Goal: Transaction & Acquisition: Purchase product/service

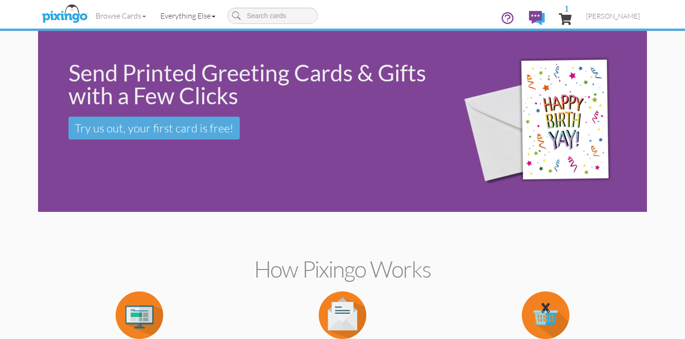
click at [175, 13] on link "Everything Else" at bounding box center [187, 16] width 69 height 24
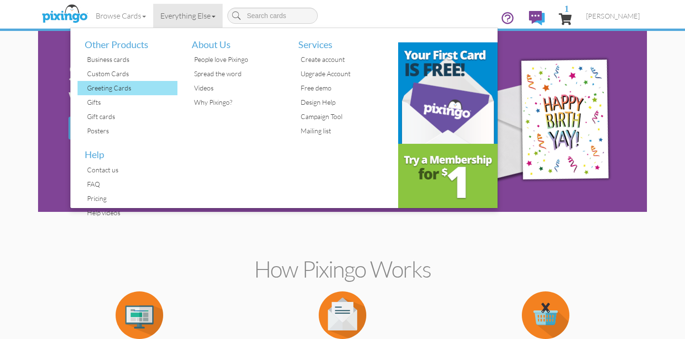
click at [101, 84] on div "Greeting Cards" at bounding box center [131, 88] width 93 height 14
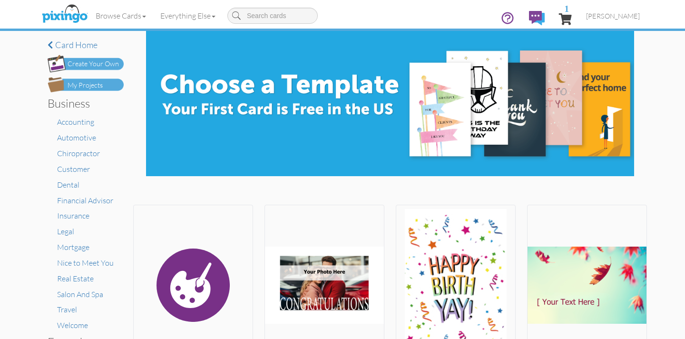
click at [89, 63] on div "Create Your Own" at bounding box center [93, 64] width 51 height 10
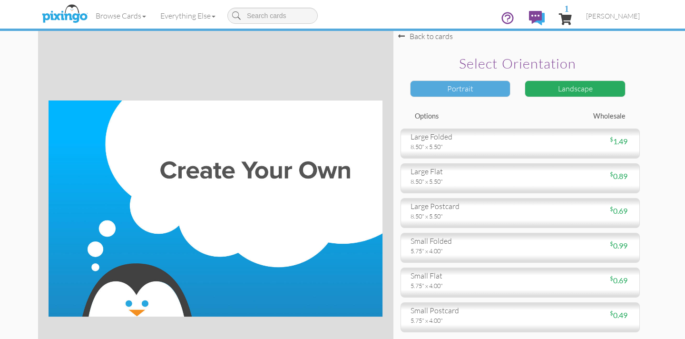
click at [471, 88] on div "Portrait" at bounding box center [460, 88] width 101 height 17
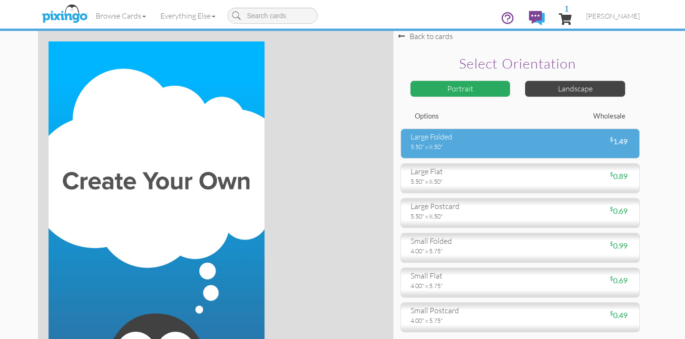
click at [479, 152] on div "large folded 5.50" x 8.50" $ 1.49" at bounding box center [520, 143] width 239 height 30
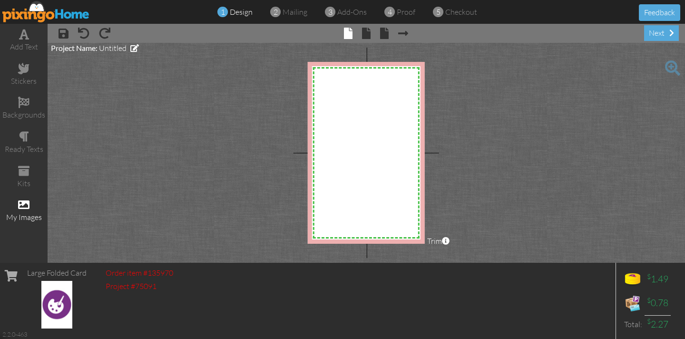
click at [21, 203] on span at bounding box center [23, 204] width 11 height 11
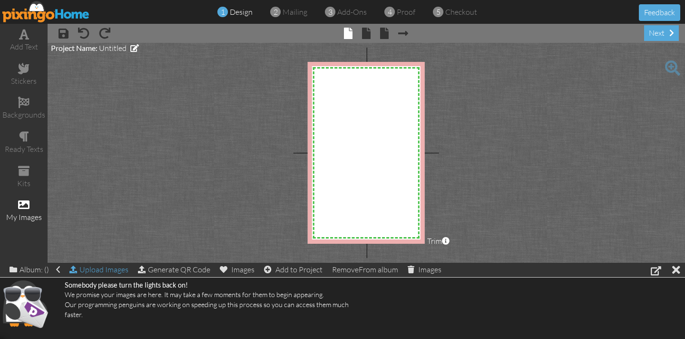
click at [104, 269] on div "Album: () Upload Images Generate QR Code Images Add to Project Remove From albu…" at bounding box center [342, 270] width 685 height 15
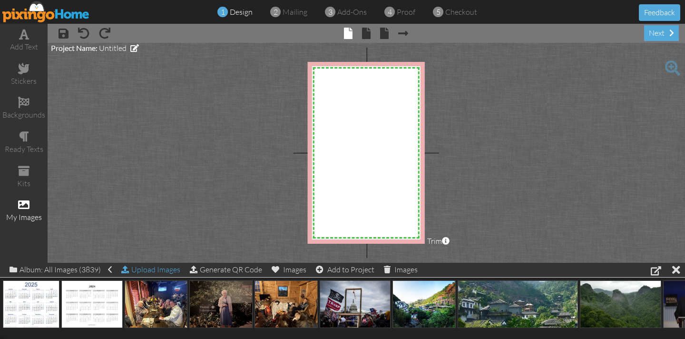
click at [148, 267] on div "Upload Images" at bounding box center [150, 270] width 59 height 14
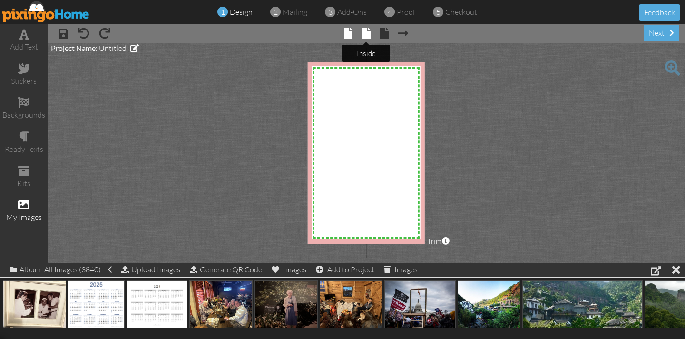
click at [369, 33] on span at bounding box center [366, 33] width 9 height 11
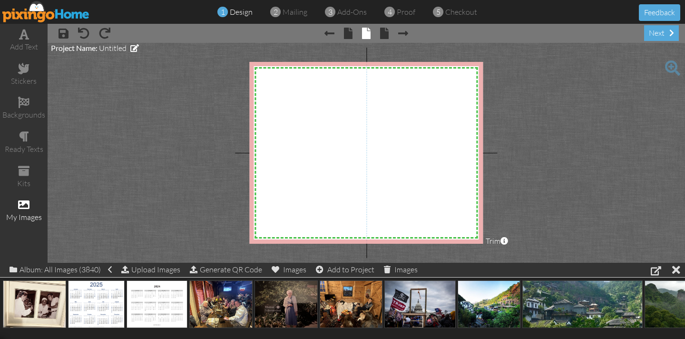
drag, startPoint x: 232, startPoint y: 114, endPoint x: 172, endPoint y: 166, distance: 79.3
click at [172, 162] on project-studio-wrapper "X X X X X X X X X X X X X X X X X X X X X X X X X X X X X X X X X X X X X X X X…" at bounding box center [366, 153] width 637 height 220
drag, startPoint x: 172, startPoint y: 166, endPoint x: 130, endPoint y: 267, distance: 109.4
click at [131, 263] on div "add text stickers backgrounds ready texts kits my images × save × undo × redo ×…" at bounding box center [342, 143] width 685 height 239
drag, startPoint x: 130, startPoint y: 267, endPoint x: 97, endPoint y: 286, distance: 38.8
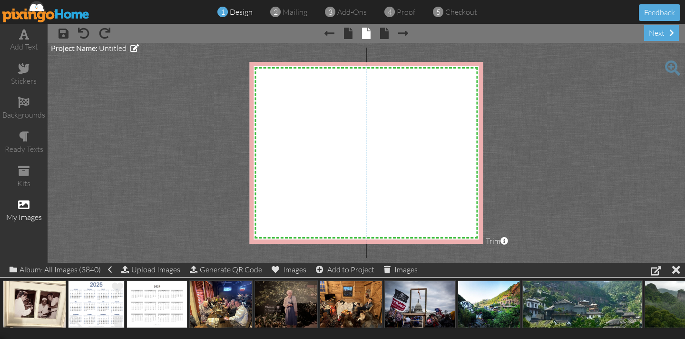
click at [98, 285] on div "Album: All Images (3840) Upload Images Generate QR Code Images Add to Project I…" at bounding box center [342, 301] width 685 height 76
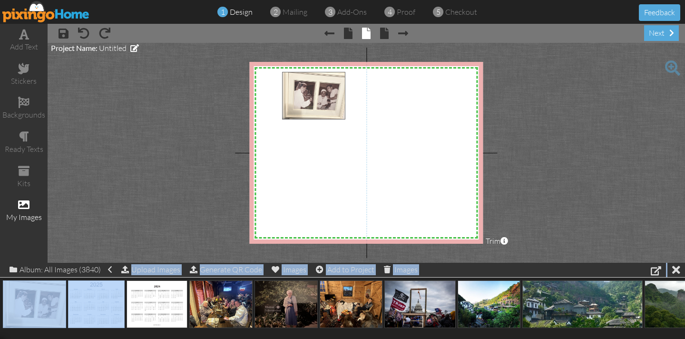
drag, startPoint x: 33, startPoint y: 301, endPoint x: 312, endPoint y: 93, distance: 348.1
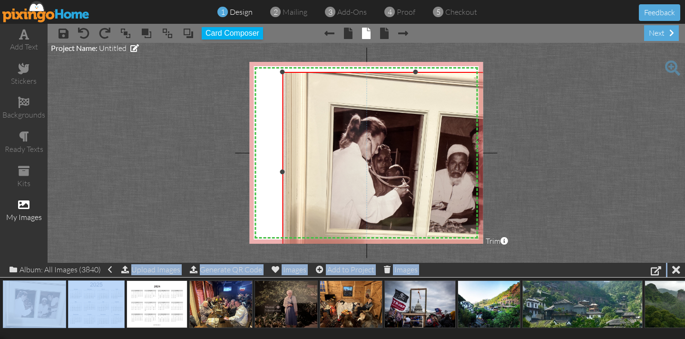
drag, startPoint x: 402, startPoint y: 160, endPoint x: 621, endPoint y: 271, distance: 245.5
click at [621, 263] on div "add text stickers backgrounds ready texts kits my images × save × undo × redo ×…" at bounding box center [342, 143] width 685 height 239
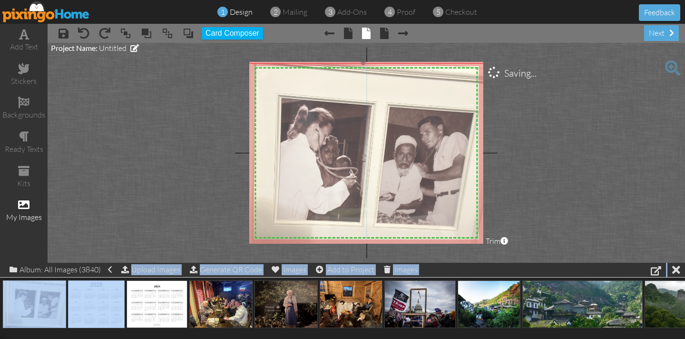
drag, startPoint x: 378, startPoint y: 154, endPoint x: 325, endPoint y: 145, distance: 53.6
click at [325, 145] on img at bounding box center [363, 163] width 266 height 200
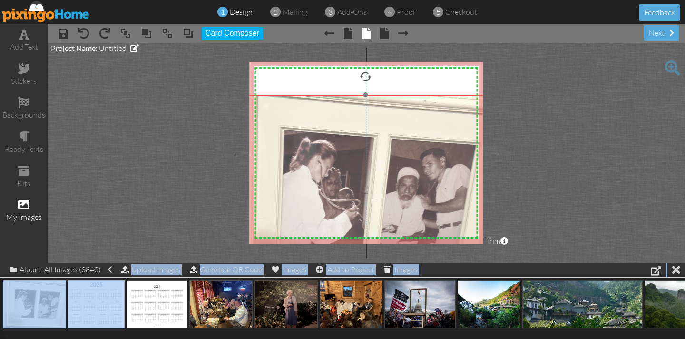
drag, startPoint x: 366, startPoint y: 129, endPoint x: 354, endPoint y: 124, distance: 12.4
click at [368, 156] on img at bounding box center [365, 195] width 266 height 200
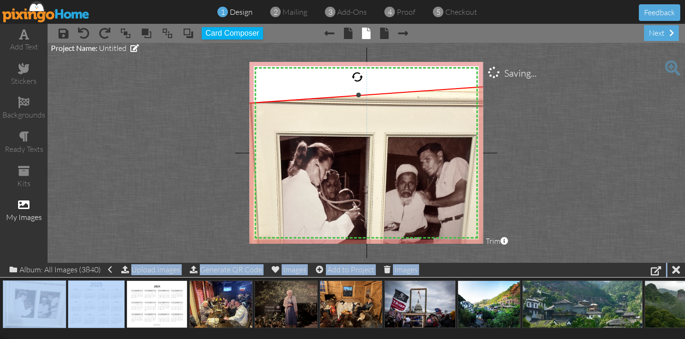
drag, startPoint x: 366, startPoint y: 72, endPoint x: 357, endPoint y: 72, distance: 9.1
click at [357, 72] on div at bounding box center [357, 77] width 12 height 12
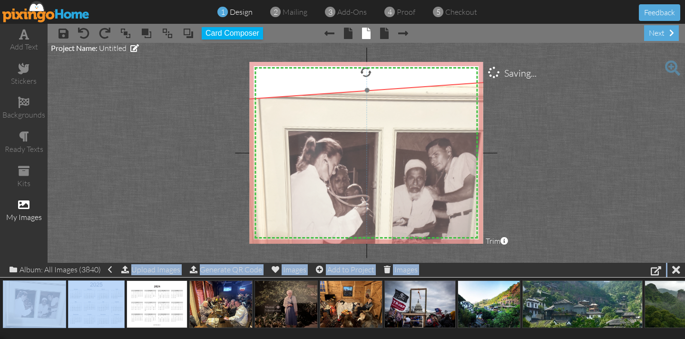
drag, startPoint x: 354, startPoint y: 126, endPoint x: 339, endPoint y: 95, distance: 34.9
click at [363, 121] on img at bounding box center [374, 190] width 280 height 218
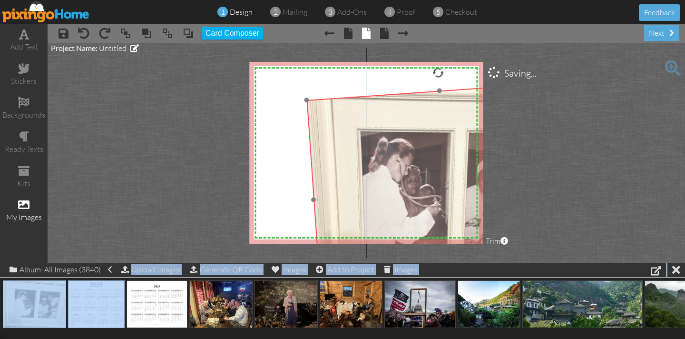
drag, startPoint x: 290, startPoint y: 116, endPoint x: 341, endPoint y: 110, distance: 51.2
click at [361, 115] on img at bounding box center [446, 190] width 280 height 218
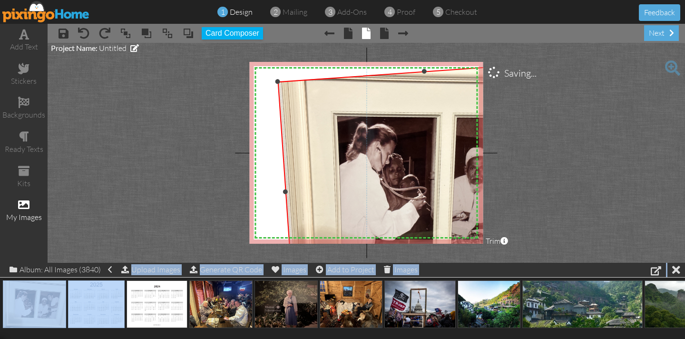
drag, startPoint x: 307, startPoint y: 99, endPoint x: 249, endPoint y: 84, distance: 59.4
click at [250, 82] on div "X X X X X X X X X X X X X X X X X X X X X X X X X X X X X X X X X X X X X X X X…" at bounding box center [366, 153] width 234 height 182
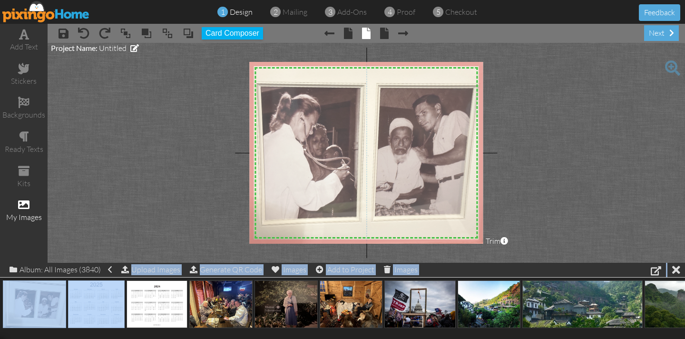
drag, startPoint x: 426, startPoint y: 145, endPoint x: 350, endPoint y: 115, distance: 81.6
click at [350, 115] on img at bounding box center [355, 151] width 309 height 241
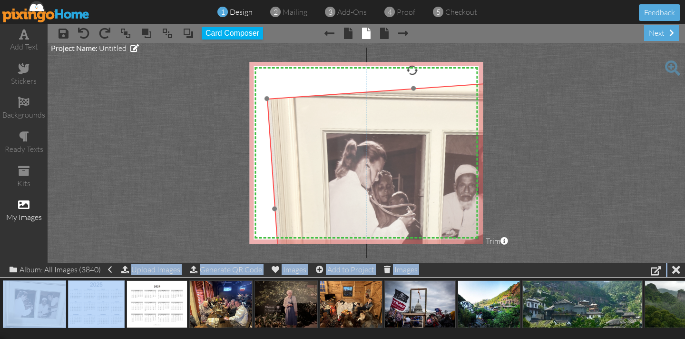
drag, startPoint x: 352, startPoint y: 116, endPoint x: 421, endPoint y: 162, distance: 83.0
click at [422, 162] on img at bounding box center [421, 198] width 309 height 241
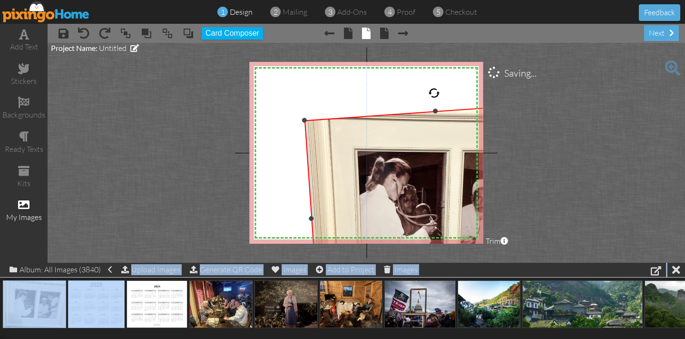
drag, startPoint x: 272, startPoint y: 99, endPoint x: 312, endPoint y: 126, distance: 48.2
click at [297, 121] on div "X X X X X X X X X X X X X X X X X X X X X X X X X X X X X X X X X X X X X X X X…" at bounding box center [366, 153] width 234 height 182
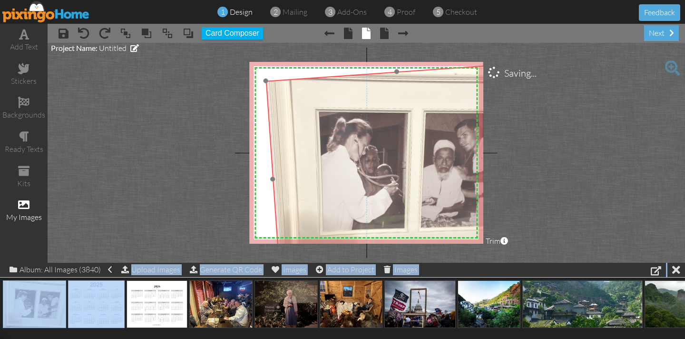
drag, startPoint x: 341, startPoint y: 141, endPoint x: 292, endPoint y: 98, distance: 64.7
click at [302, 102] on img at bounding box center [403, 170] width 275 height 215
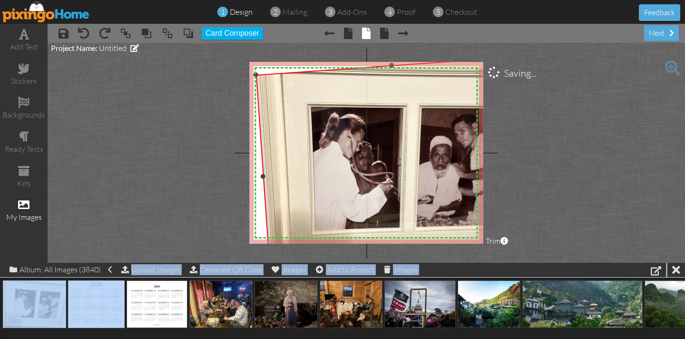
drag, startPoint x: 265, startPoint y: 79, endPoint x: 254, endPoint y: 77, distance: 12.2
click at [252, 74] on div "X X X X X X X X X X X X X X X X X X X X X X X X X X X X X X X X X X X X X X X X…" at bounding box center [366, 153] width 234 height 182
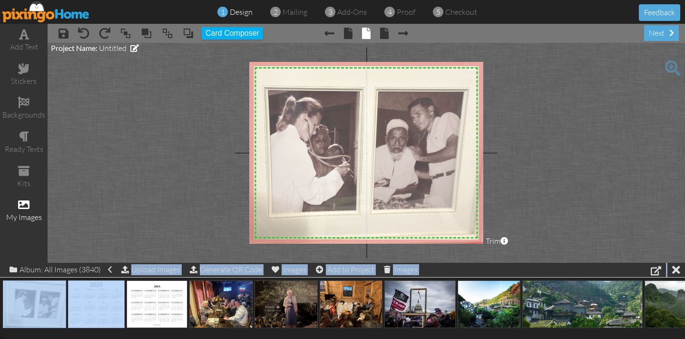
drag, startPoint x: 294, startPoint y: 99, endPoint x: 250, endPoint y: 82, distance: 47.9
click at [250, 82] on img at bounding box center [355, 149] width 284 height 221
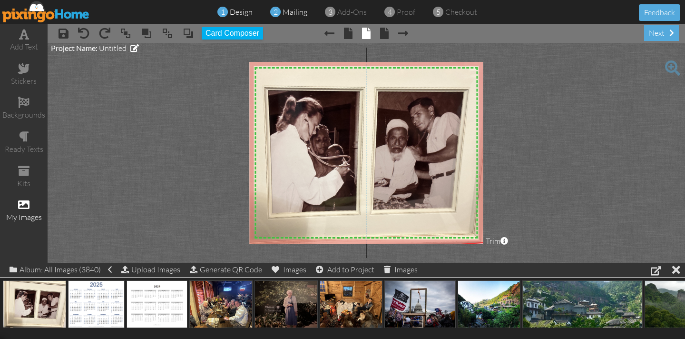
click at [289, 14] on span "mailing" at bounding box center [295, 12] width 25 height 10
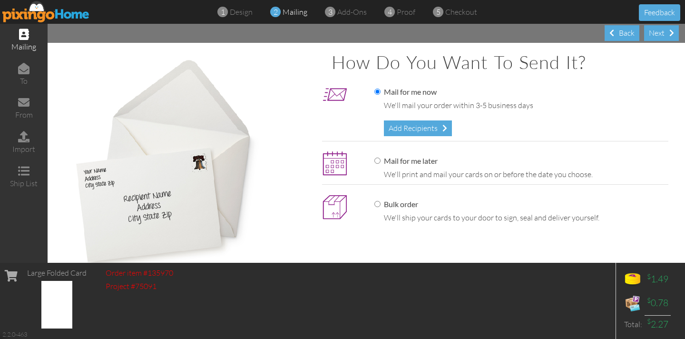
click at [397, 129] on div "Add Recipients" at bounding box center [418, 128] width 68 height 16
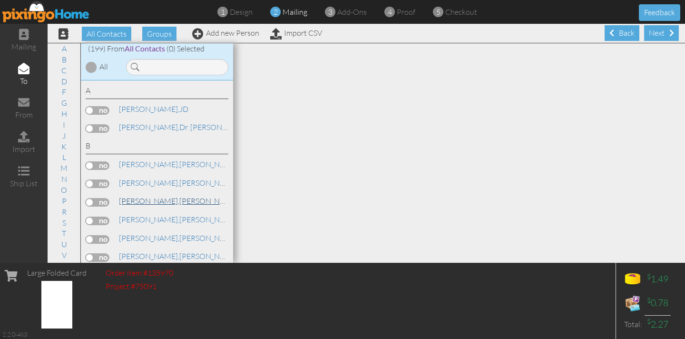
click at [119, 197] on span "[PERSON_NAME]," at bounding box center [149, 201] width 60 height 10
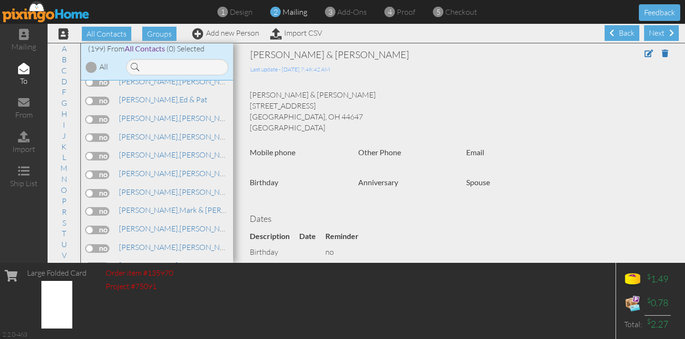
scroll to position [1918, 0]
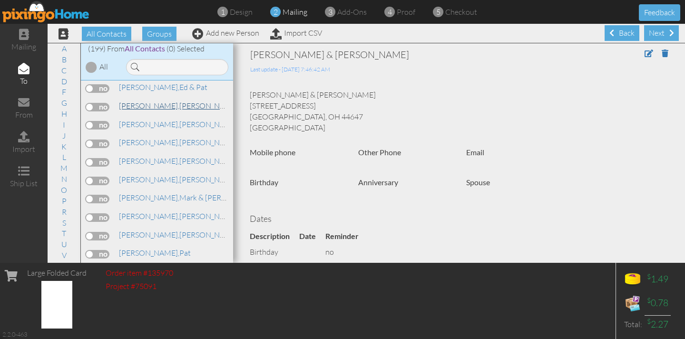
click at [132, 101] on span "[PERSON_NAME]," at bounding box center [149, 106] width 60 height 10
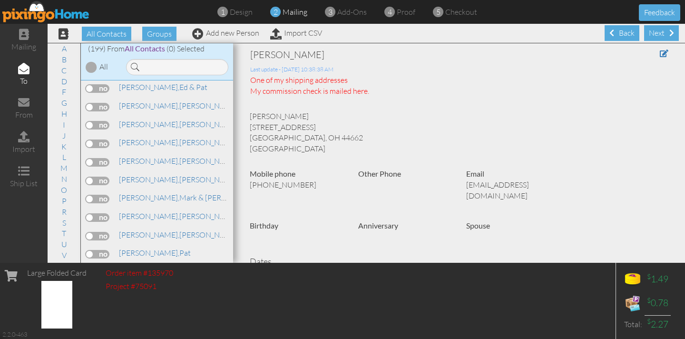
click at [93, 103] on label at bounding box center [98, 107] width 24 height 9
click at [0, 0] on input "checkbox" at bounding box center [0, 0] width 0 height 0
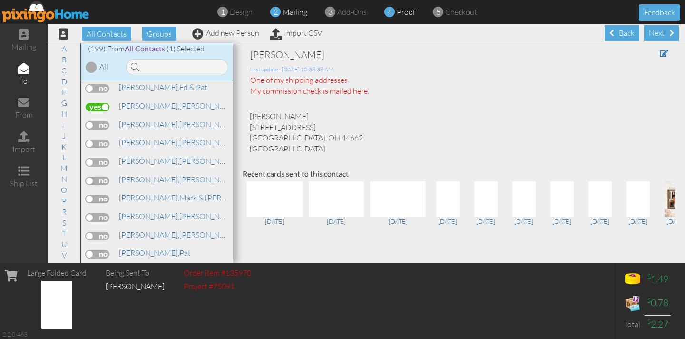
click at [388, 13] on span "4" at bounding box center [390, 12] width 4 height 11
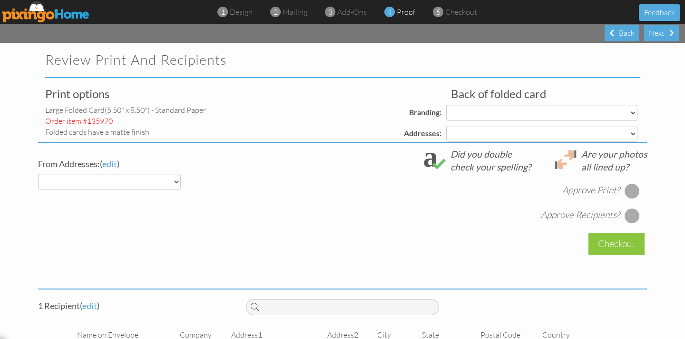
select select "object:1985"
select select "object:1988"
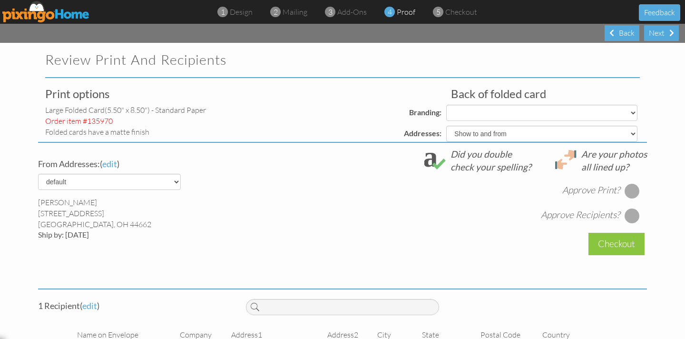
select select "object:1999"
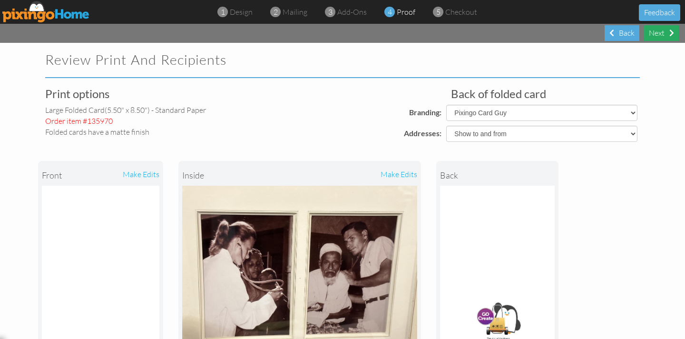
click at [653, 34] on div "Next" at bounding box center [661, 33] width 35 height 16
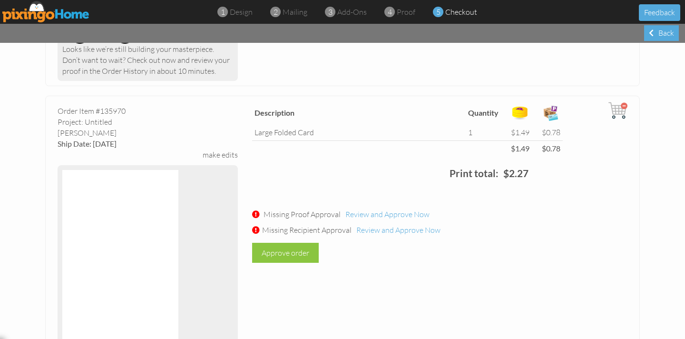
scroll to position [223, 0]
click at [379, 215] on span "Review and Approve Now" at bounding box center [387, 214] width 84 height 10
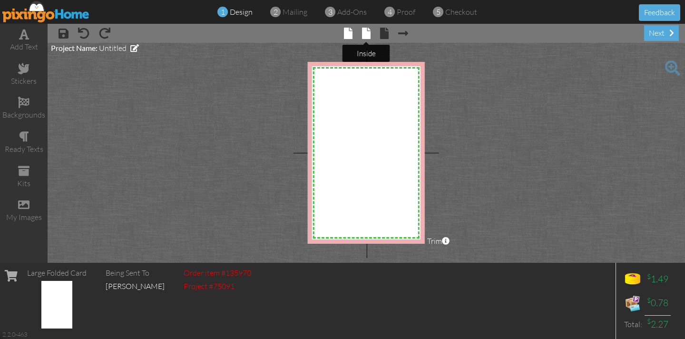
click at [365, 36] on span at bounding box center [366, 33] width 9 height 11
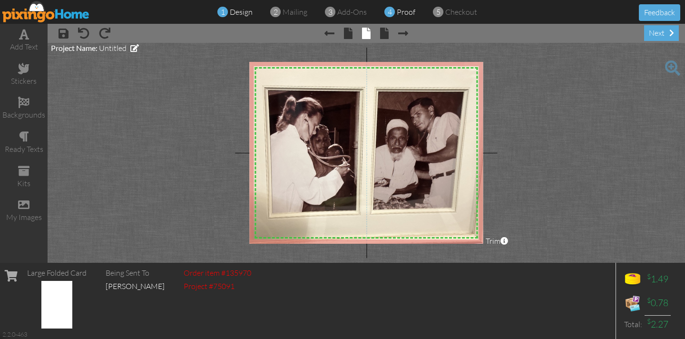
click at [392, 14] on span at bounding box center [389, 12] width 10 height 19
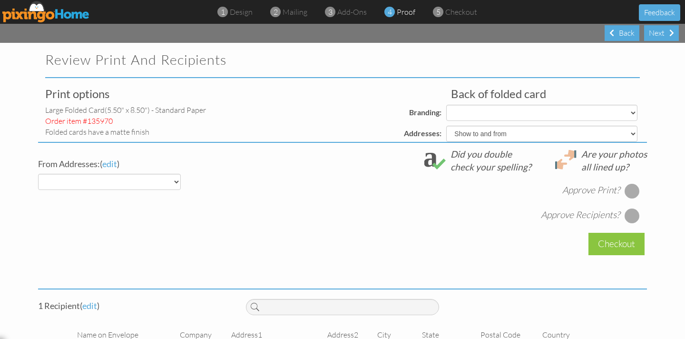
select select "object:2158"
select select "object:2169"
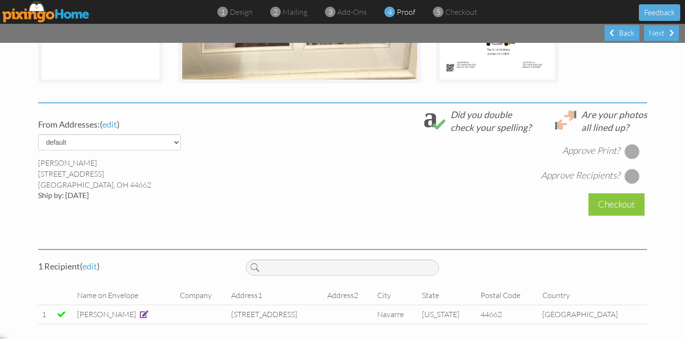
scroll to position [293, 0]
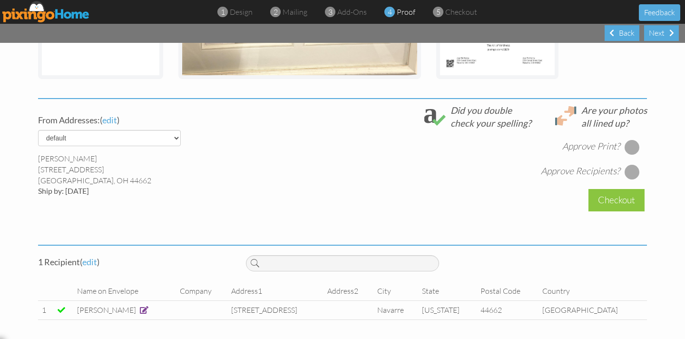
click at [630, 145] on div at bounding box center [632, 146] width 15 height 15
click at [629, 174] on div at bounding box center [632, 171] width 15 height 15
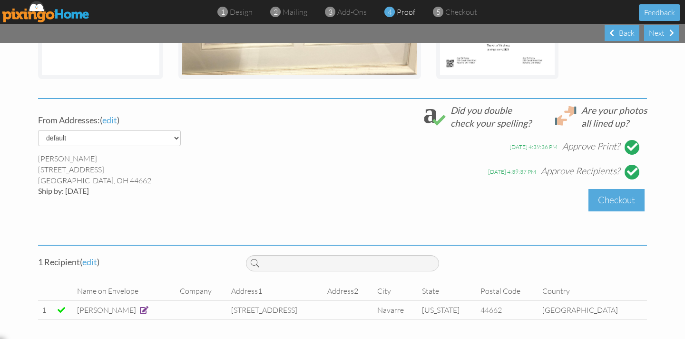
click at [620, 204] on div "Checkout" at bounding box center [616, 200] width 56 height 22
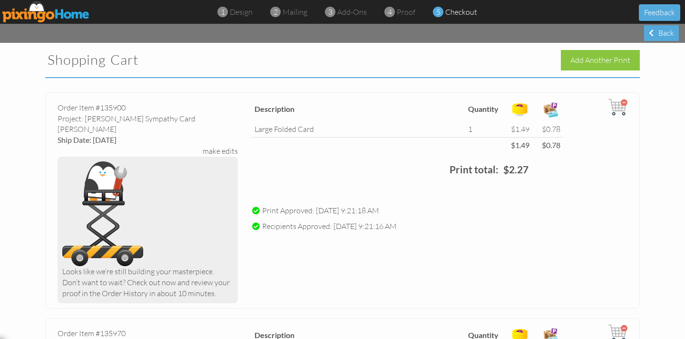
click at [623, 101] on img at bounding box center [617, 107] width 19 height 19
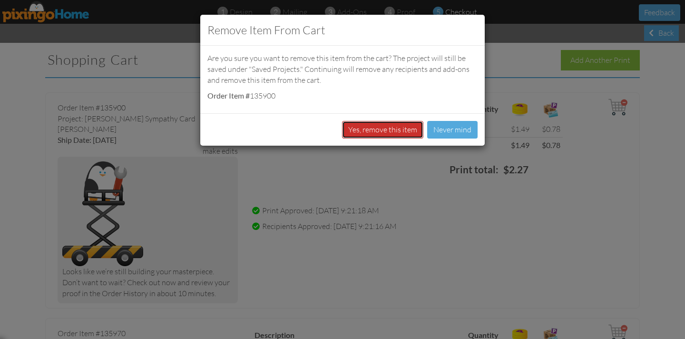
click at [361, 127] on button "Yes, remove this item" at bounding box center [382, 130] width 81 height 18
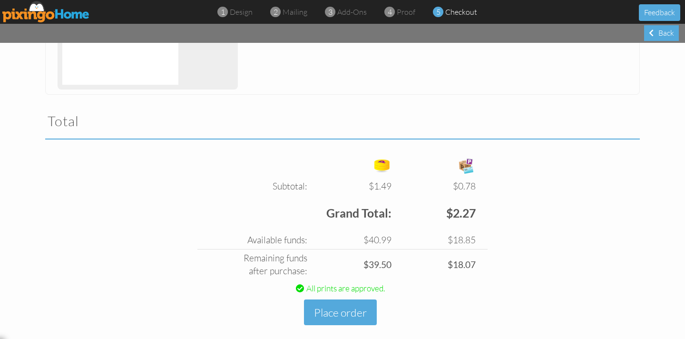
scroll to position [274, 0]
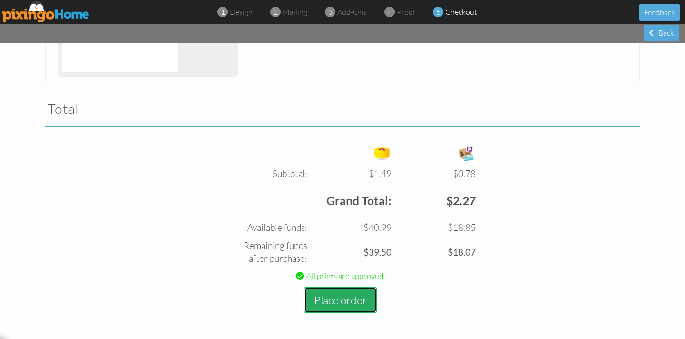
click at [360, 298] on button "Place order" at bounding box center [340, 300] width 73 height 26
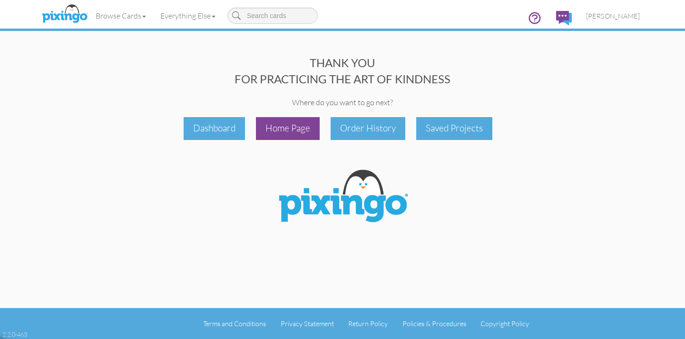
click at [284, 131] on div "Home Page" at bounding box center [288, 128] width 64 height 22
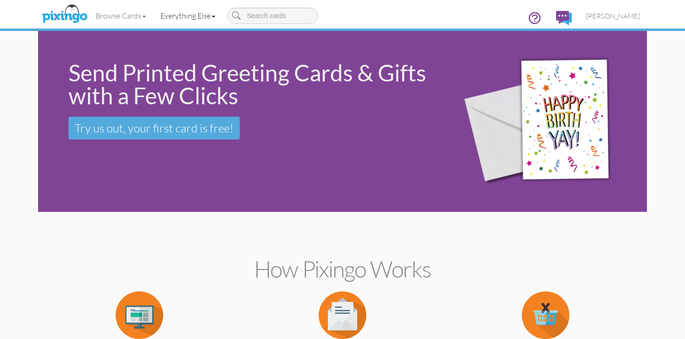
click at [178, 17] on link "Everything Else" at bounding box center [187, 16] width 69 height 24
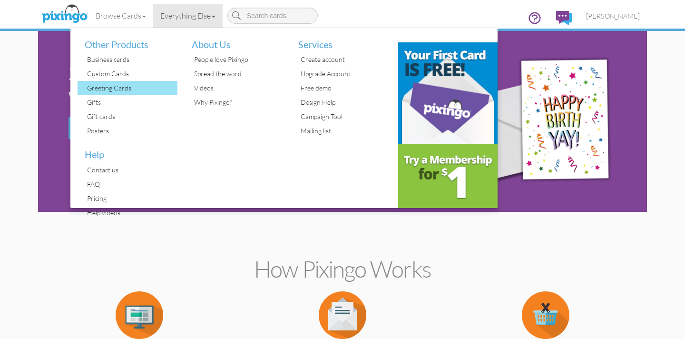
click at [112, 94] on div "Greeting Cards" at bounding box center [131, 88] width 93 height 14
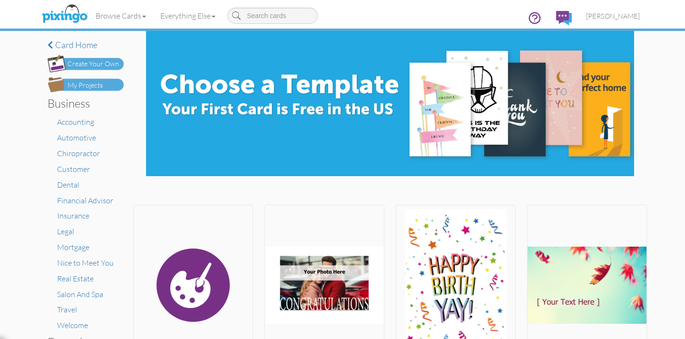
click at [84, 63] on div "Create Your Own" at bounding box center [93, 64] width 51 height 10
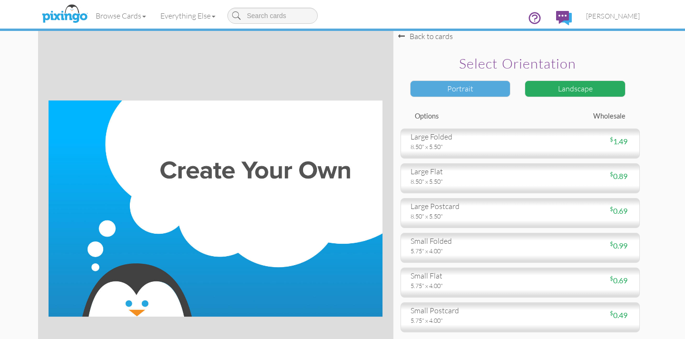
click at [464, 88] on div "Portrait" at bounding box center [460, 88] width 101 height 17
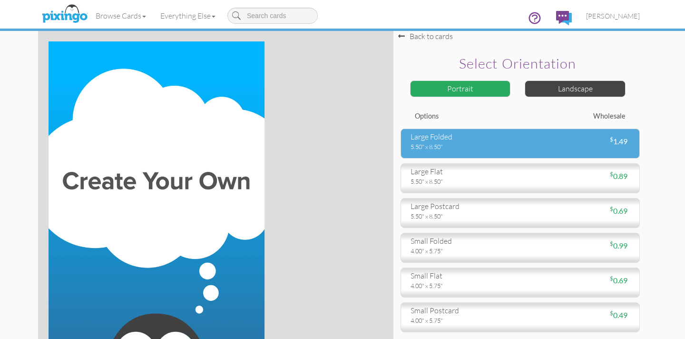
click at [490, 141] on div "large folded" at bounding box center [462, 136] width 103 height 11
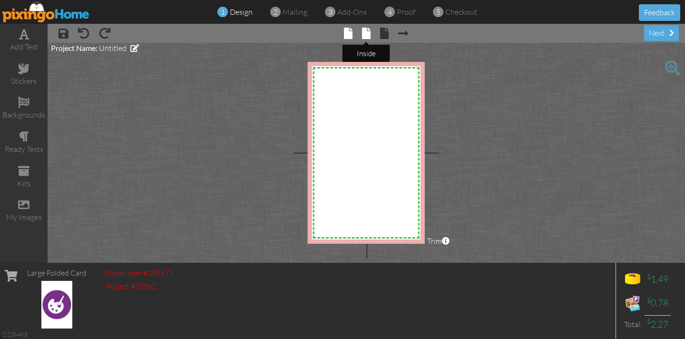
click at [367, 38] on span at bounding box center [366, 33] width 9 height 11
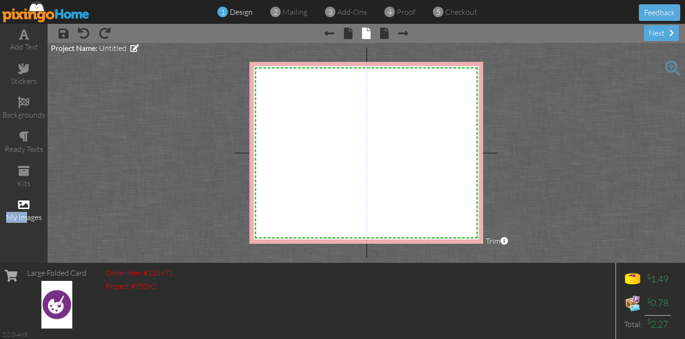
click at [25, 210] on div "my images" at bounding box center [24, 210] width 48 height 33
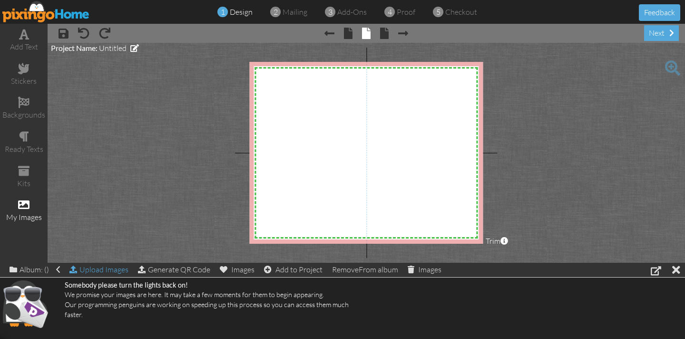
click at [98, 269] on div "Upload Images" at bounding box center [98, 270] width 59 height 14
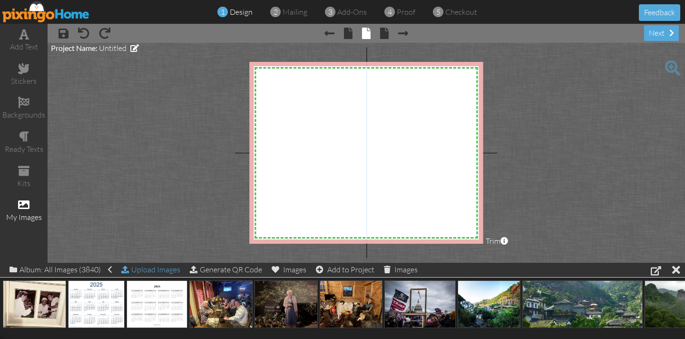
click at [165, 268] on div "Upload Images" at bounding box center [150, 270] width 59 height 14
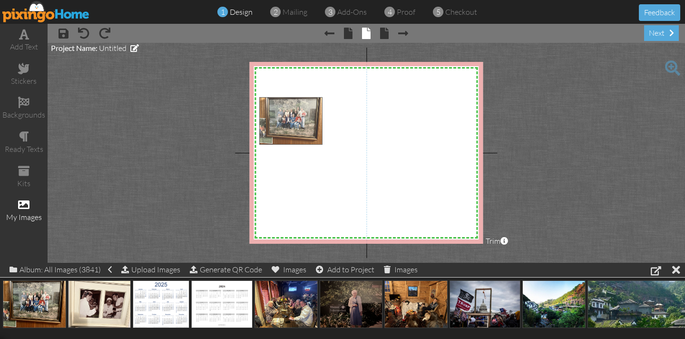
drag, startPoint x: 32, startPoint y: 302, endPoint x: 289, endPoint y: 119, distance: 314.8
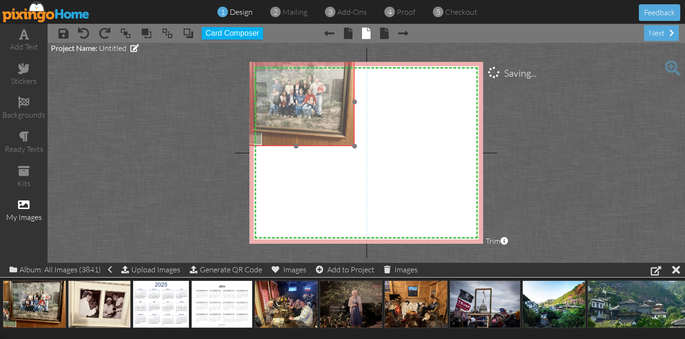
drag, startPoint x: 323, startPoint y: 144, endPoint x: 303, endPoint y: 107, distance: 43.0
click at [303, 107] on img at bounding box center [296, 102] width 117 height 88
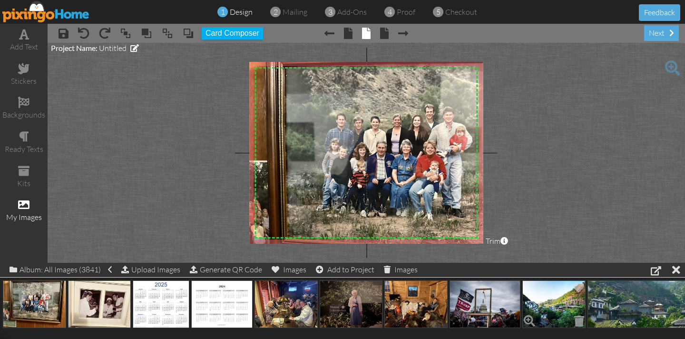
drag, startPoint x: 354, startPoint y: 145, endPoint x: 522, endPoint y: 291, distance: 222.5
click at [522, 263] on div "add text stickers backgrounds ready texts kits my images × save × undo × redo ×…" at bounding box center [342, 143] width 685 height 239
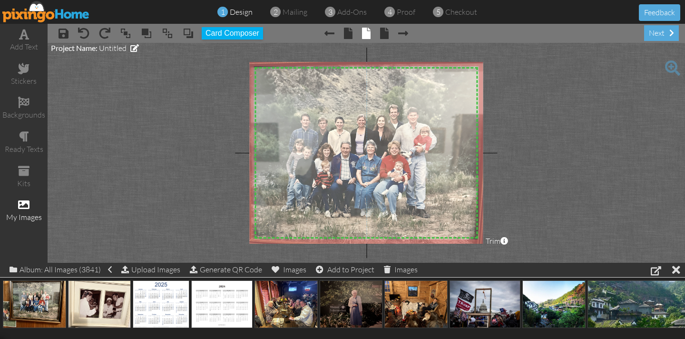
drag, startPoint x: 332, startPoint y: 179, endPoint x: 296, endPoint y: 179, distance: 35.7
click at [296, 179] on img at bounding box center [358, 176] width 312 height 234
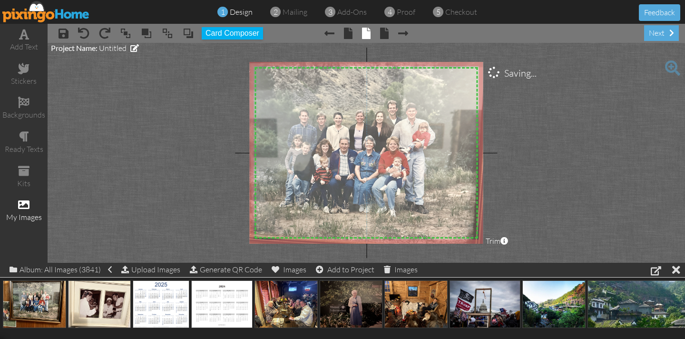
click at [270, 111] on img at bounding box center [357, 171] width 312 height 234
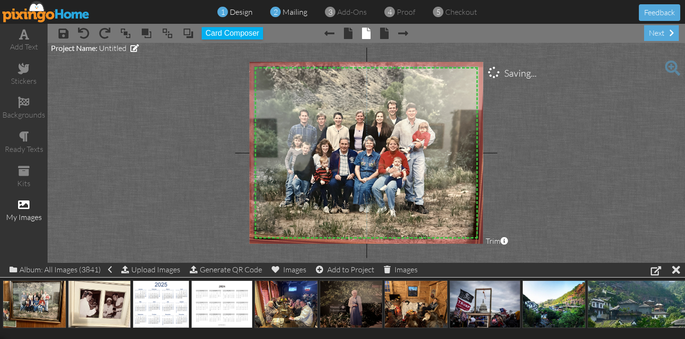
click at [287, 14] on span "mailing" at bounding box center [295, 12] width 25 height 10
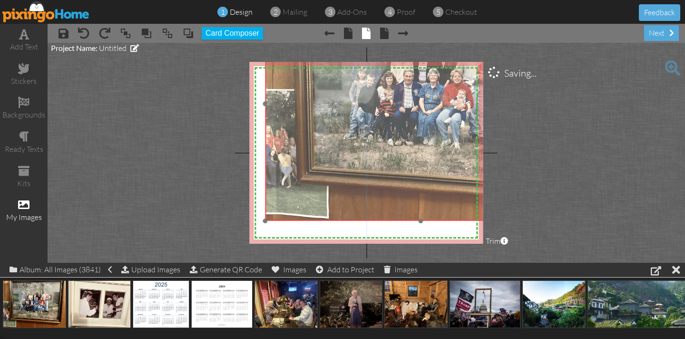
drag, startPoint x: 286, startPoint y: 167, endPoint x: 350, endPoint y: 99, distance: 93.2
click at [350, 99] on img at bounding box center [421, 104] width 312 height 234
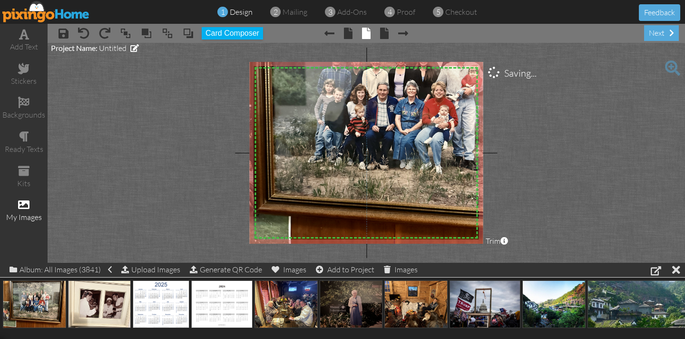
click at [244, 254] on project-studio-wrapper "X X X X X X X X X X X X X X X X X X X X X X X X X X X X X X X X X X X X X X X X…" at bounding box center [366, 153] width 637 height 220
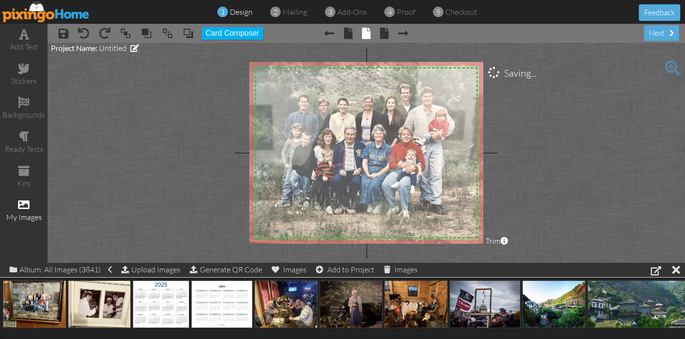
drag, startPoint x: 291, startPoint y: 188, endPoint x: 260, endPoint y: 222, distance: 46.1
click at [260, 222] on img at bounding box center [364, 165] width 359 height 269
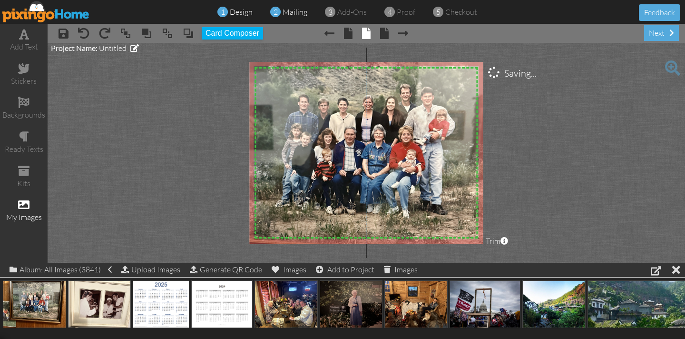
click at [283, 12] on span "mailing" at bounding box center [295, 12] width 25 height 10
click at [276, 12] on span "2" at bounding box center [276, 12] width 4 height 11
click at [277, 12] on span "2" at bounding box center [276, 12] width 4 height 11
click at [388, 13] on span "4" at bounding box center [390, 12] width 4 height 11
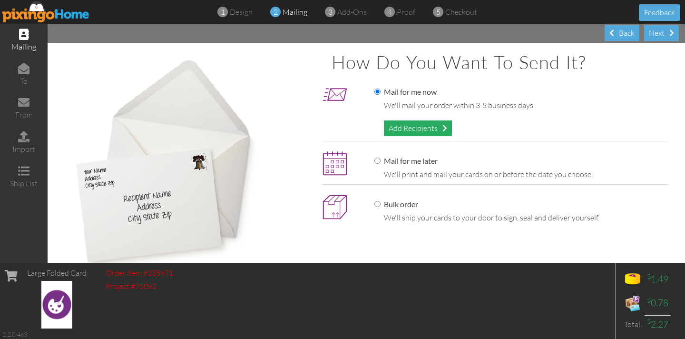
click at [402, 128] on div "Add Recipients" at bounding box center [418, 128] width 68 height 16
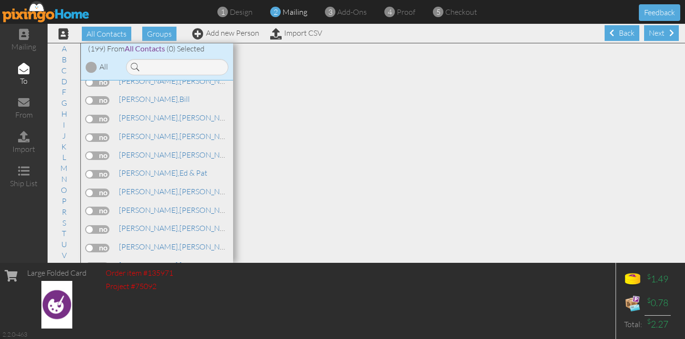
scroll to position [1831, 0]
click at [108, 189] on label at bounding box center [98, 193] width 24 height 9
click at [0, 0] on input "checkbox" at bounding box center [0, 0] width 0 height 0
click at [388, 11] on span "4" at bounding box center [390, 12] width 4 height 11
click at [412, 11] on span "proof" at bounding box center [406, 12] width 19 height 10
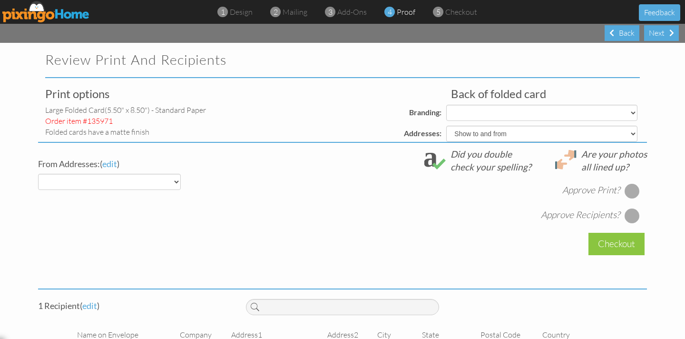
select select "object:4068"
select select "object:4070"
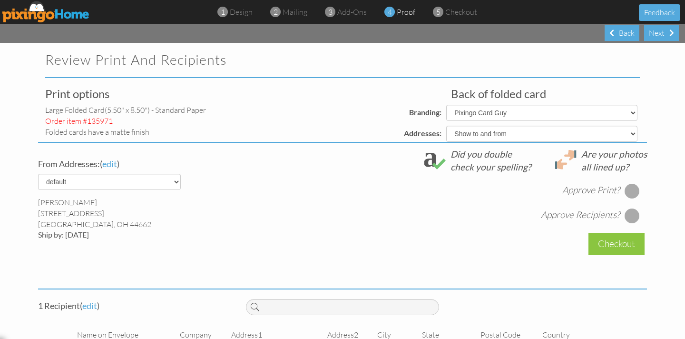
scroll to position [1, 0]
click at [632, 190] on div at bounding box center [632, 189] width 15 height 15
click at [631, 218] on div at bounding box center [632, 214] width 15 height 15
click at [633, 216] on div at bounding box center [632, 214] width 15 height 15
click at [634, 215] on div at bounding box center [632, 214] width 15 height 15
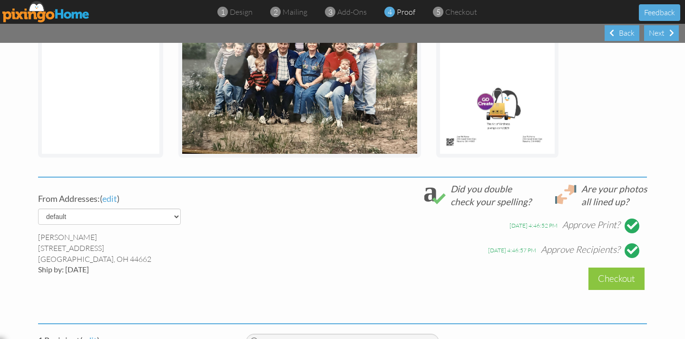
scroll to position [215, 0]
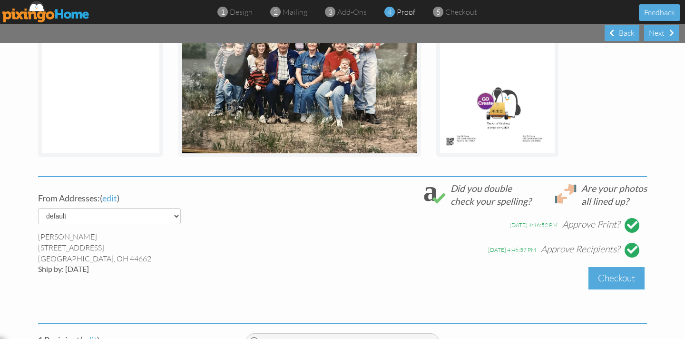
click at [626, 282] on div "Checkout" at bounding box center [616, 278] width 56 height 22
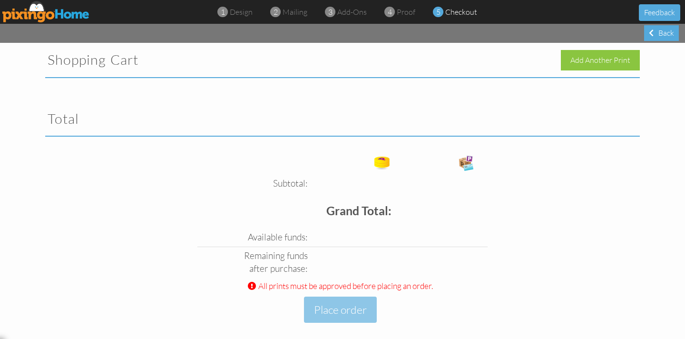
scroll to position [1, 0]
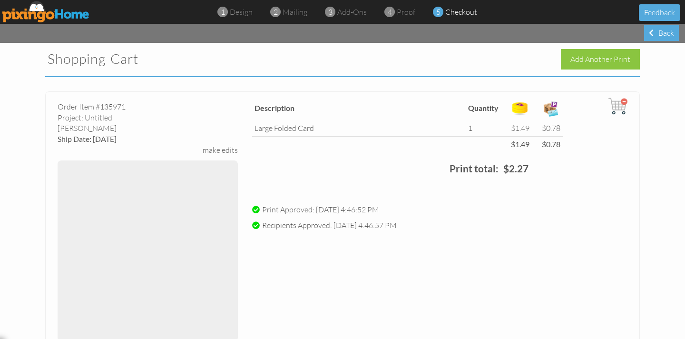
click at [343, 303] on div "Order Item #135971 Project: Untitled matte Finish Ship Date: [DATE] make edits …" at bounding box center [342, 218] width 595 height 255
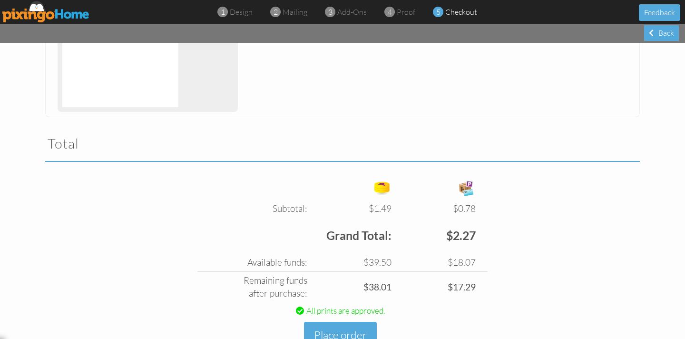
scroll to position [237, 0]
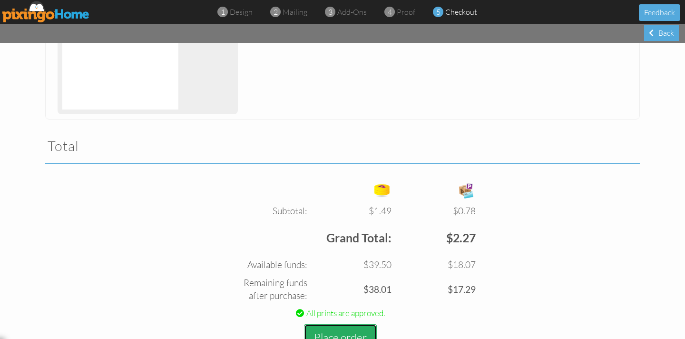
click at [331, 334] on button "Place order" at bounding box center [340, 337] width 73 height 26
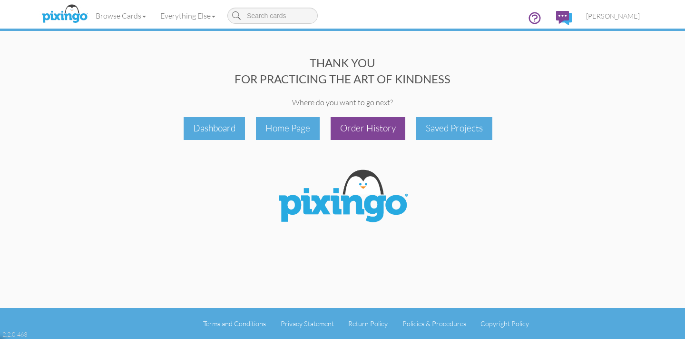
click at [375, 130] on div "Order History" at bounding box center [368, 128] width 75 height 22
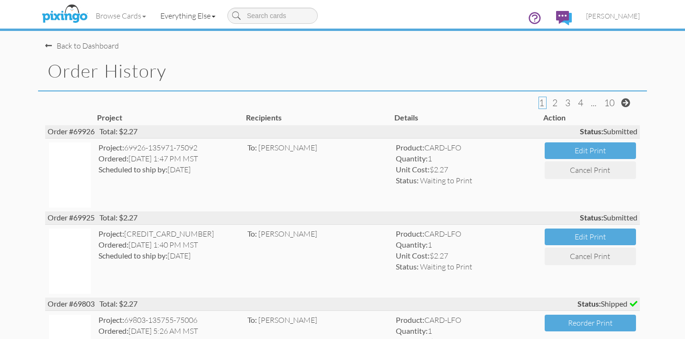
click at [175, 14] on link "Everything Else" at bounding box center [187, 16] width 69 height 24
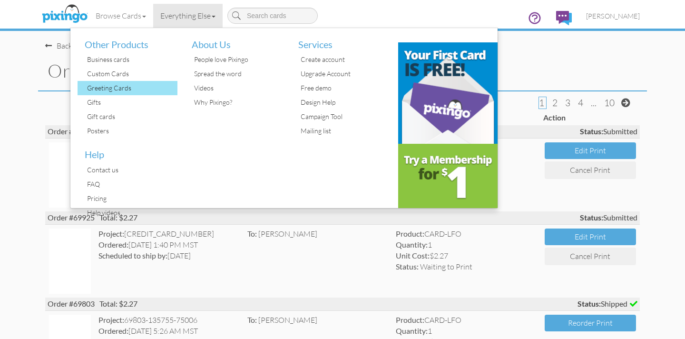
click at [113, 85] on div "Greeting Cards" at bounding box center [131, 88] width 93 height 14
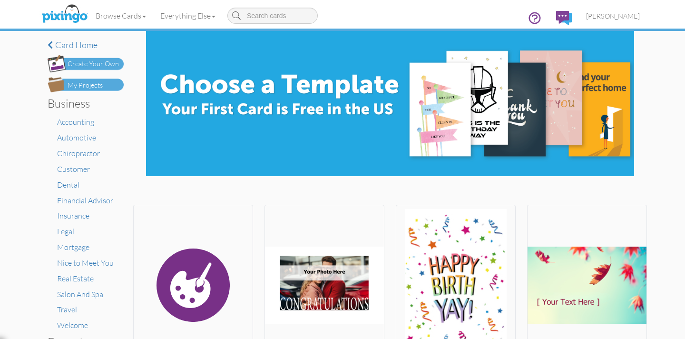
click at [95, 64] on div "Create Your Own" at bounding box center [93, 64] width 51 height 10
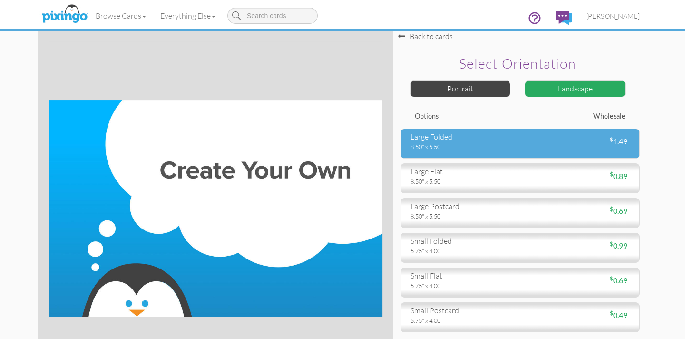
click at [431, 139] on div "large folded" at bounding box center [462, 136] width 103 height 11
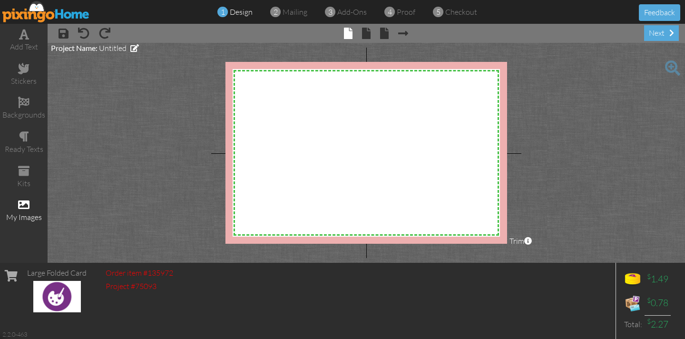
click at [23, 207] on span at bounding box center [23, 204] width 11 height 11
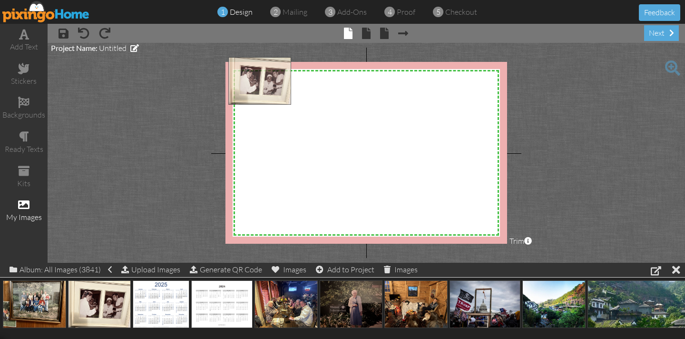
drag, startPoint x: 103, startPoint y: 307, endPoint x: 263, endPoint y: 84, distance: 274.3
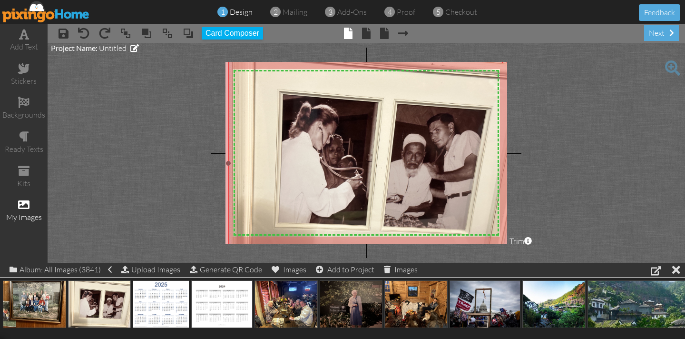
drag, startPoint x: 369, startPoint y: 161, endPoint x: 587, endPoint y: 258, distance: 238.7
click at [617, 263] on div "add text stickers backgrounds ready texts kits my images × save × undo × redo ×…" at bounding box center [342, 143] width 685 height 239
click at [296, 10] on span "mailing" at bounding box center [295, 12] width 25 height 10
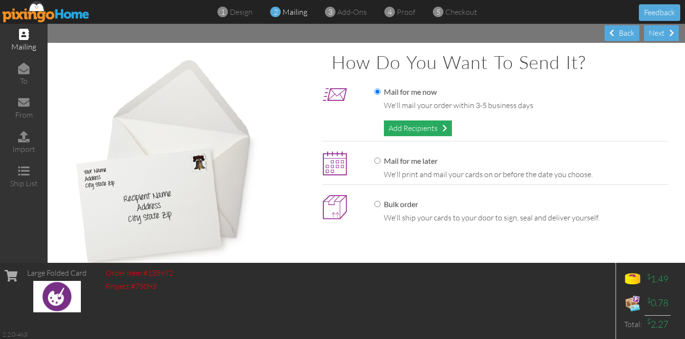
click at [398, 131] on div "Add Recipients" at bounding box center [418, 128] width 68 height 16
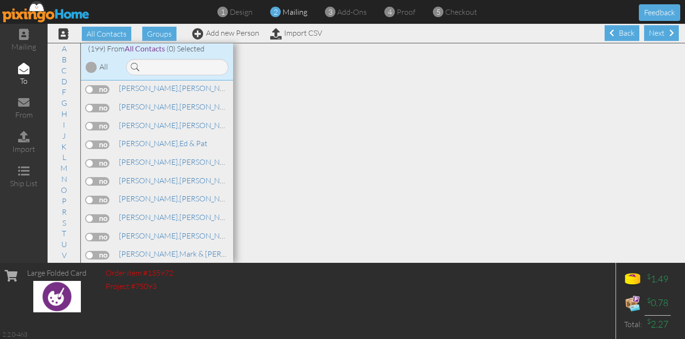
scroll to position [1864, 0]
click at [94, 157] on label at bounding box center [98, 161] width 24 height 9
click at [0, 0] on input "checkbox" at bounding box center [0, 0] width 0 height 0
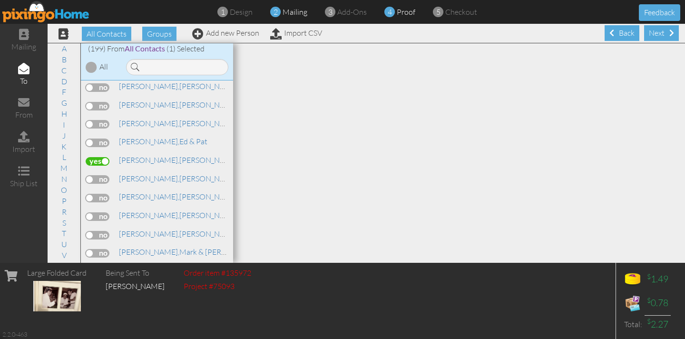
click at [406, 12] on span "proof" at bounding box center [406, 12] width 19 height 10
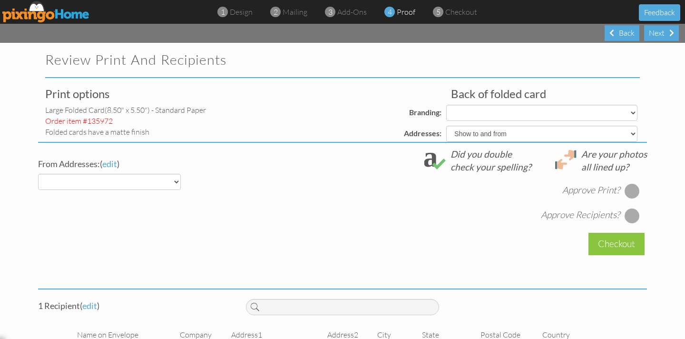
select select "object:6164"
select select "object:6174"
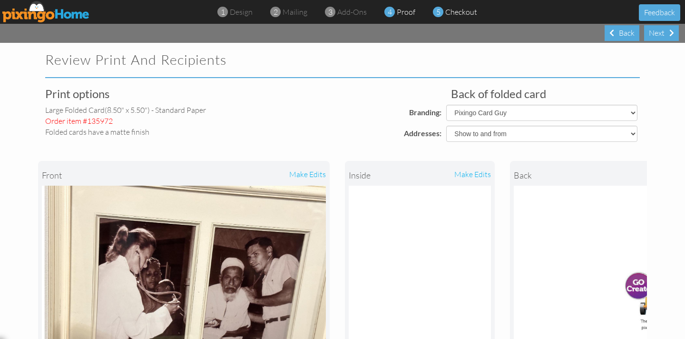
click at [440, 10] on span at bounding box center [438, 12] width 10 height 19
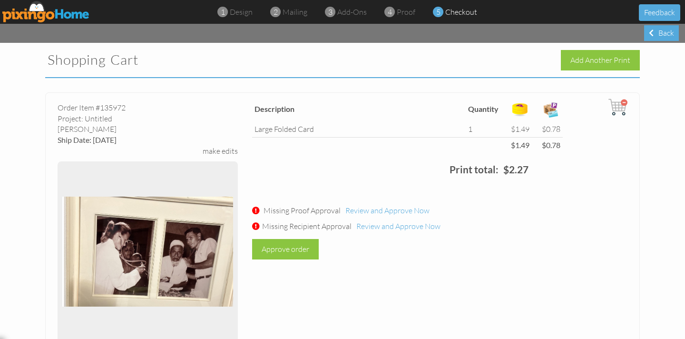
click at [625, 100] on img at bounding box center [617, 107] width 19 height 19
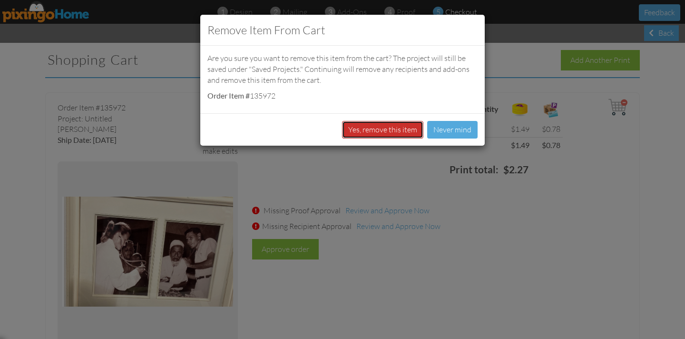
click at [392, 128] on button "Yes, remove this item" at bounding box center [382, 130] width 81 height 18
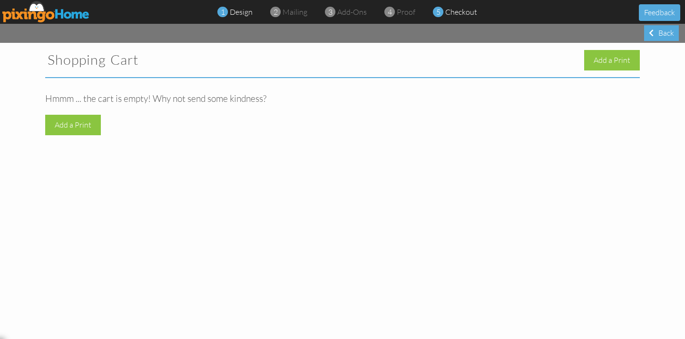
click at [238, 14] on span "design" at bounding box center [241, 12] width 23 height 10
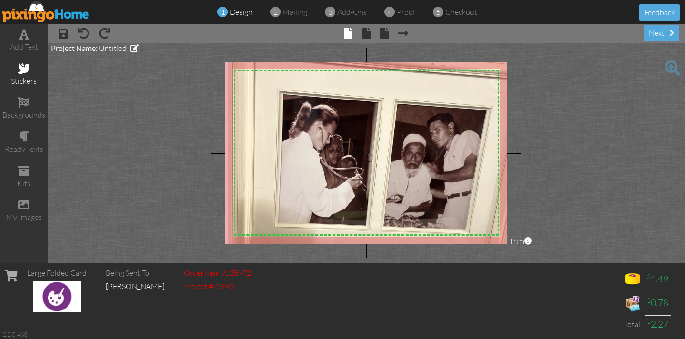
click at [22, 68] on span at bounding box center [23, 68] width 11 height 11
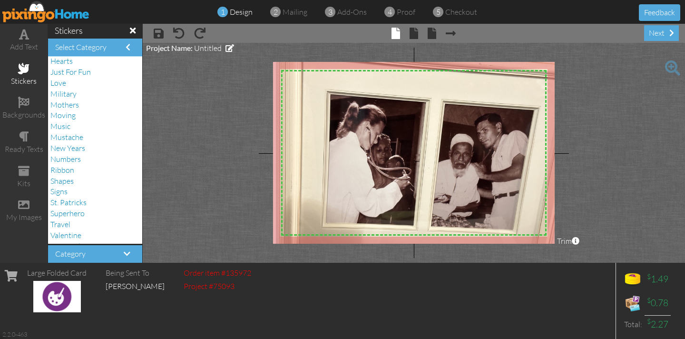
scroll to position [242, 0]
click at [59, 169] on span "Signs" at bounding box center [58, 171] width 17 height 10
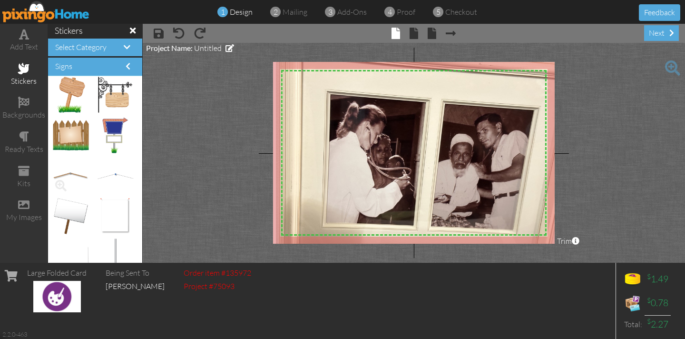
scroll to position [826, 0]
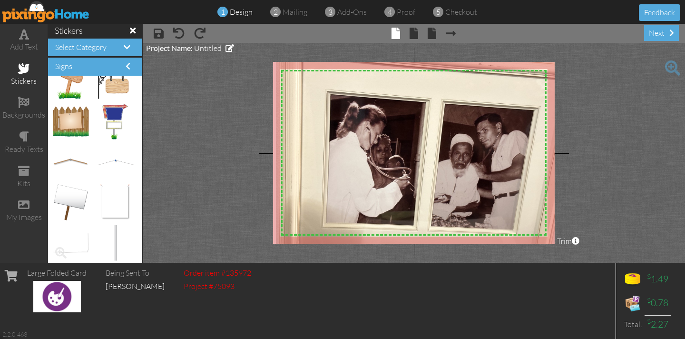
click at [68, 243] on img at bounding box center [71, 243] width 36 height 20
drag, startPoint x: 68, startPoint y: 243, endPoint x: 319, endPoint y: 151, distance: 267.0
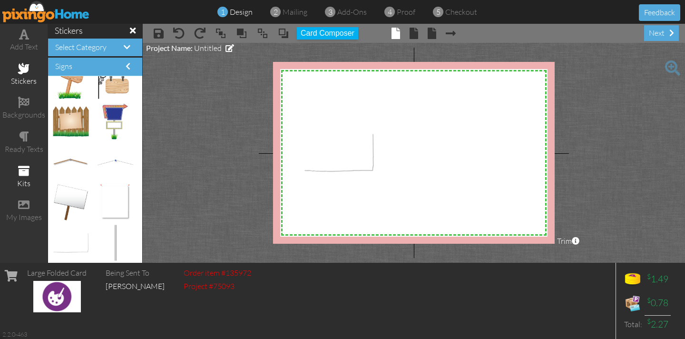
drag, startPoint x: 372, startPoint y: 101, endPoint x: 12, endPoint y: 161, distance: 365.0
click at [0, 158] on div "add text stickers backgrounds ready texts kits my images stickers Select Catego…" at bounding box center [342, 143] width 685 height 239
drag, startPoint x: 335, startPoint y: 158, endPoint x: 313, endPoint y: 98, distance: 64.0
click at [306, 89] on img at bounding box center [310, 83] width 70 height 39
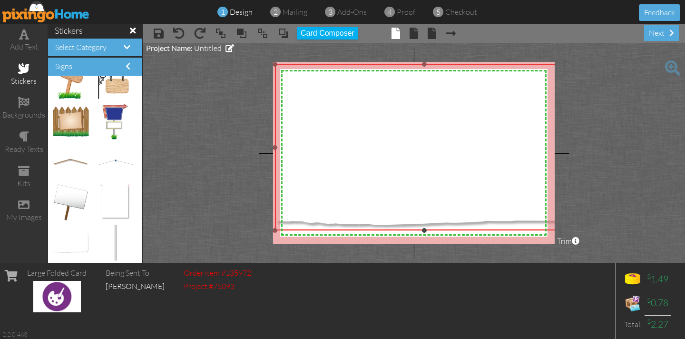
drag, startPoint x: 345, startPoint y: 101, endPoint x: 469, endPoint y: 228, distance: 177.6
click at [469, 228] on div "×" at bounding box center [424, 147] width 299 height 166
click at [25, 70] on span at bounding box center [23, 68] width 11 height 11
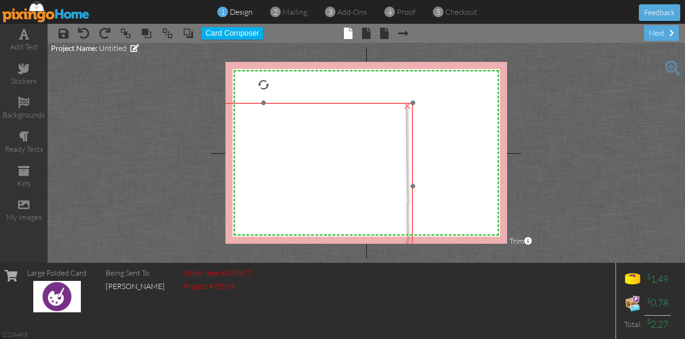
drag, startPoint x: 339, startPoint y: 186, endPoint x: 324, endPoint y: 183, distance: 15.1
click at [227, 225] on img at bounding box center [263, 186] width 299 height 166
click at [407, 103] on div "×" at bounding box center [408, 104] width 15 height 15
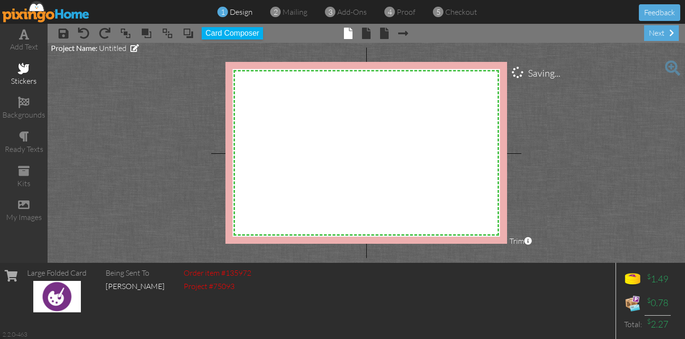
click at [25, 74] on div "stickers" at bounding box center [24, 74] width 48 height 33
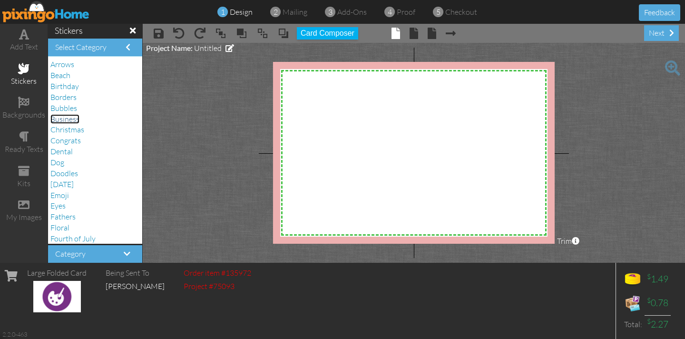
click at [68, 121] on span "Business" at bounding box center [64, 119] width 29 height 10
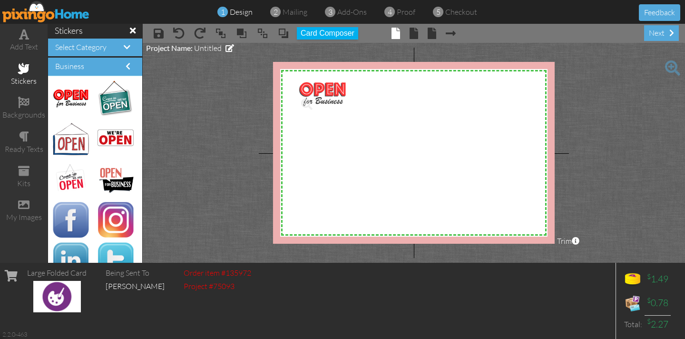
drag, startPoint x: 71, startPoint y: 106, endPoint x: 317, endPoint y: 101, distance: 246.0
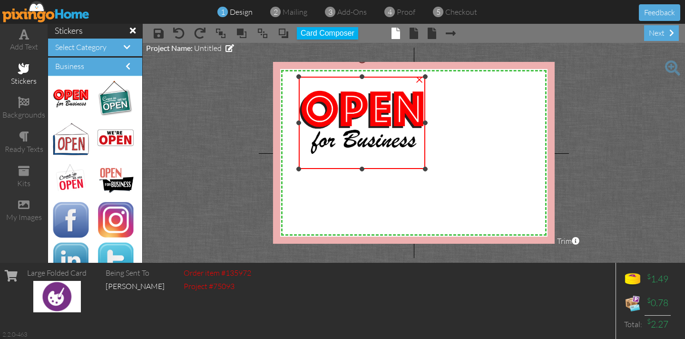
drag, startPoint x: 370, startPoint y: 128, endPoint x: 418, endPoint y: 169, distance: 63.5
click at [418, 169] on div "×" at bounding box center [362, 123] width 127 height 92
drag, startPoint x: 84, startPoint y: 174, endPoint x: 84, endPoint y: 166, distance: 7.6
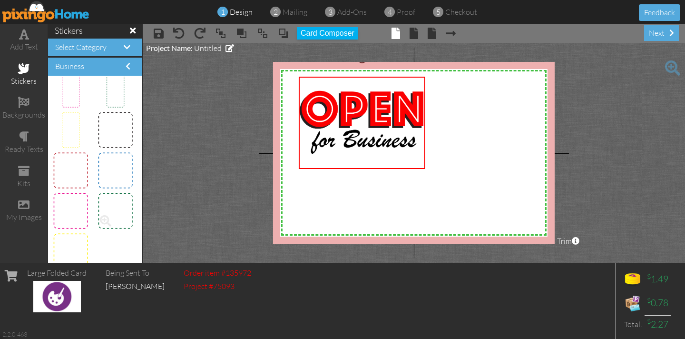
scroll to position [2473, 0]
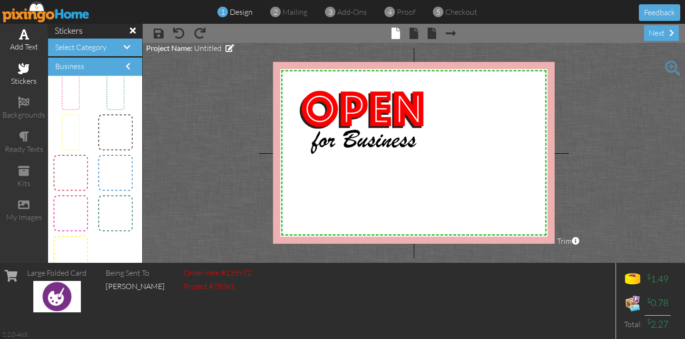
click at [23, 34] on span at bounding box center [24, 34] width 10 height 11
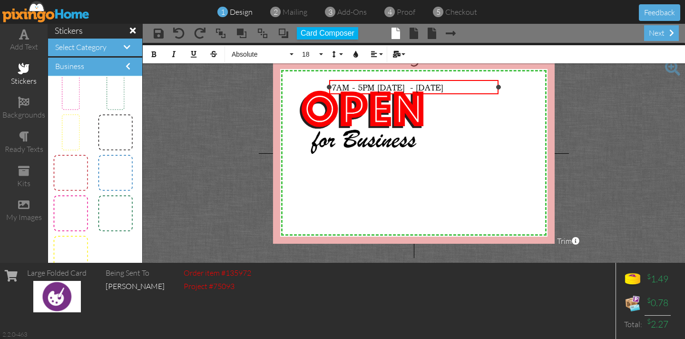
click at [380, 86] on span "7AM - 5PM [DATE] - [DATE]" at bounding box center [388, 87] width 112 height 10
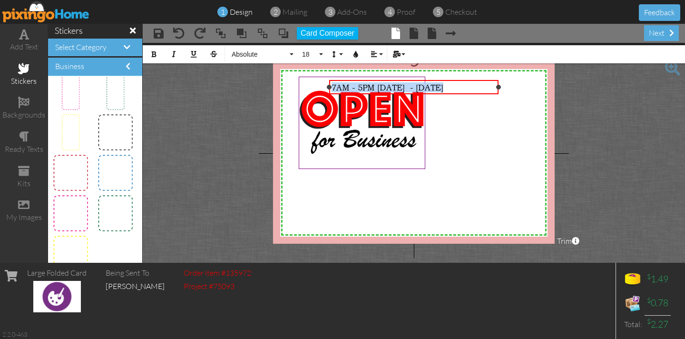
drag, startPoint x: 458, startPoint y: 88, endPoint x: 323, endPoint y: 89, distance: 135.1
click at [329, 85] on div "7AM - 5PM [DATE] - [DATE] ×" at bounding box center [413, 87] width 169 height 14
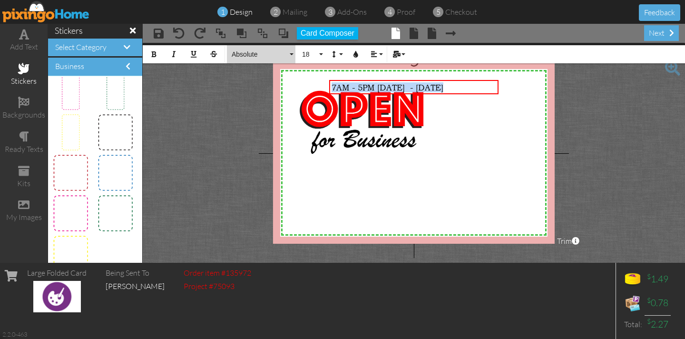
click at [292, 54] on button "Absolute" at bounding box center [261, 54] width 68 height 18
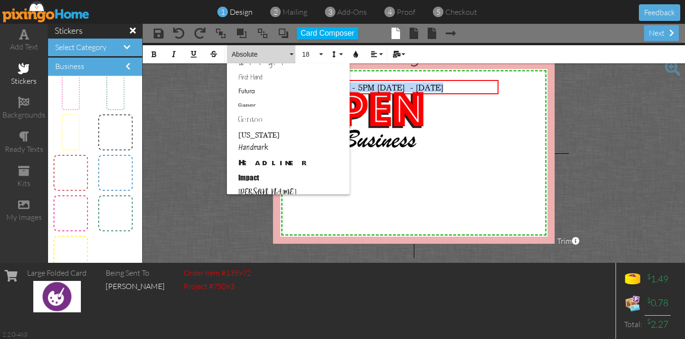
scroll to position [208, 0]
click at [273, 160] on link "Headliner" at bounding box center [288, 162] width 123 height 14
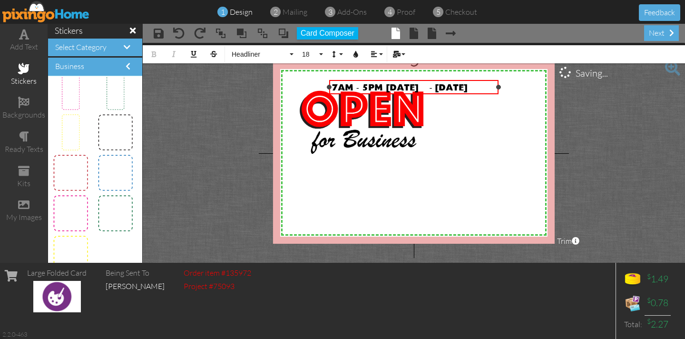
click at [440, 89] on span "7AM - 5PM [DATE] - [DATE]" at bounding box center [400, 88] width 136 height 9
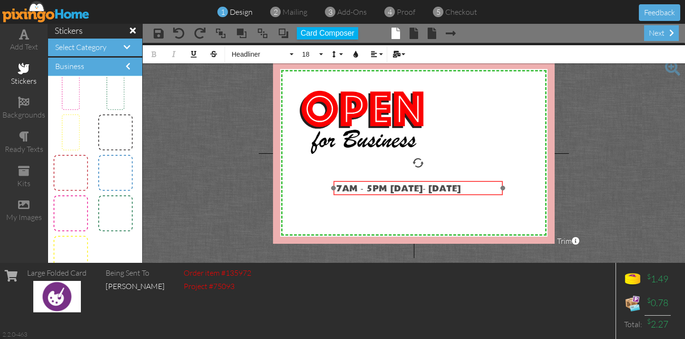
drag, startPoint x: 425, startPoint y: 81, endPoint x: 430, endPoint y: 181, distance: 100.5
click at [430, 181] on div "7AM - 5PM [DATE] ​ ​ - [DATE]" at bounding box center [417, 188] width 169 height 15
click at [393, 186] on span "7AM - 5PM [DATE] - [DATE]" at bounding box center [400, 189] width 128 height 9
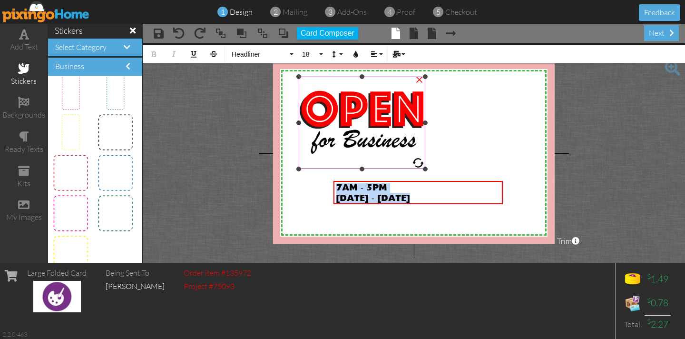
drag, startPoint x: 432, startPoint y: 198, endPoint x: 400, endPoint y: 170, distance: 42.8
click at [402, 171] on div "X X X X X X X X X X X X X X X X X X X X X X X X X X X X X X X X X X X X X X X X…" at bounding box center [414, 153] width 282 height 182
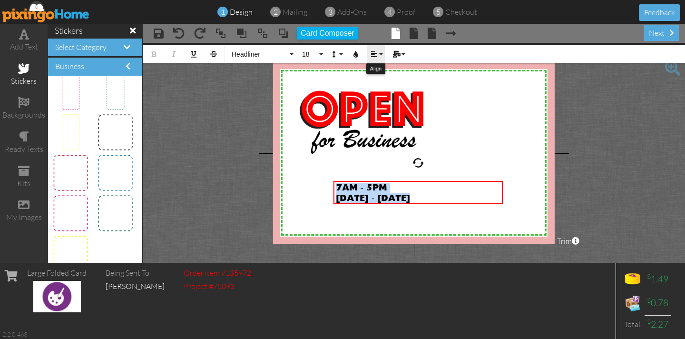
click at [374, 55] on icon "button" at bounding box center [374, 54] width 7 height 7
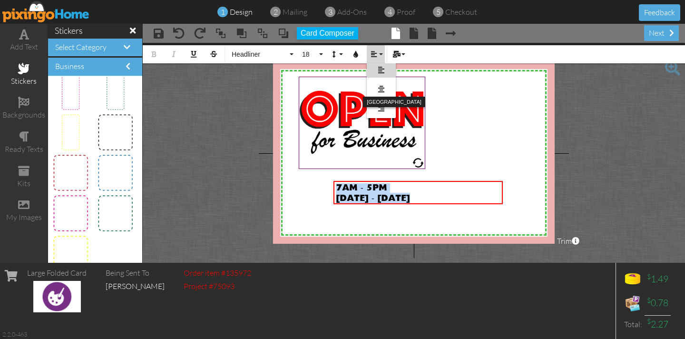
click at [383, 87] on icon at bounding box center [381, 89] width 6 height 7
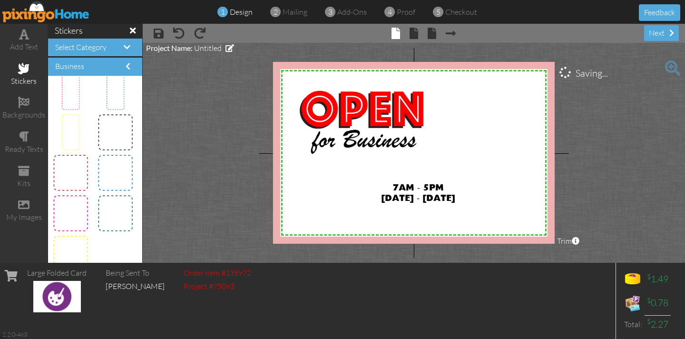
click at [235, 146] on project-studio-wrapper "X X X X X X X X X X X X X X X X X X X X X X X X X X X X X X X X X X X X X X X X…" at bounding box center [414, 153] width 542 height 220
click at [26, 67] on span at bounding box center [23, 68] width 11 height 11
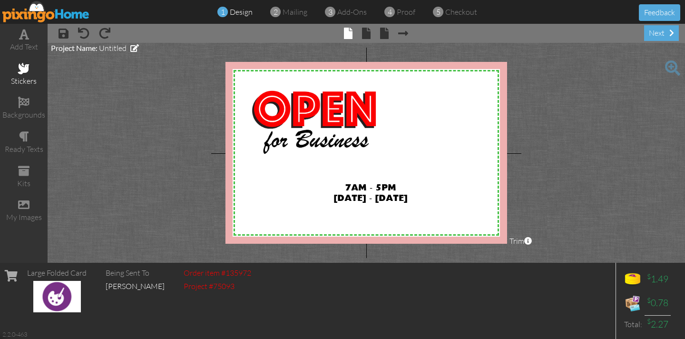
click at [22, 69] on span at bounding box center [23, 68] width 11 height 11
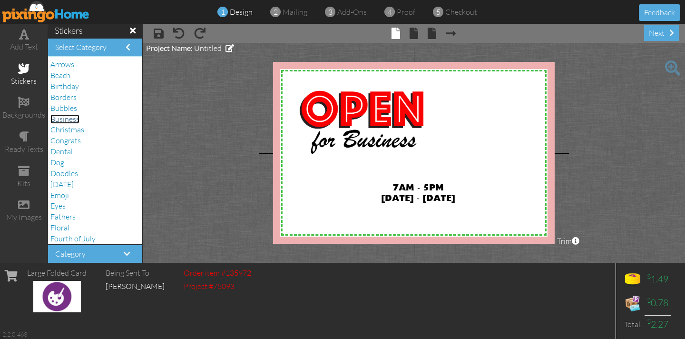
click at [70, 120] on span "Business" at bounding box center [64, 119] width 29 height 10
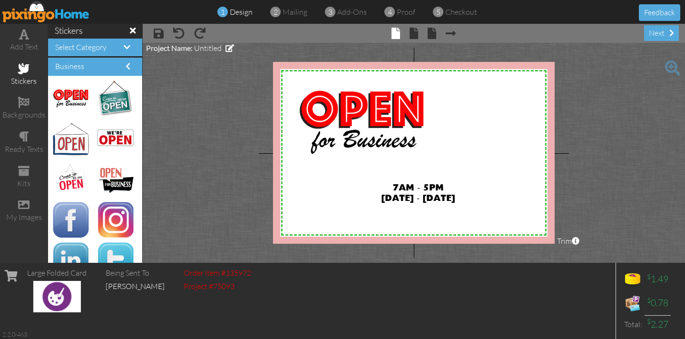
click at [115, 100] on img at bounding box center [116, 99] width 36 height 36
drag, startPoint x: 115, startPoint y: 100, endPoint x: 331, endPoint y: 95, distance: 216.5
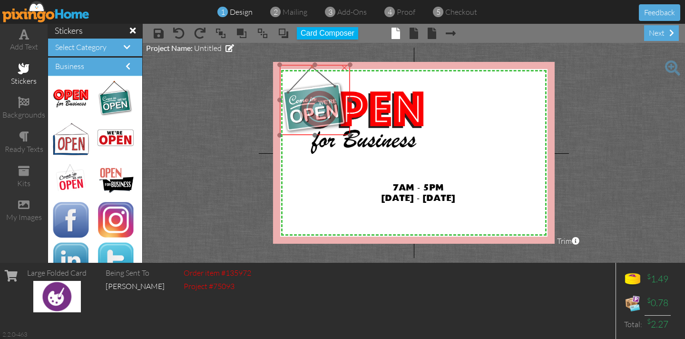
drag, startPoint x: 330, startPoint y: 91, endPoint x: 296, endPoint y: 80, distance: 35.8
click at [296, 80] on img at bounding box center [315, 100] width 70 height 70
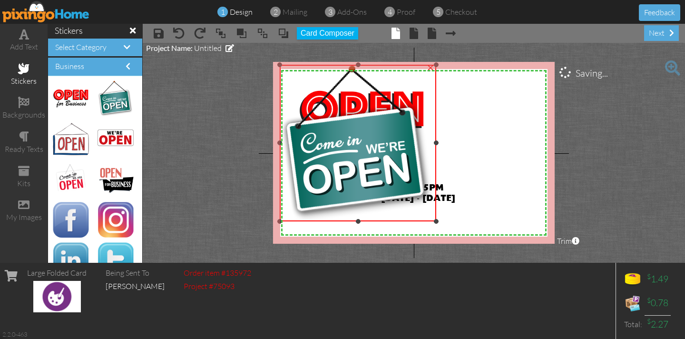
drag, startPoint x: 349, startPoint y: 133, endPoint x: 502, endPoint y: 219, distance: 175.7
click at [502, 219] on div "X X X X X X X X X X X X X X X X X X X X X X X X X X X X X X X X X X X X X X X X…" at bounding box center [414, 153] width 282 height 182
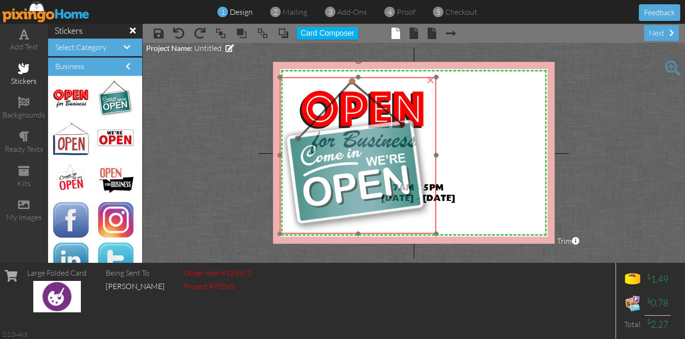
drag, startPoint x: 397, startPoint y: 77, endPoint x: 401, endPoint y: 91, distance: 14.3
click at [397, 89] on img at bounding box center [358, 155] width 156 height 156
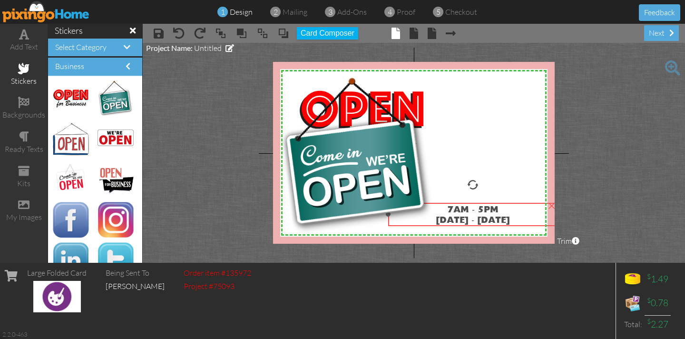
drag, startPoint x: 455, startPoint y: 193, endPoint x: 509, endPoint y: 215, distance: 58.5
click at [509, 216] on span "[DATE] - [DATE]" at bounding box center [473, 220] width 74 height 9
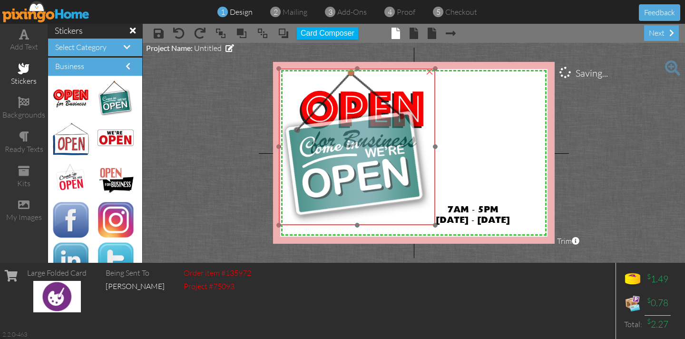
drag, startPoint x: 400, startPoint y: 90, endPoint x: 399, endPoint y: 82, distance: 8.1
click at [399, 82] on img at bounding box center [357, 146] width 156 height 156
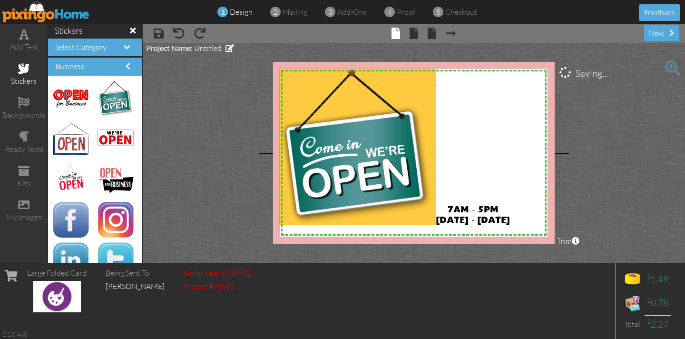
drag, startPoint x: 448, startPoint y: 86, endPoint x: 433, endPoint y: 85, distance: 14.8
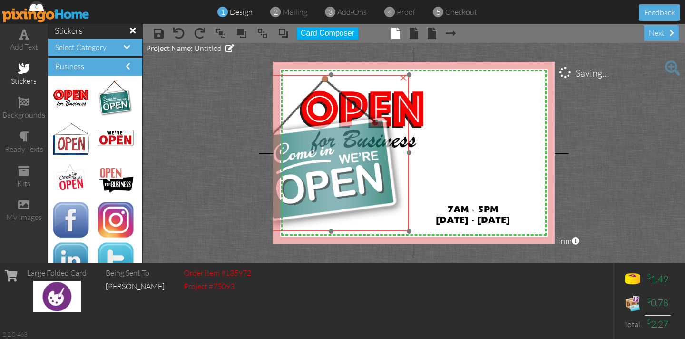
drag, startPoint x: 427, startPoint y: 82, endPoint x: 401, endPoint y: 89, distance: 27.1
click at [401, 89] on img at bounding box center [331, 153] width 156 height 156
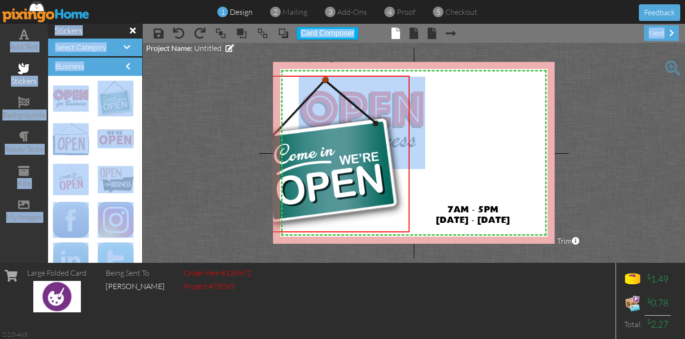
drag, startPoint x: 424, startPoint y: 85, endPoint x: 643, endPoint y: 28, distance: 225.8
click at [655, 22] on div "1 design 2 mailing 3 add-ons 4 proof 5 checkout Feedback add text stickers back…" at bounding box center [342, 169] width 685 height 339
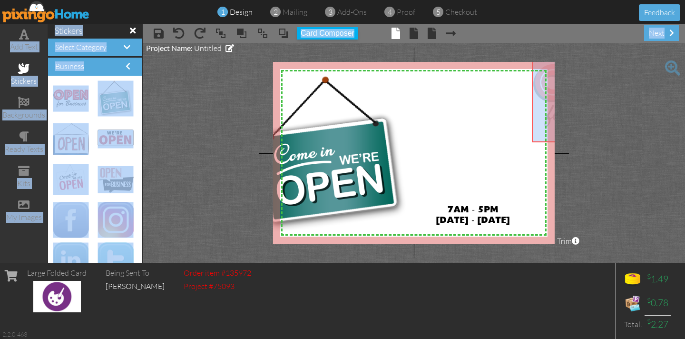
drag, startPoint x: 422, startPoint y: 144, endPoint x: 634, endPoint y: 118, distance: 213.2
click at [655, 117] on project-studio-wrapper "X X X X X X X X X X X X X X X X X X X X X X X X X X X X X X X X X X X X X X X X…" at bounding box center [414, 153] width 542 height 220
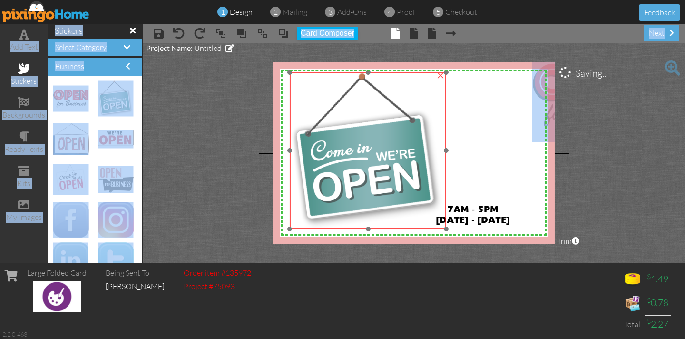
drag, startPoint x: 306, startPoint y: 172, endPoint x: 341, endPoint y: 168, distance: 35.4
click at [343, 169] on img at bounding box center [368, 150] width 156 height 156
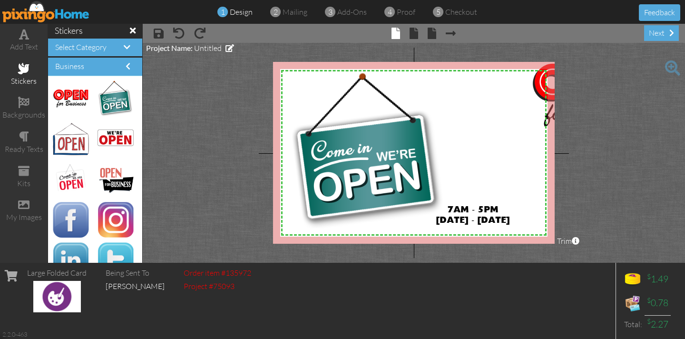
click at [212, 166] on project-studio-wrapper "X X X X X X X X X X X X X X X X X X X X X X X X X X X X X X X X X X X X X X X X…" at bounding box center [414, 153] width 542 height 220
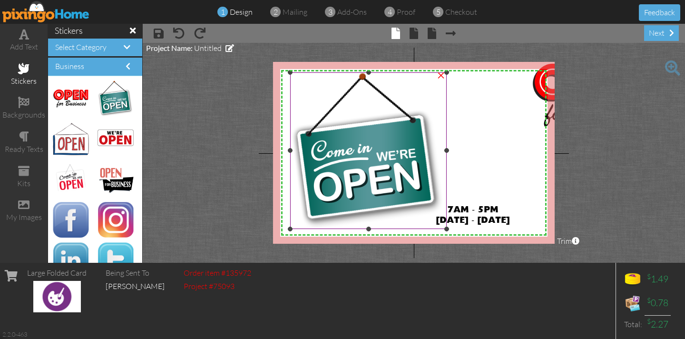
click at [445, 208] on img at bounding box center [368, 150] width 156 height 156
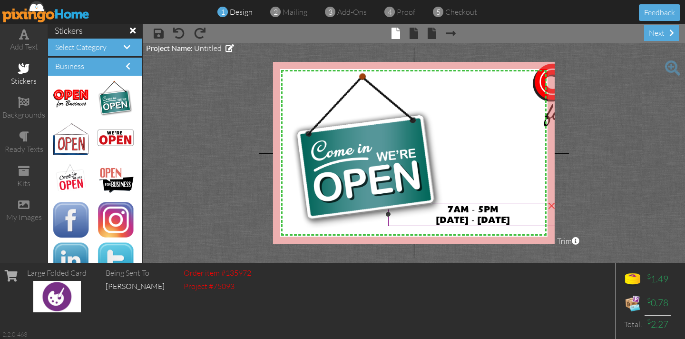
click at [495, 208] on span "7AM - 5PM" at bounding box center [472, 209] width 51 height 9
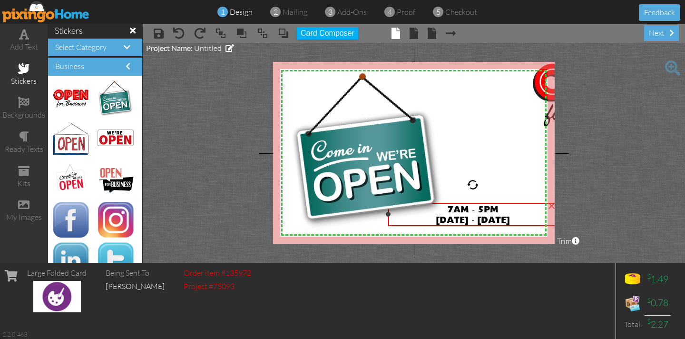
click at [494, 208] on span "7AM - 5PM" at bounding box center [472, 209] width 51 height 9
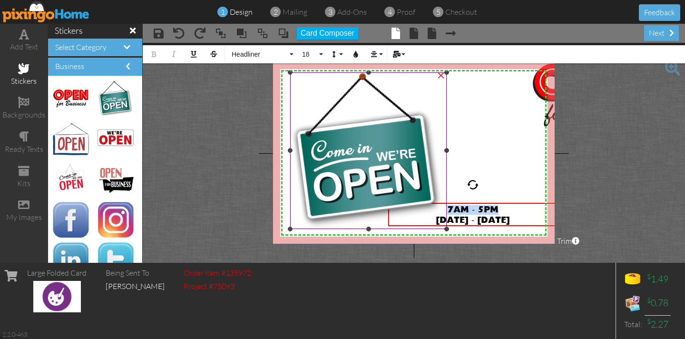
drag, startPoint x: 494, startPoint y: 208, endPoint x: 444, endPoint y: 207, distance: 50.0
click at [444, 206] on div "X X X X X X X X X X X X X X X X X X X X X X X X X X X X X X X X X X X X X X X X…" at bounding box center [414, 153] width 282 height 182
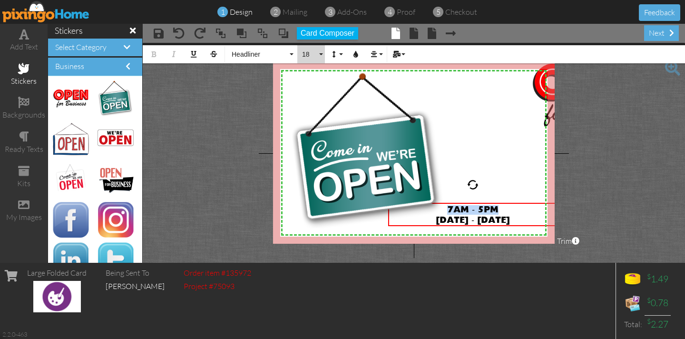
click at [320, 53] on button "18" at bounding box center [311, 54] width 28 height 18
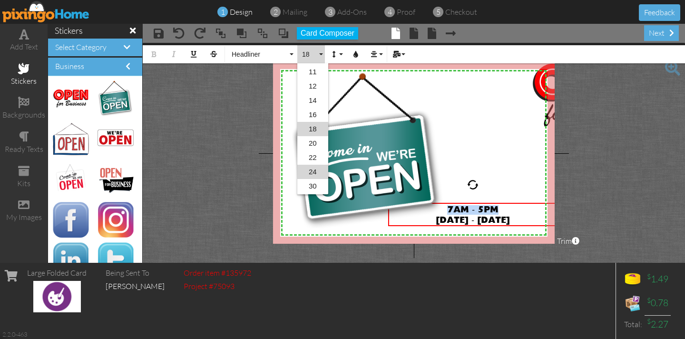
click at [316, 170] on link "24" at bounding box center [312, 172] width 31 height 14
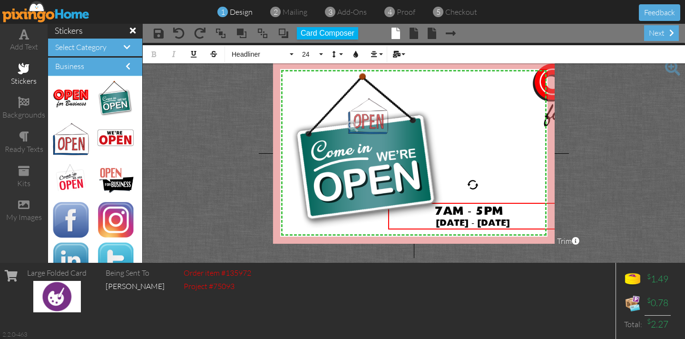
drag, startPoint x: 72, startPoint y: 144, endPoint x: 363, endPoint y: 121, distance: 292.5
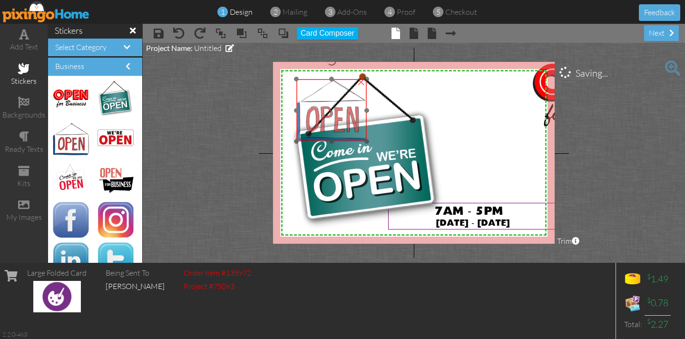
drag, startPoint x: 367, startPoint y: 122, endPoint x: 319, endPoint y: 102, distance: 52.0
click at [319, 102] on img at bounding box center [331, 110] width 70 height 62
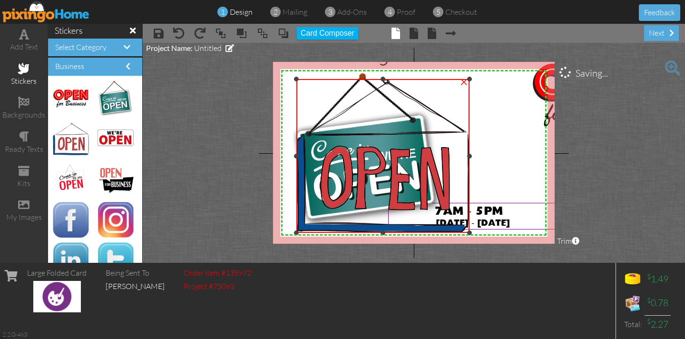
drag, startPoint x: 367, startPoint y: 140, endPoint x: 427, endPoint y: 232, distance: 109.5
click at [427, 232] on div "×" at bounding box center [382, 156] width 173 height 154
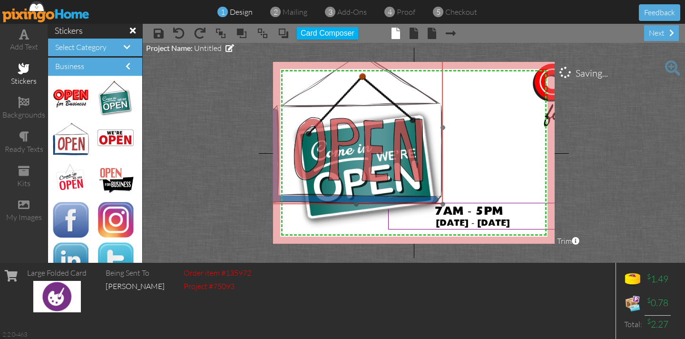
drag, startPoint x: 385, startPoint y: 167, endPoint x: 349, endPoint y: 202, distance: 49.5
click at [359, 139] on img at bounding box center [356, 127] width 173 height 154
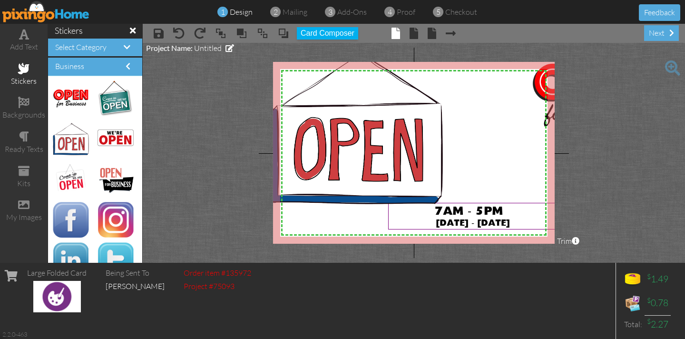
drag, startPoint x: 332, startPoint y: 217, endPoint x: 150, endPoint y: 213, distance: 181.3
click at [150, 213] on project-studio-wrapper "X X X X X X X X X X X X X X X X X X X X X X X X X X X X X X X X X X X X X X X X…" at bounding box center [414, 153] width 542 height 220
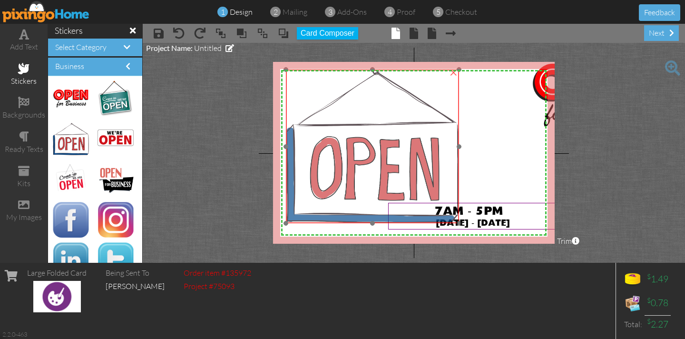
drag, startPoint x: 342, startPoint y: 126, endPoint x: 359, endPoint y: 145, distance: 25.0
click at [359, 145] on img at bounding box center [372, 146] width 173 height 154
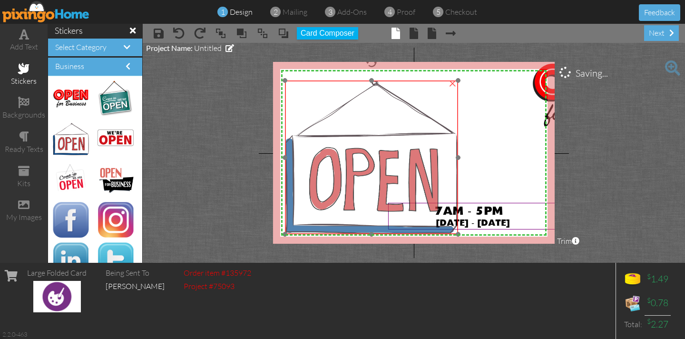
drag, startPoint x: 372, startPoint y: 141, endPoint x: 372, endPoint y: 152, distance: 11.0
click at [371, 152] on img at bounding box center [371, 157] width 173 height 154
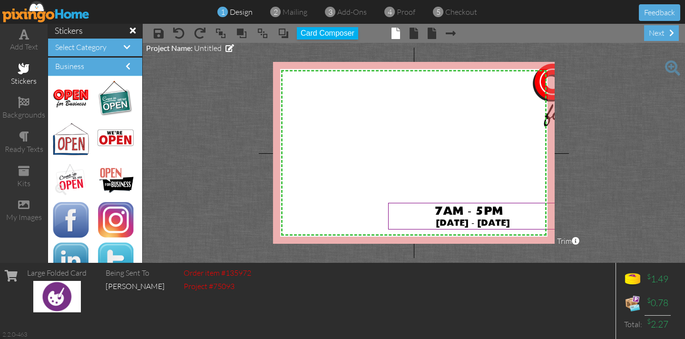
drag, startPoint x: 368, startPoint y: 141, endPoint x: 200, endPoint y: 133, distance: 168.6
click at [93, 161] on div "add text stickers backgrounds ready texts kits my images stickers Select Catego…" at bounding box center [342, 143] width 685 height 239
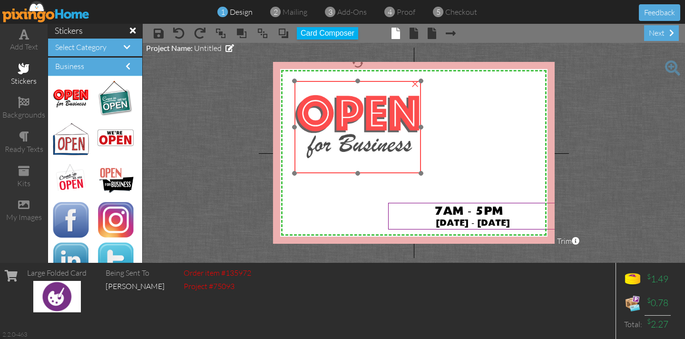
drag, startPoint x: 544, startPoint y: 83, endPoint x: 306, endPoint y: 115, distance: 239.9
click at [306, 115] on img at bounding box center [357, 127] width 127 height 92
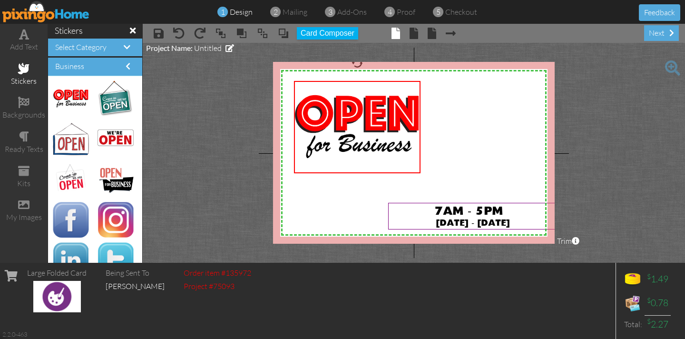
click at [24, 70] on span at bounding box center [23, 68] width 11 height 11
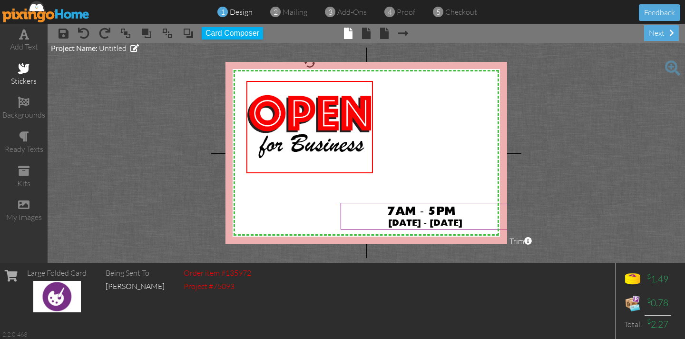
click at [24, 70] on span at bounding box center [23, 68] width 11 height 11
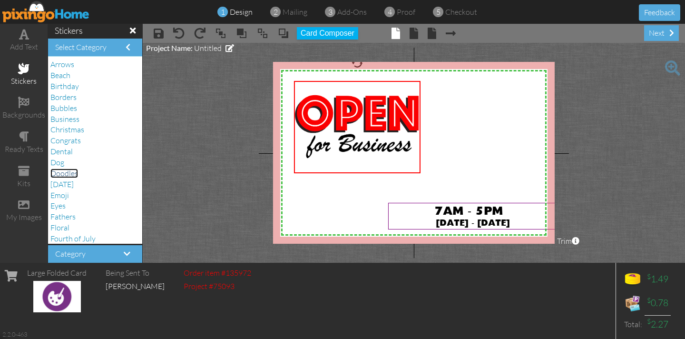
click at [69, 173] on span "Doodles" at bounding box center [64, 173] width 28 height 10
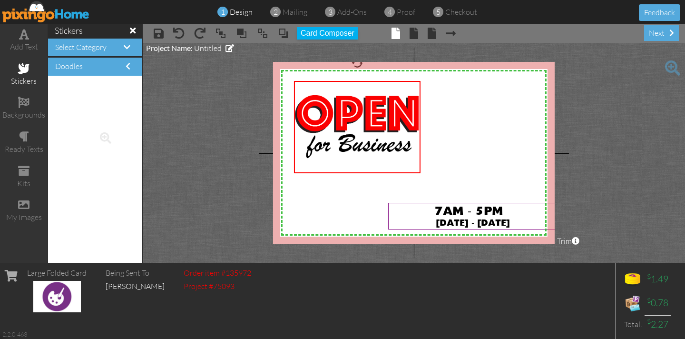
scroll to position [4020, 0]
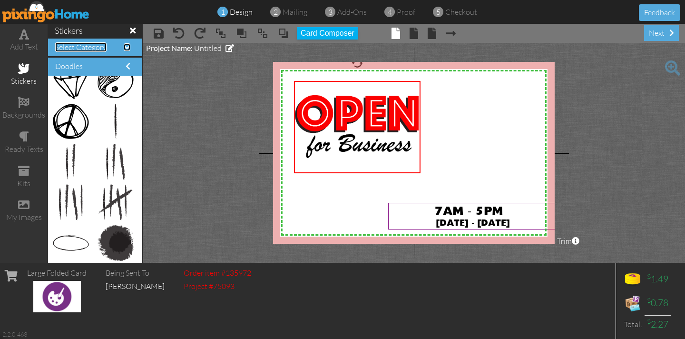
click at [102, 49] on span "Select Category" at bounding box center [80, 47] width 51 height 10
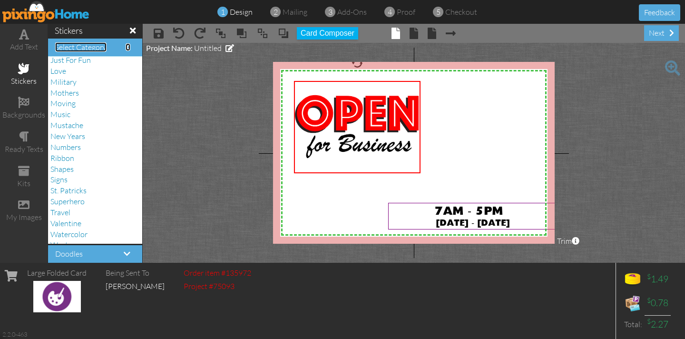
scroll to position [234, 0]
click at [57, 60] on span "Just For Fun" at bounding box center [70, 59] width 40 height 10
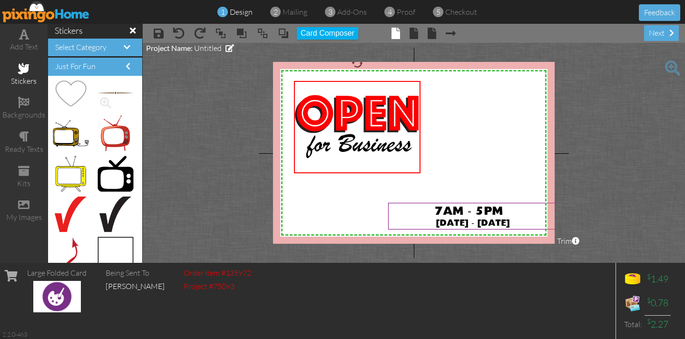
scroll to position [1821, 0]
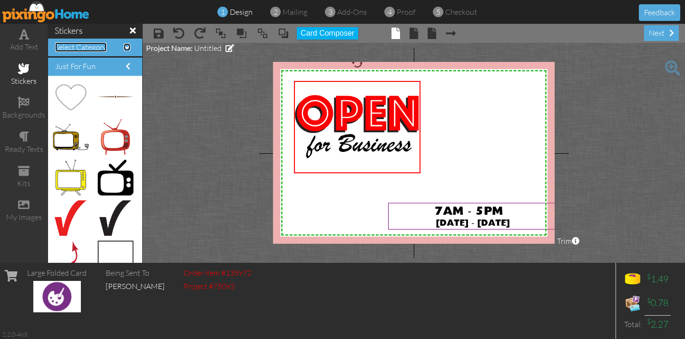
click at [101, 43] on span "Select Category" at bounding box center [80, 47] width 51 height 10
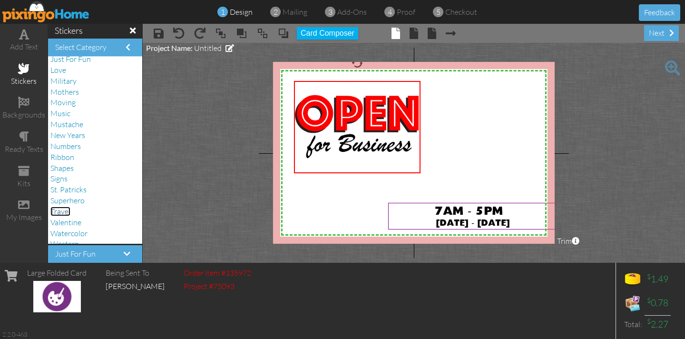
click at [58, 209] on span "Travel" at bounding box center [60, 211] width 20 height 10
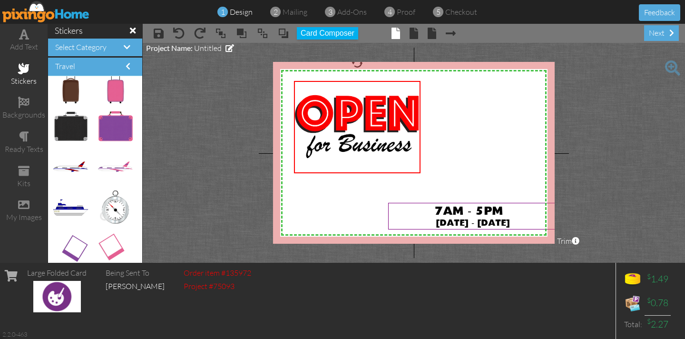
scroll to position [51, 0]
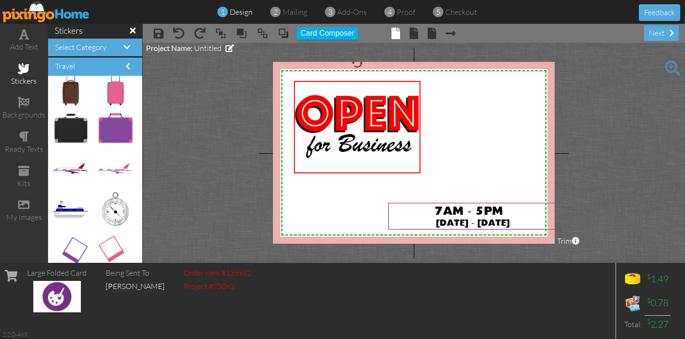
click at [87, 52] on div "Select Category" at bounding box center [95, 48] width 94 height 18
click at [88, 49] on span "Select Category" at bounding box center [80, 47] width 51 height 10
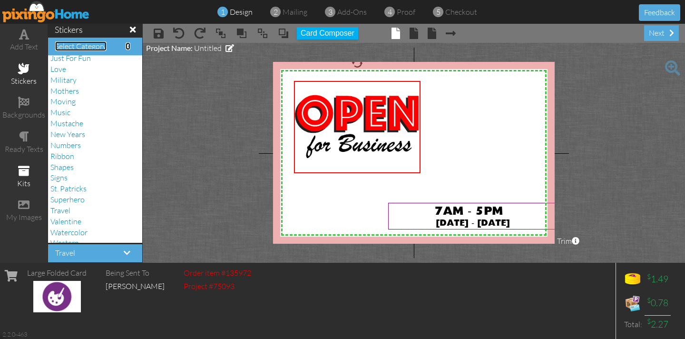
scroll to position [232, 0]
click at [63, 182] on span "Signs" at bounding box center [58, 179] width 17 height 10
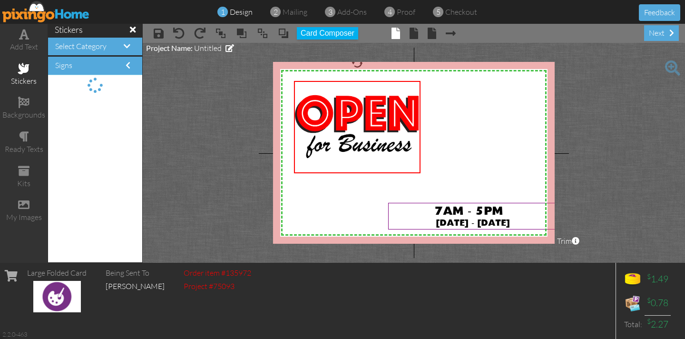
scroll to position [0, 0]
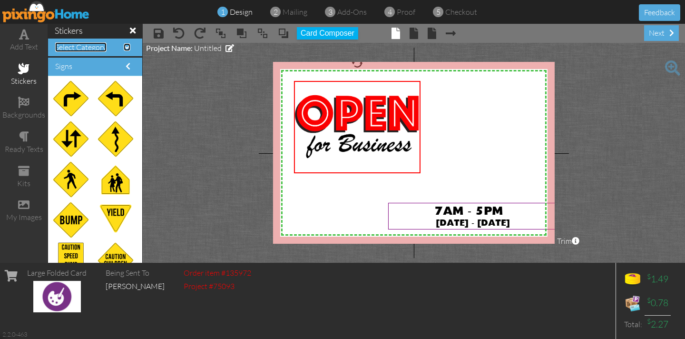
click at [88, 50] on span "Select Category" at bounding box center [80, 47] width 51 height 10
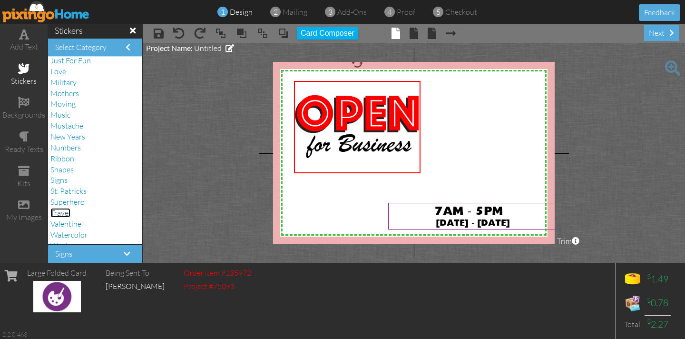
click at [62, 212] on span "Travel" at bounding box center [60, 213] width 20 height 10
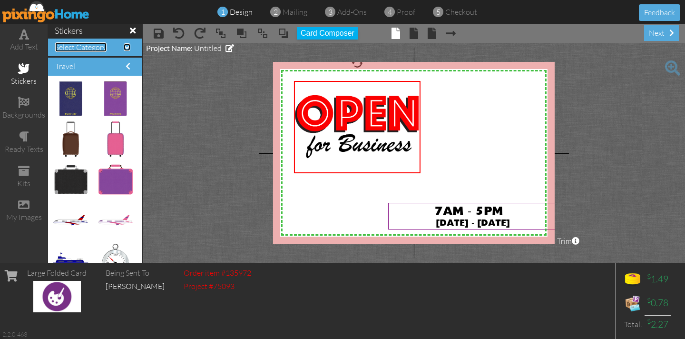
click at [127, 45] on span at bounding box center [127, 47] width 7 height 8
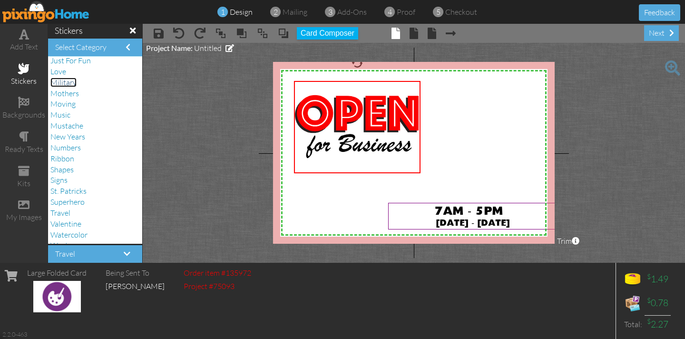
click at [69, 81] on span "Military" at bounding box center [63, 83] width 26 height 10
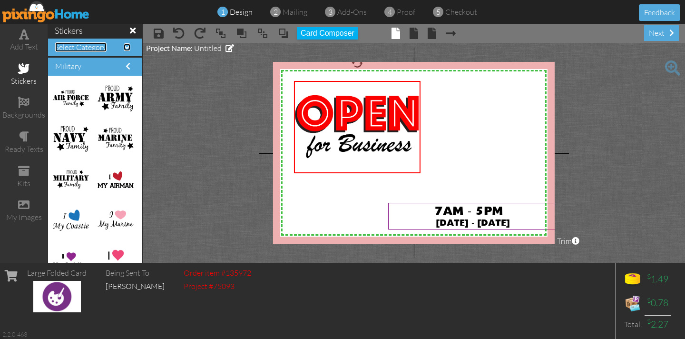
click at [92, 49] on span "Select Category" at bounding box center [80, 47] width 51 height 10
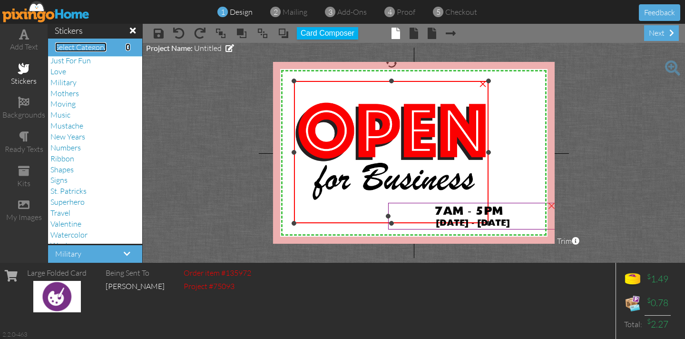
drag, startPoint x: 420, startPoint y: 173, endPoint x: 495, endPoint y: 221, distance: 89.2
click at [495, 222] on div "X X X X X X X X X X X X X X X X X X X X X X X X X X X X X X X X X X X X X X X X…" at bounding box center [414, 153] width 282 height 182
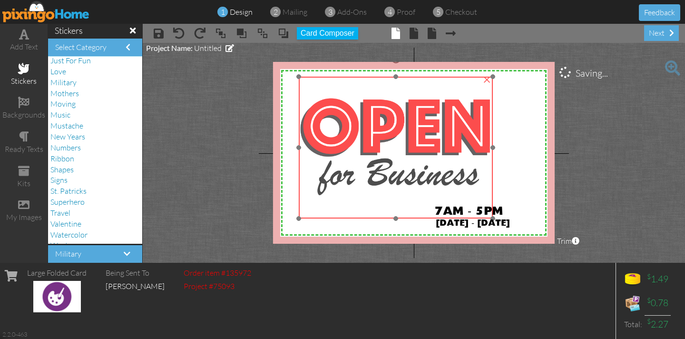
drag, startPoint x: 360, startPoint y: 137, endPoint x: 365, endPoint y: 133, distance: 6.8
click at [365, 133] on img at bounding box center [396, 148] width 194 height 142
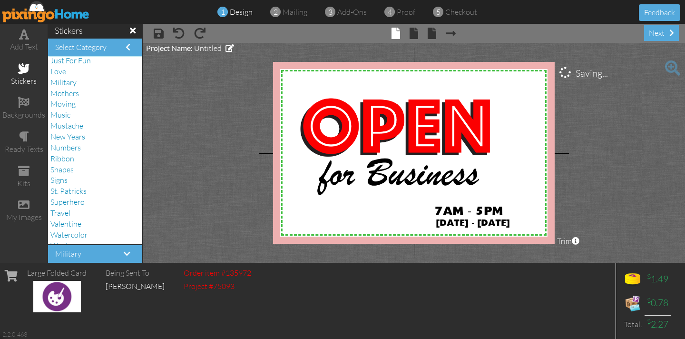
click at [223, 128] on project-studio-wrapper "X X X X X X X X X X X X X X X X X X X X X X X X X X X X X X X X X X X X X X X X…" at bounding box center [414, 153] width 542 height 220
click at [25, 16] on img at bounding box center [46, 11] width 88 height 21
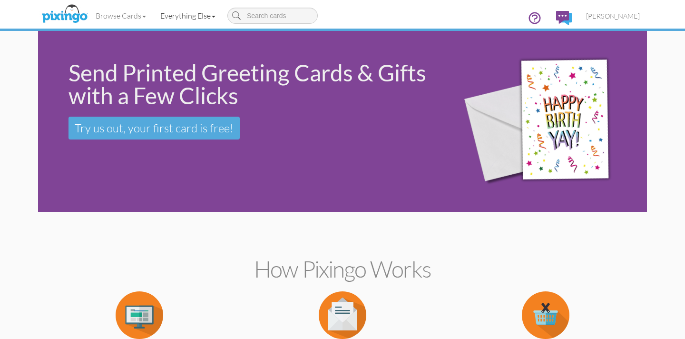
click at [163, 13] on link "Everything Else" at bounding box center [187, 16] width 69 height 24
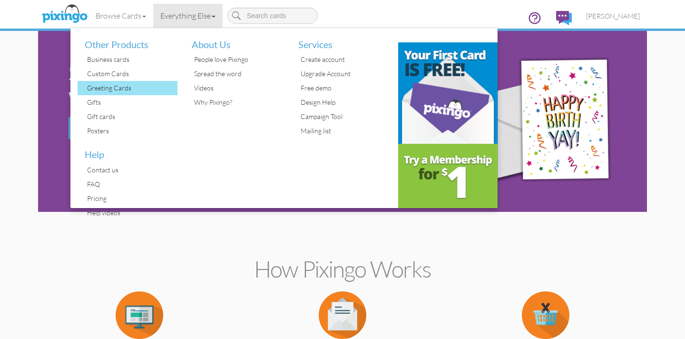
click at [120, 90] on div "Greeting Cards" at bounding box center [131, 88] width 93 height 14
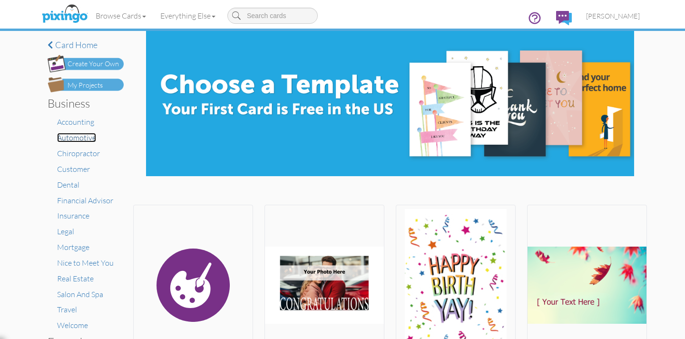
click at [79, 139] on span "Automotive" at bounding box center [76, 138] width 39 height 10
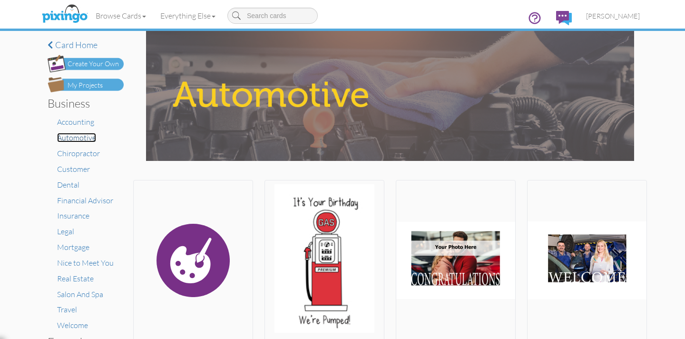
click at [75, 138] on span "Automotive" at bounding box center [76, 138] width 39 height 10
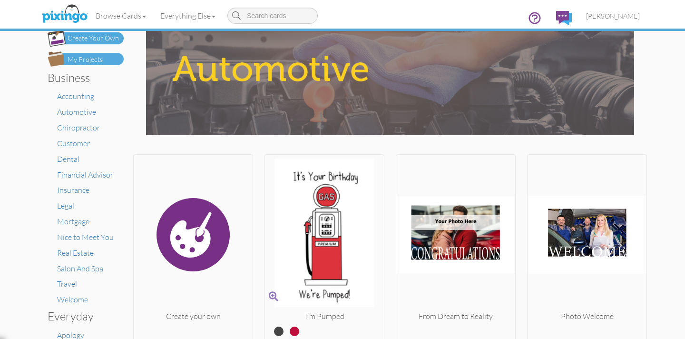
scroll to position [24, 0]
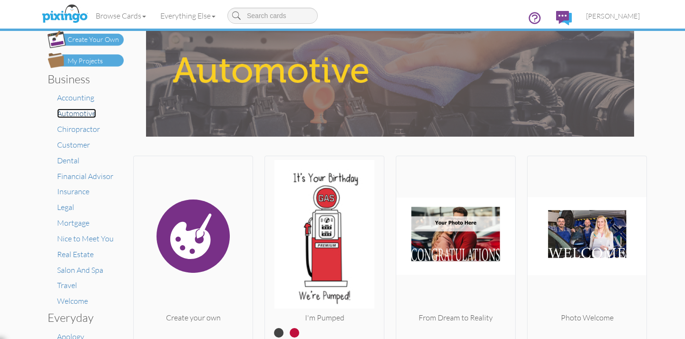
click at [80, 117] on span "Automotive" at bounding box center [76, 113] width 39 height 10
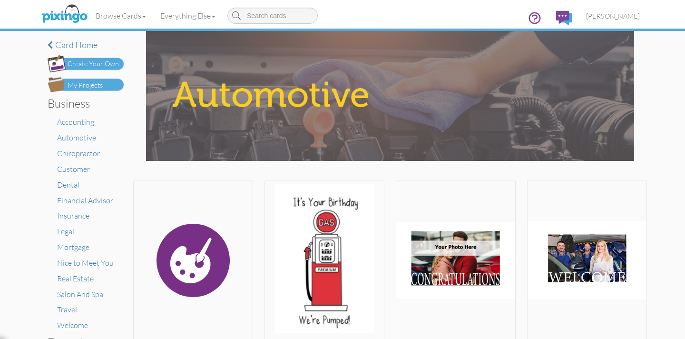
click at [81, 63] on div "Create Your Own" at bounding box center [93, 64] width 51 height 10
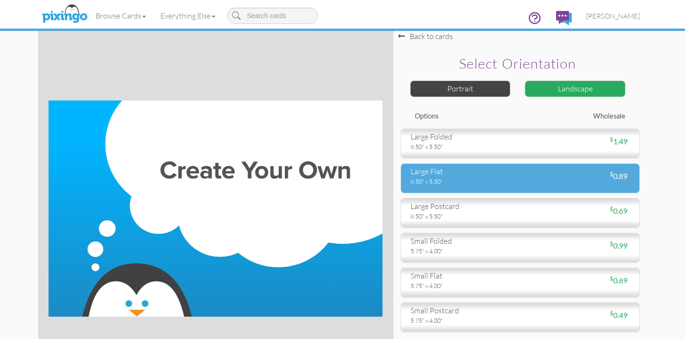
click at [504, 179] on div "8.50" x 5.50"" at bounding box center [462, 181] width 103 height 9
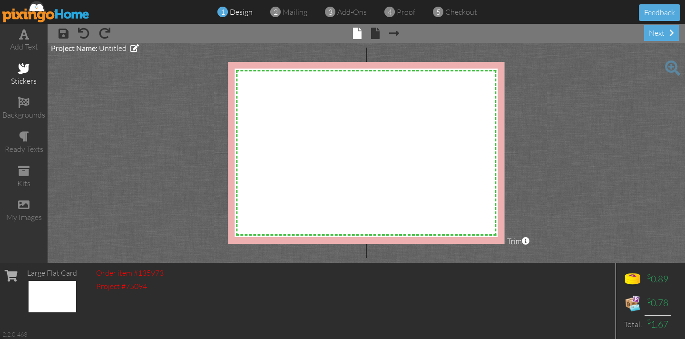
click at [21, 67] on span at bounding box center [23, 68] width 11 height 11
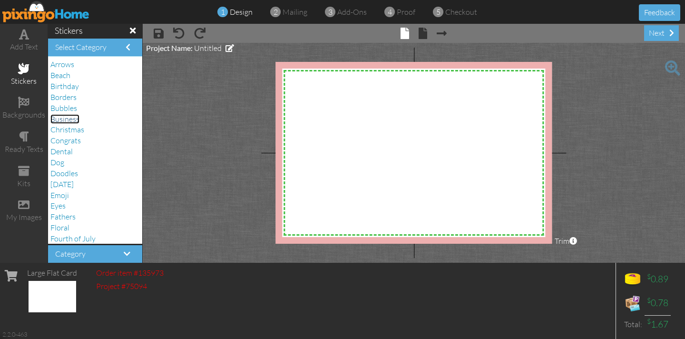
click at [71, 116] on span "Business" at bounding box center [64, 119] width 29 height 10
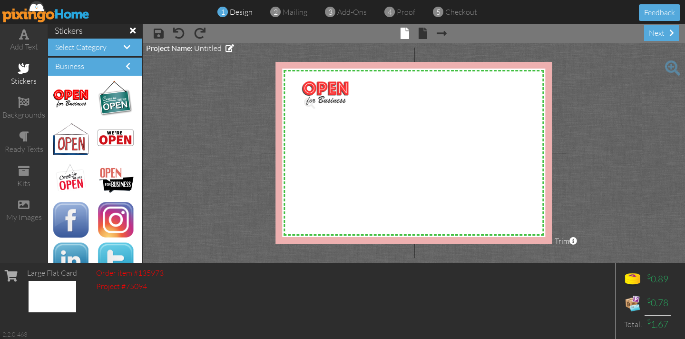
drag, startPoint x: 77, startPoint y: 97, endPoint x: 326, endPoint y: 91, distance: 248.8
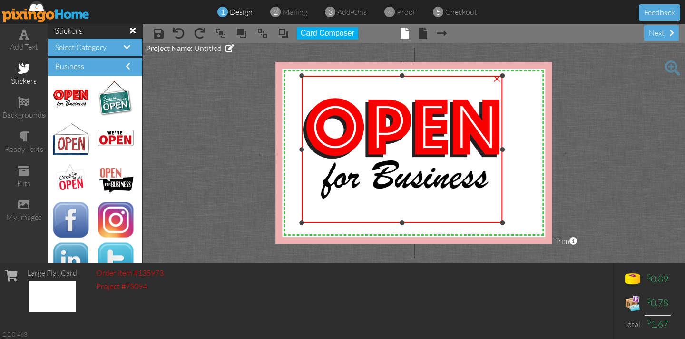
drag, startPoint x: 369, startPoint y: 126, endPoint x: 506, endPoint y: 222, distance: 167.2
click at [506, 222] on div "X X X X X X X X X X X X X X X X X X X X X X X X X X X X X X X X X X X X X X X X…" at bounding box center [413, 153] width 276 height 182
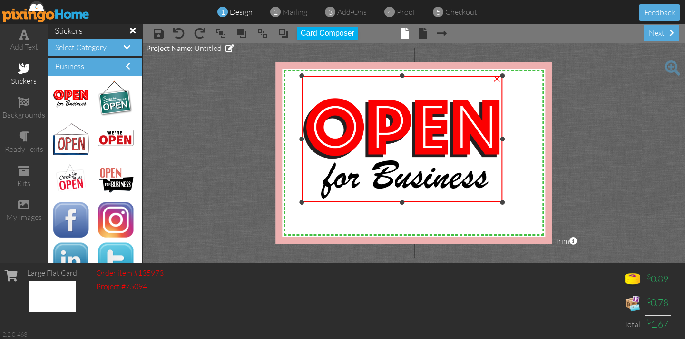
drag, startPoint x: 402, startPoint y: 221, endPoint x: 399, endPoint y: 200, distance: 20.7
click at [399, 200] on div "×" at bounding box center [402, 139] width 201 height 127
click at [22, 39] on span at bounding box center [24, 34] width 10 height 11
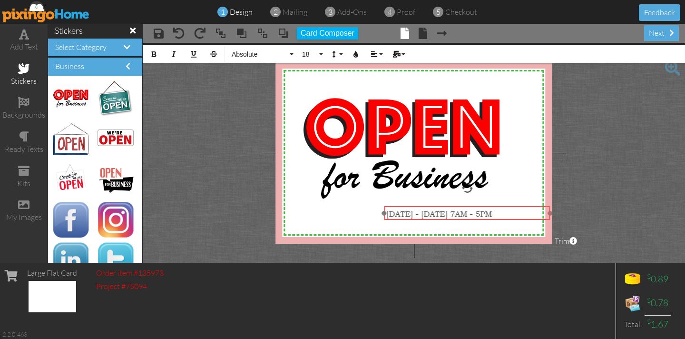
drag, startPoint x: 379, startPoint y: 81, endPoint x: 432, endPoint y: 207, distance: 136.9
click at [432, 207] on div "[DATE] - [DATE] 7AM - 5PM ​ ​" at bounding box center [467, 213] width 166 height 14
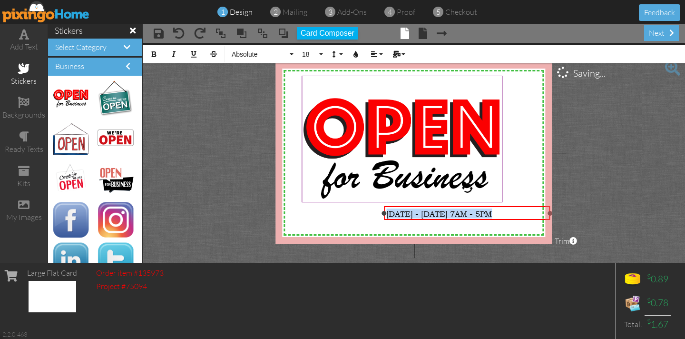
drag, startPoint x: 509, startPoint y: 214, endPoint x: 303, endPoint y: 177, distance: 209.2
click at [384, 210] on div "[DATE] - [DATE] 7AM - 5PM" at bounding box center [467, 213] width 166 height 14
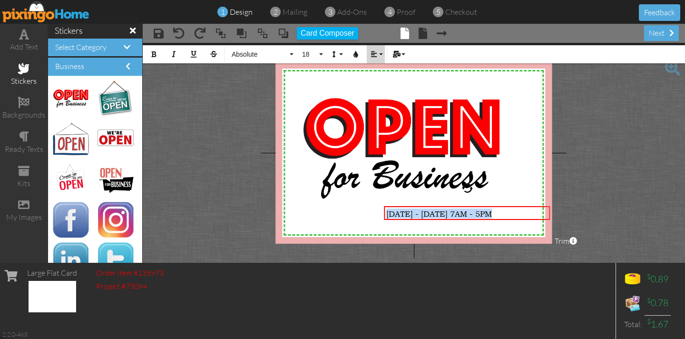
click at [373, 51] on icon "button" at bounding box center [374, 54] width 7 height 7
click at [380, 87] on icon at bounding box center [381, 84] width 6 height 7
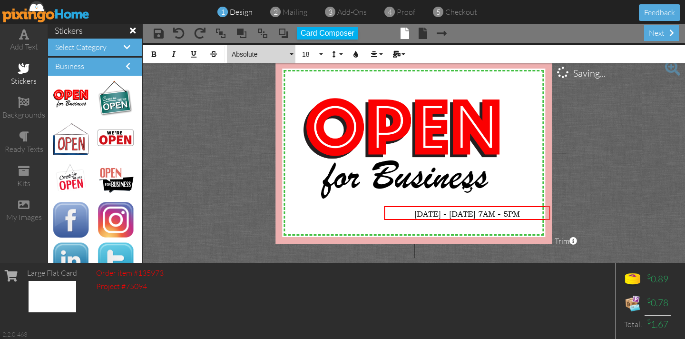
click at [295, 52] on button "Absolute" at bounding box center [261, 54] width 68 height 18
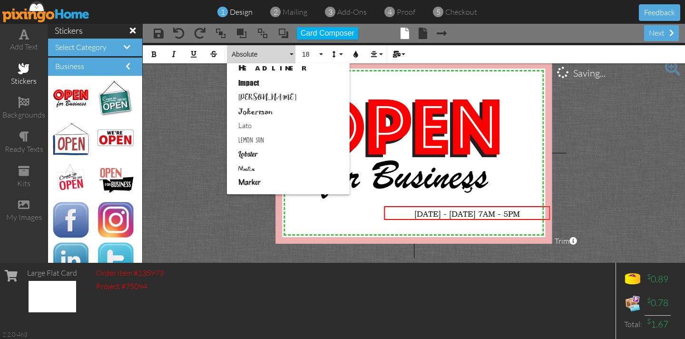
scroll to position [303, 0]
click at [251, 180] on link "Marker" at bounding box center [288, 181] width 123 height 14
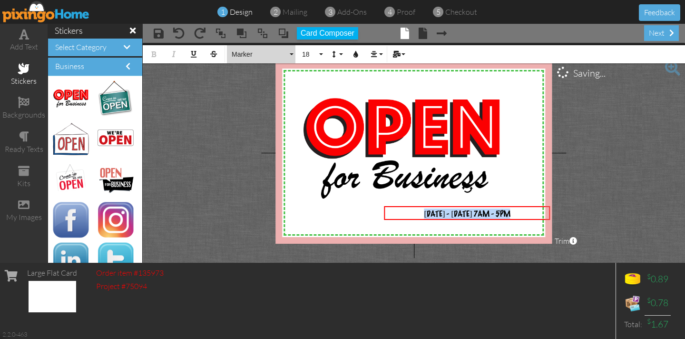
click at [293, 53] on button "Marker" at bounding box center [261, 54] width 68 height 18
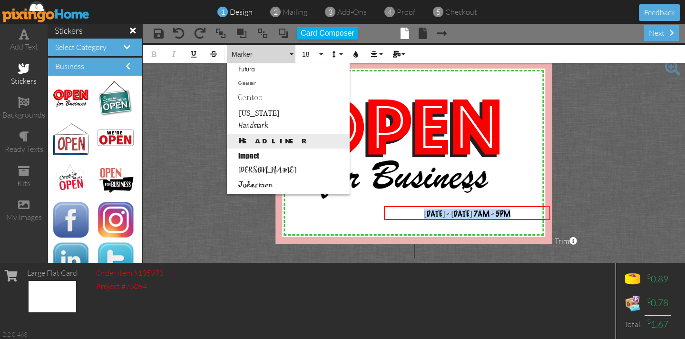
scroll to position [225, 0]
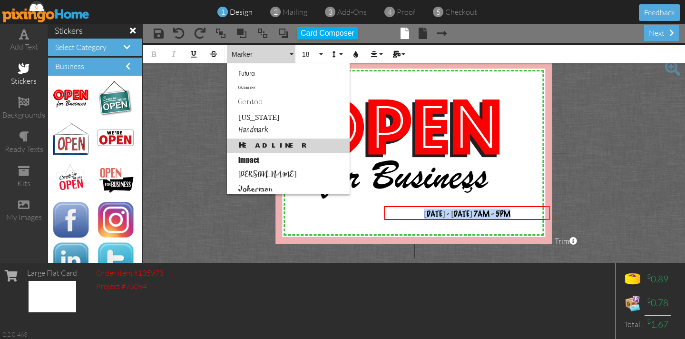
click at [247, 142] on link "Headliner" at bounding box center [288, 145] width 123 height 14
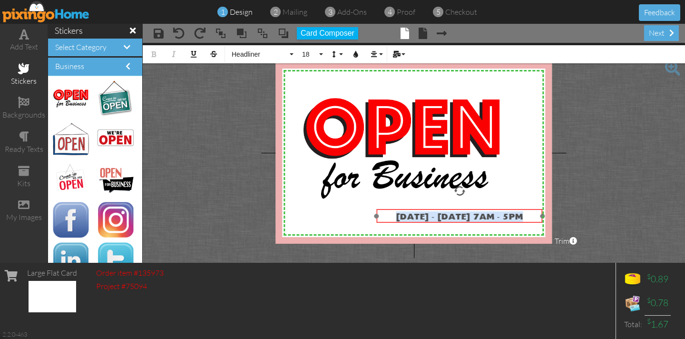
drag, startPoint x: 491, startPoint y: 205, endPoint x: 484, endPoint y: 208, distance: 8.1
click at [484, 208] on div at bounding box center [459, 215] width 171 height 19
click at [233, 183] on project-studio-wrapper "X X X X X X X X X X X X X X X X X X X X X X X X X X X X X X X X X X X X X X X X…" at bounding box center [414, 153] width 542 height 220
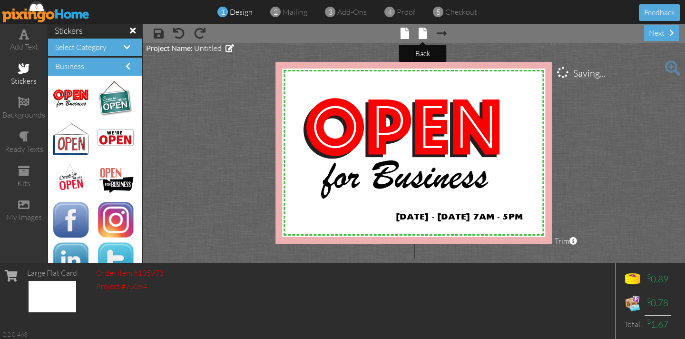
click at [424, 34] on span at bounding box center [423, 33] width 9 height 11
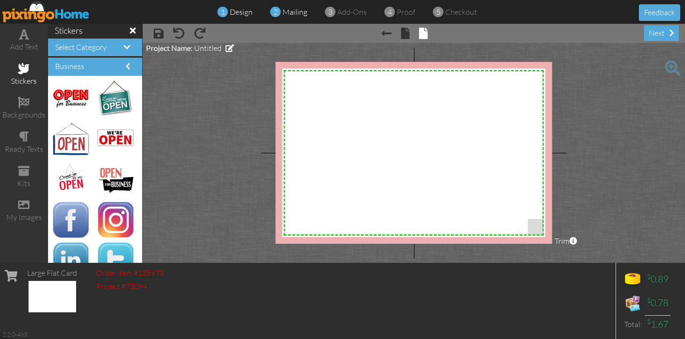
click at [293, 10] on span "mailing" at bounding box center [295, 12] width 25 height 10
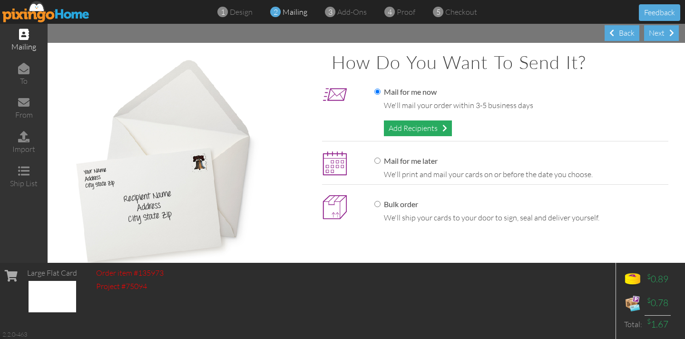
click at [421, 133] on div "Add Recipients" at bounding box center [418, 128] width 68 height 16
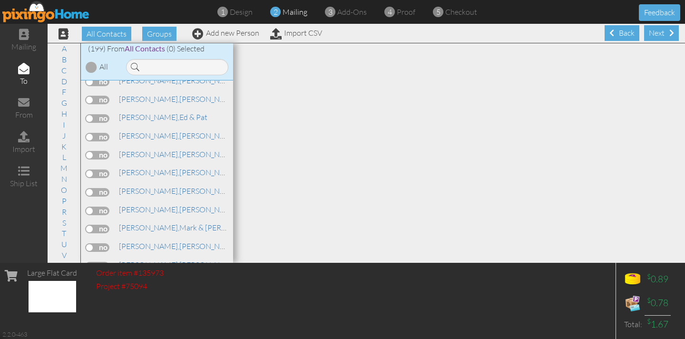
scroll to position [1891, 0]
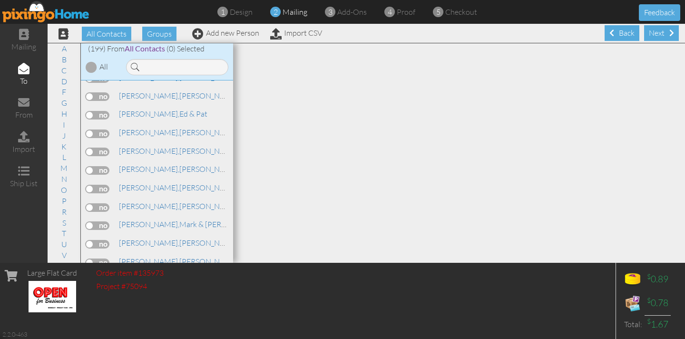
click at [88, 129] on label at bounding box center [98, 133] width 24 height 9
click at [0, 0] on input "checkbox" at bounding box center [0, 0] width 0 height 0
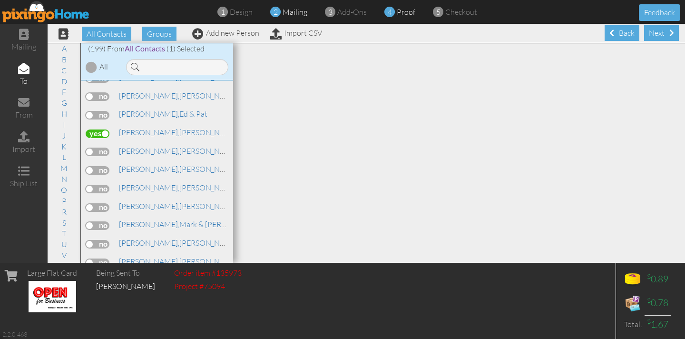
click at [388, 13] on span "4" at bounding box center [390, 12] width 4 height 11
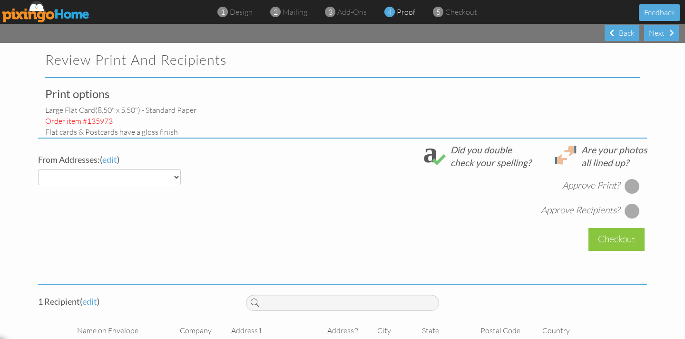
select select "object:11710"
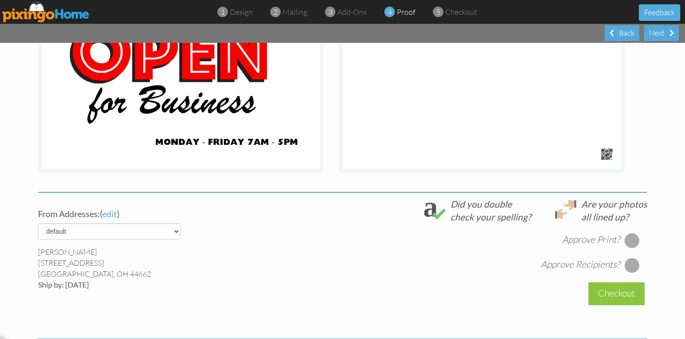
scroll to position [195, 0]
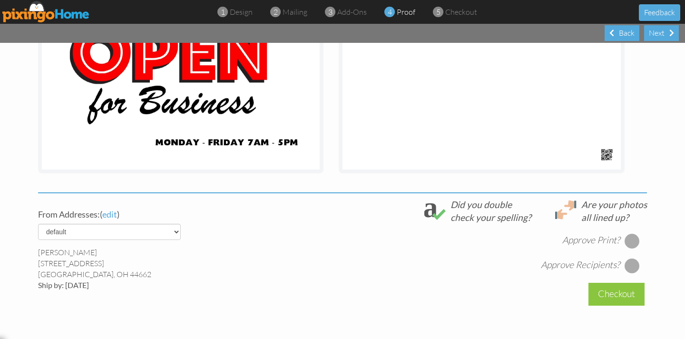
click at [633, 238] on div at bounding box center [632, 240] width 15 height 15
click at [631, 269] on div at bounding box center [632, 265] width 15 height 15
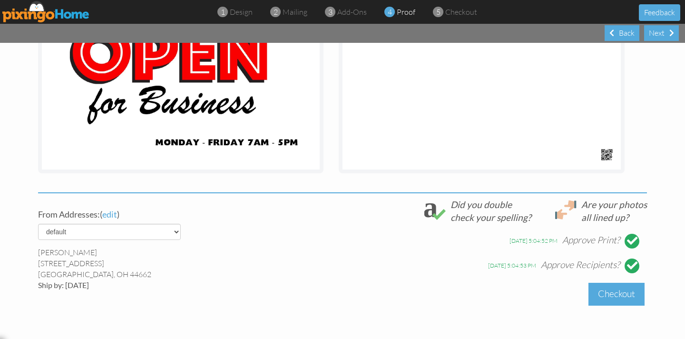
click at [612, 293] on div "Checkout" at bounding box center [616, 294] width 56 height 22
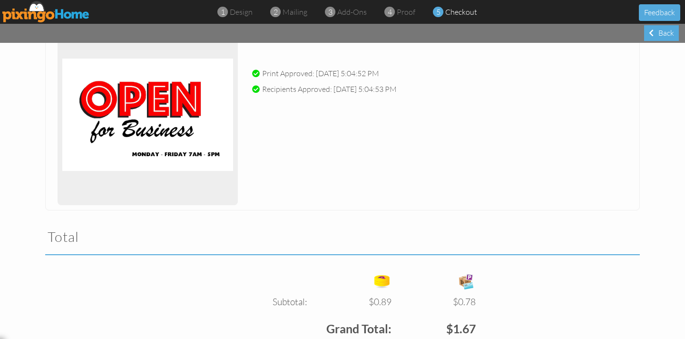
scroll to position [265, 0]
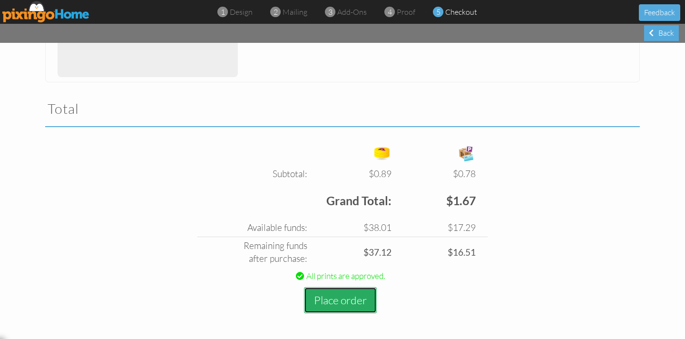
click at [324, 299] on button "Place order" at bounding box center [340, 300] width 73 height 26
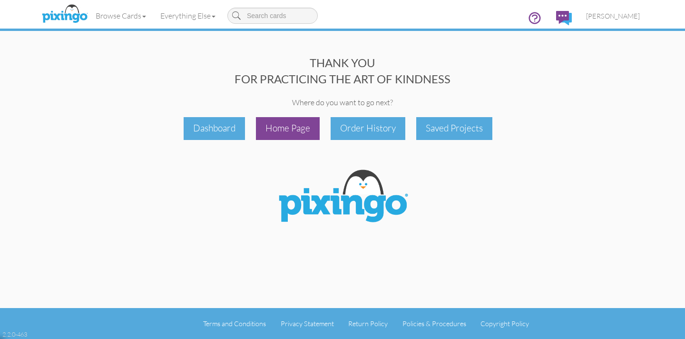
click at [296, 127] on div "Home Page" at bounding box center [288, 128] width 64 height 22
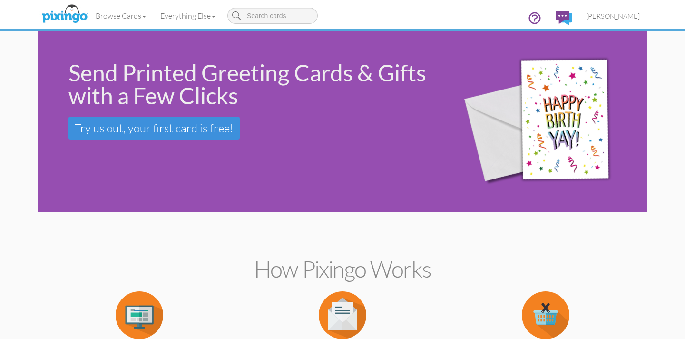
scroll to position [1, 0]
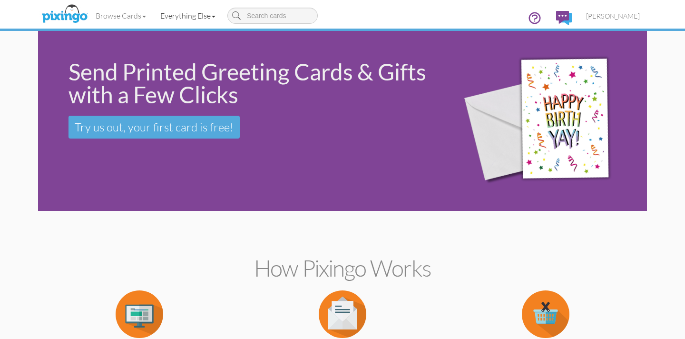
click at [168, 14] on link "Everything Else" at bounding box center [187, 16] width 69 height 24
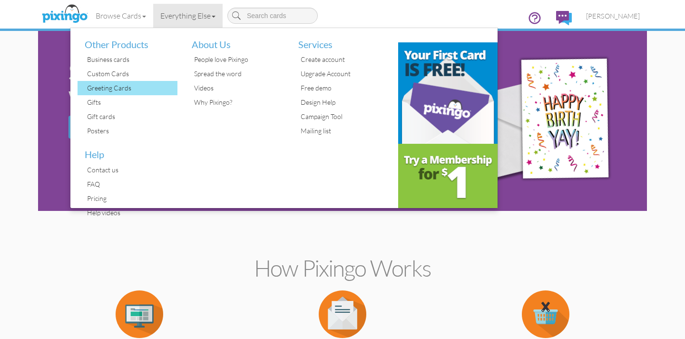
click at [111, 89] on div "Greeting Cards" at bounding box center [131, 88] width 93 height 14
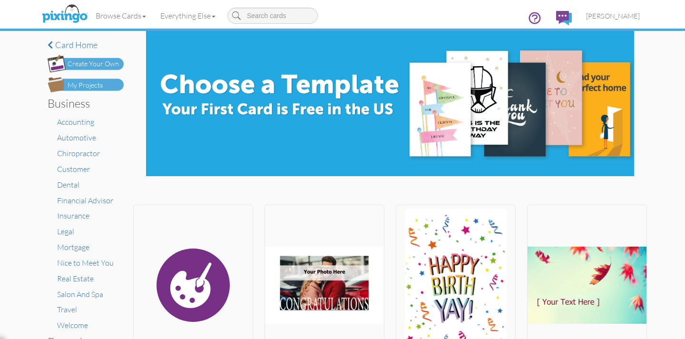
click at [83, 63] on div "Create Your Own" at bounding box center [93, 64] width 51 height 10
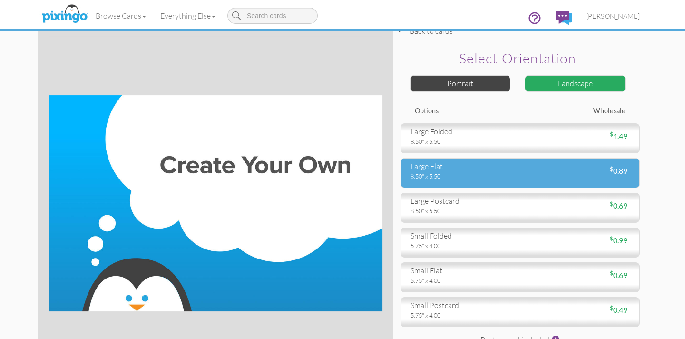
scroll to position [3, 0]
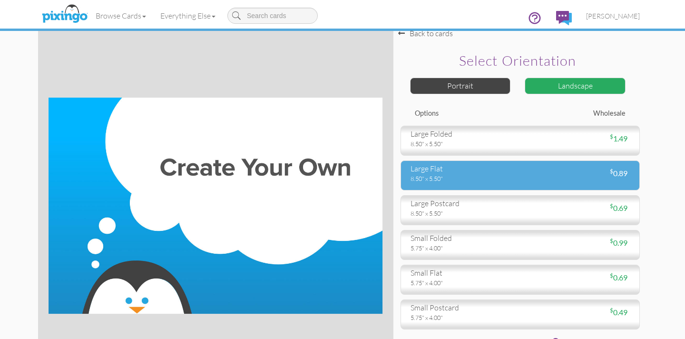
click at [497, 176] on div "8.50" x 5.50"" at bounding box center [462, 178] width 103 height 9
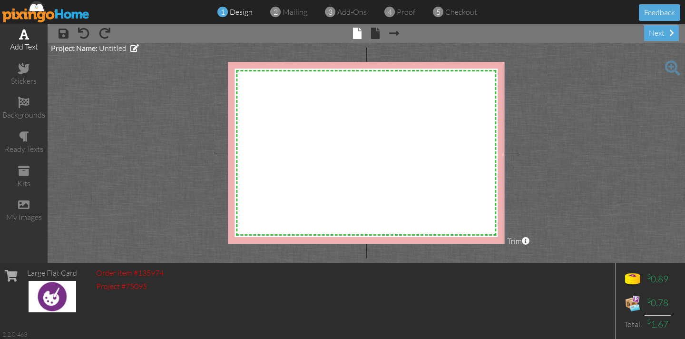
click at [25, 35] on span at bounding box center [24, 34] width 10 height 11
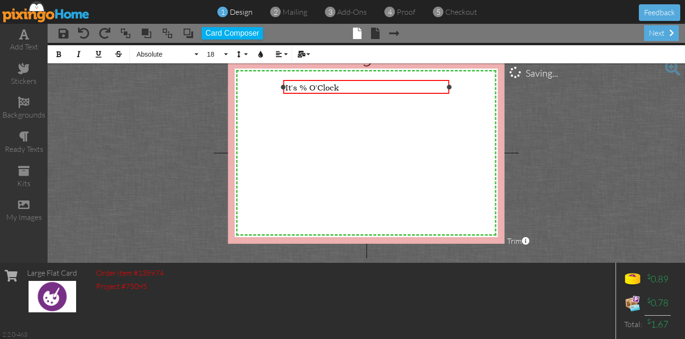
click at [307, 88] on span "It's % O'Clock" at bounding box center [311, 87] width 53 height 10
click at [350, 88] on div "It's 5 O'Clock" at bounding box center [366, 87] width 162 height 10
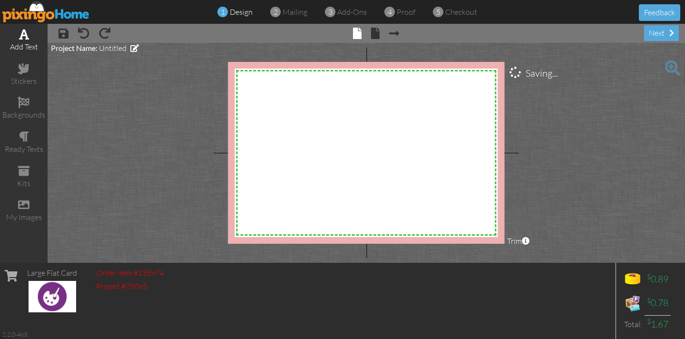
click at [24, 38] on span at bounding box center [24, 34] width 10 height 11
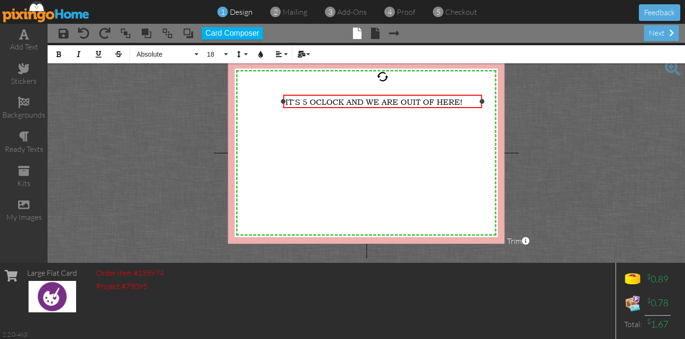
drag, startPoint x: 448, startPoint y: 106, endPoint x: 481, endPoint y: 107, distance: 32.9
click at [481, 108] on div "IT'S 5 OCLOCK AND WE ARE OUIT OF HERE! ×" at bounding box center [383, 102] width 199 height 14
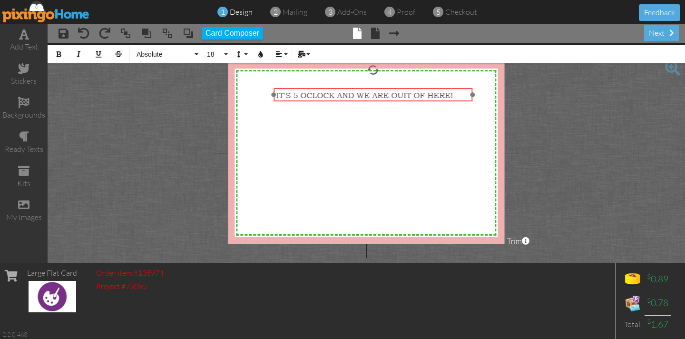
drag, startPoint x: 367, startPoint y: 94, endPoint x: 357, endPoint y: 88, distance: 11.7
click at [357, 88] on div "IT'S 5 OCLOCK AND WE ARE OUIT OF HERE! ​ ​" at bounding box center [373, 95] width 199 height 14
click at [338, 96] on span "IT'S 5 OCLOCK AND WE ARE OUIT OF HERE!" at bounding box center [364, 95] width 177 height 10
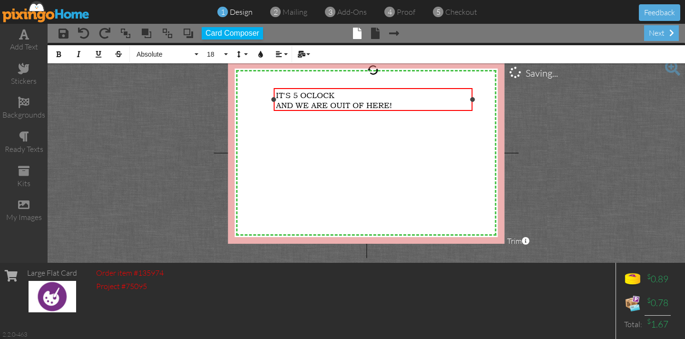
click at [297, 103] on span "AND WE ARE OUIT OF HERE!" at bounding box center [334, 105] width 116 height 10
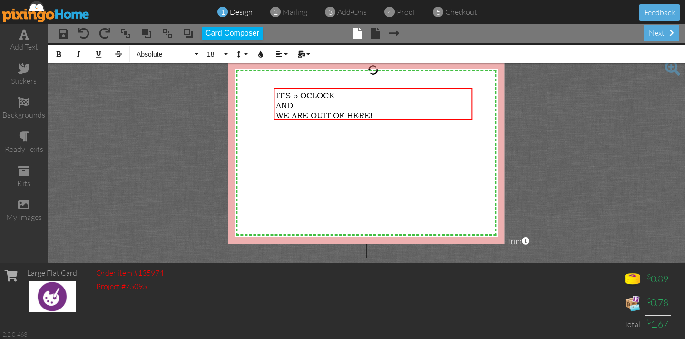
drag, startPoint x: 387, startPoint y: 113, endPoint x: 279, endPoint y: 80, distance: 112.9
click at [279, 80] on div "X X X X X X X X X X X X X X X X X X X X X X X X X X X X X X X X X X X X X X X X…" at bounding box center [366, 153] width 276 height 182
click at [277, 52] on icon "button" at bounding box center [278, 54] width 7 height 7
click at [284, 83] on icon at bounding box center [286, 84] width 6 height 7
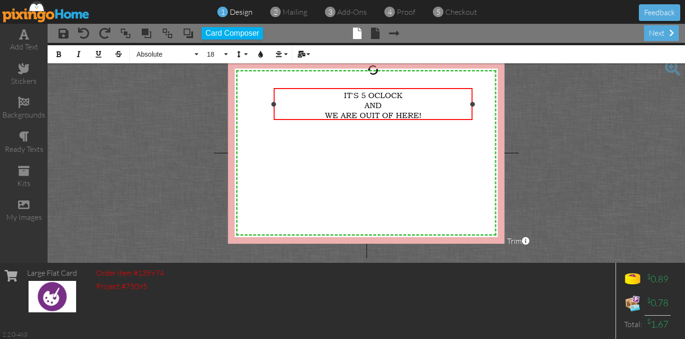
drag, startPoint x: 428, startPoint y: 113, endPoint x: 304, endPoint y: 90, distance: 125.2
click at [304, 90] on div "IT'S 5 OCLOCK AND WE ARE OUIT OF HERE!" at bounding box center [373, 105] width 195 height 30
click at [220, 54] on span "18" at bounding box center [214, 54] width 16 height 8
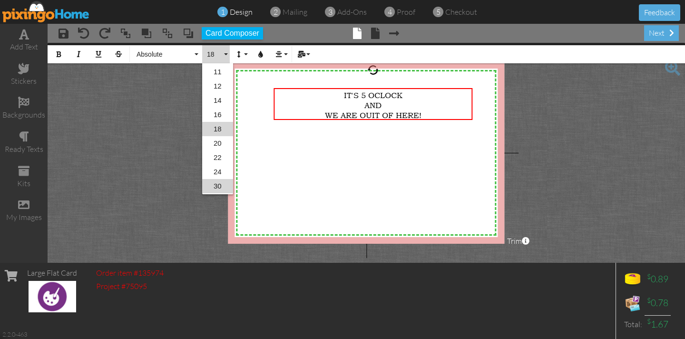
click at [216, 189] on link "30" at bounding box center [217, 186] width 31 height 14
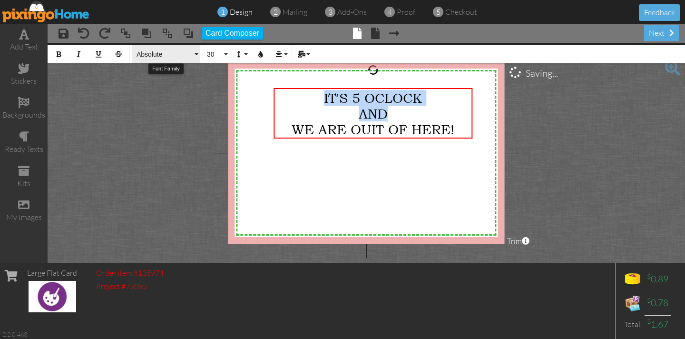
click at [196, 53] on button "Absolute" at bounding box center [166, 54] width 68 height 18
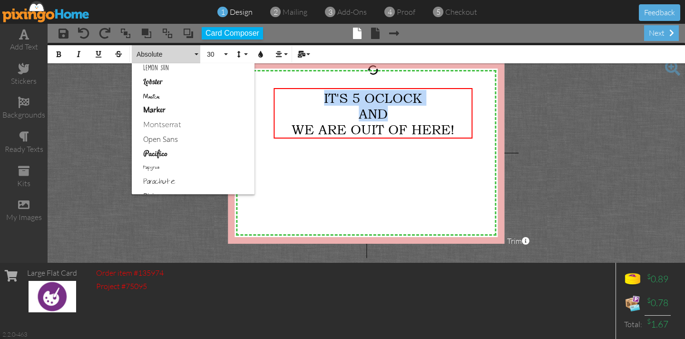
scroll to position [373, 0]
click at [163, 109] on link "Marker" at bounding box center [193, 111] width 123 height 14
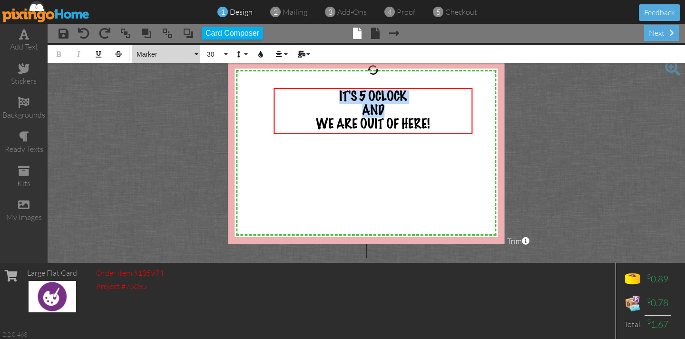
click at [196, 56] on button "Marker" at bounding box center [166, 54] width 68 height 18
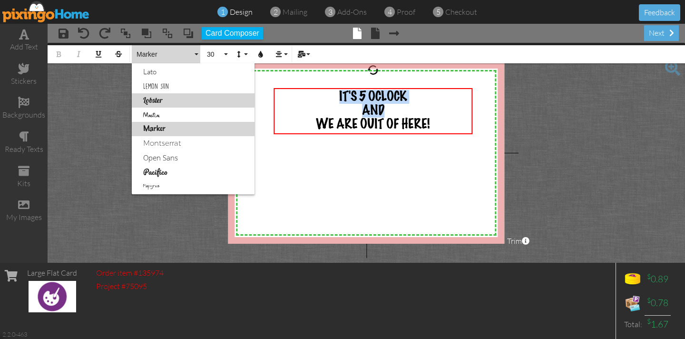
click at [157, 99] on link "Lobster" at bounding box center [193, 100] width 123 height 14
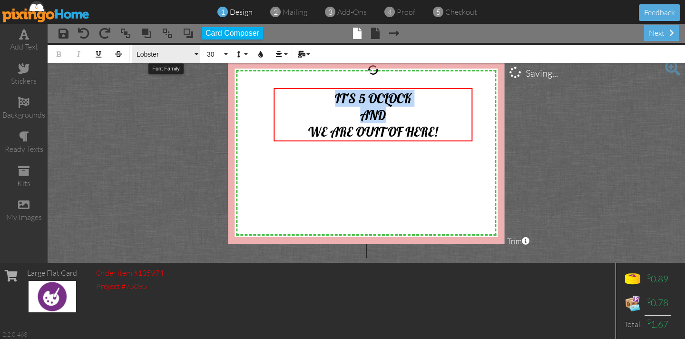
click at [195, 54] on button "Lobster" at bounding box center [166, 54] width 68 height 18
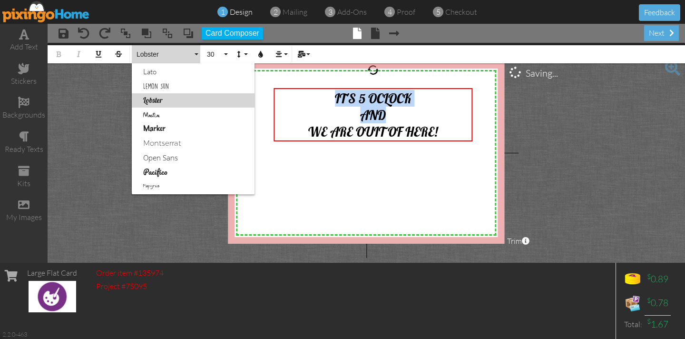
scroll to position [327, 0]
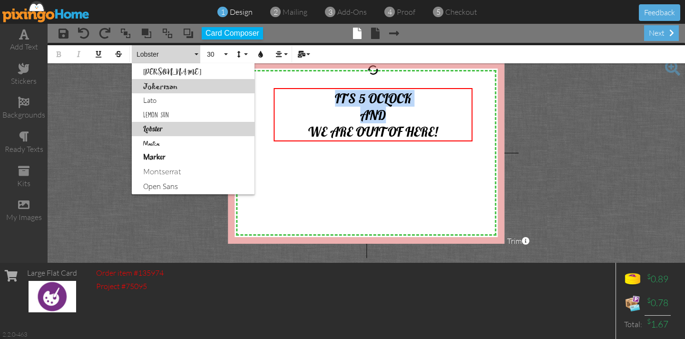
click at [174, 85] on link "Jokerman" at bounding box center [193, 86] width 123 height 14
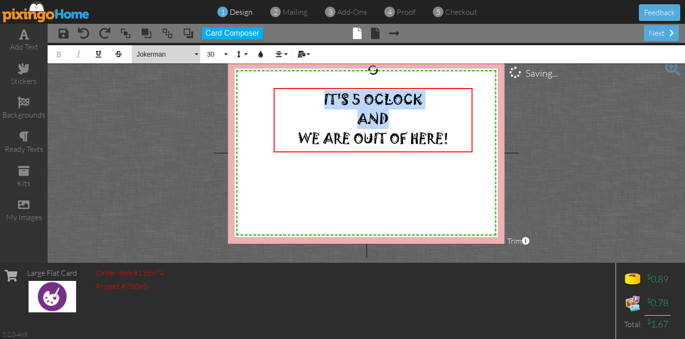
click at [199, 54] on button "Jokerman" at bounding box center [166, 54] width 68 height 18
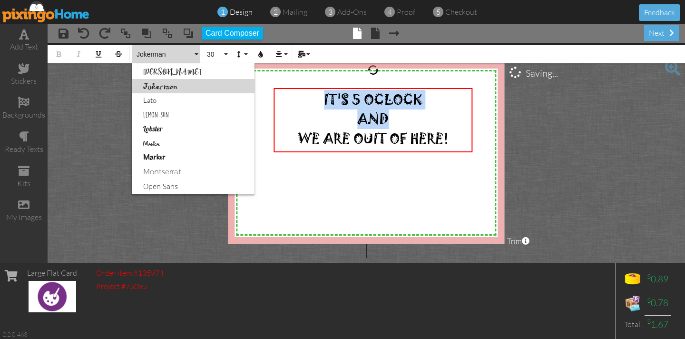
scroll to position [284, 0]
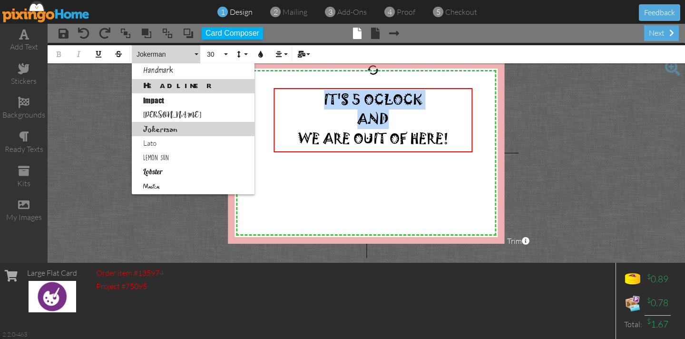
click at [160, 85] on link "Headliner" at bounding box center [193, 86] width 123 height 14
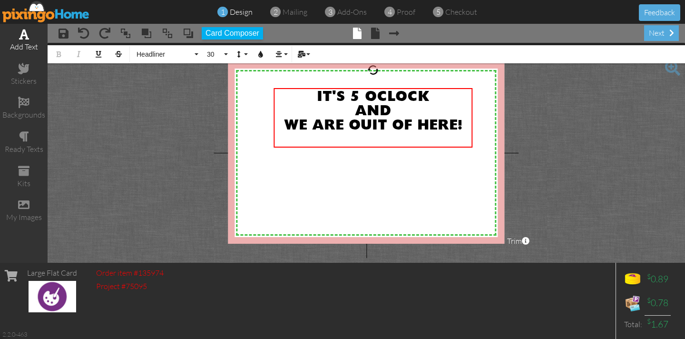
click at [25, 35] on span at bounding box center [24, 34] width 10 height 11
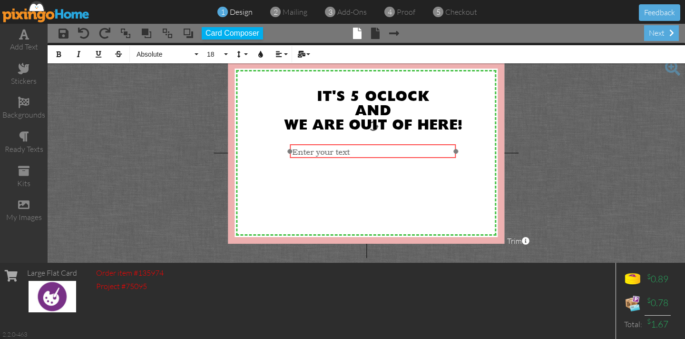
drag, startPoint x: 332, startPoint y: 103, endPoint x: 338, endPoint y: 145, distance: 42.4
click at [338, 145] on div "​ Enter your text ​" at bounding box center [373, 151] width 166 height 14
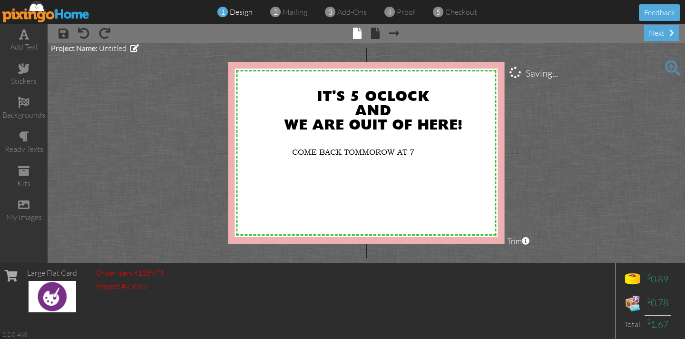
click at [206, 124] on project-studio-wrapper "X X X X X X X X X X X X X X X X X X X X X X X X X X X X X X X X X X X X X X X X…" at bounding box center [366, 153] width 637 height 220
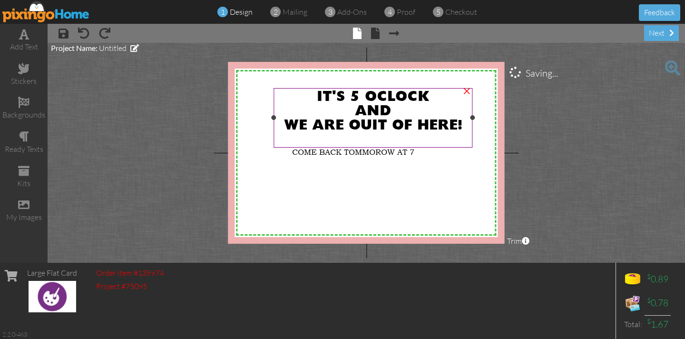
click at [381, 125] on span "WE ARE OUIT OF HERE!" at bounding box center [373, 125] width 178 height 14
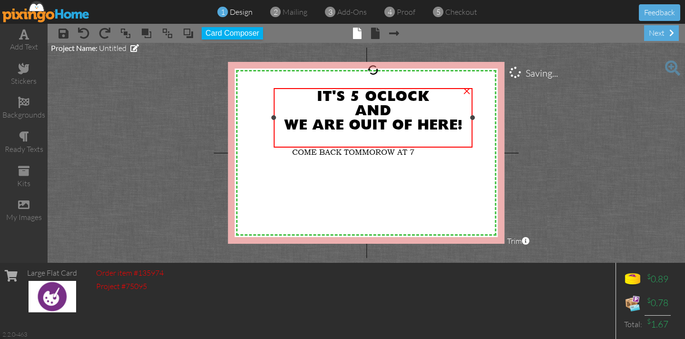
click at [381, 125] on span "WE ARE OUIT OF HERE!" at bounding box center [373, 125] width 178 height 14
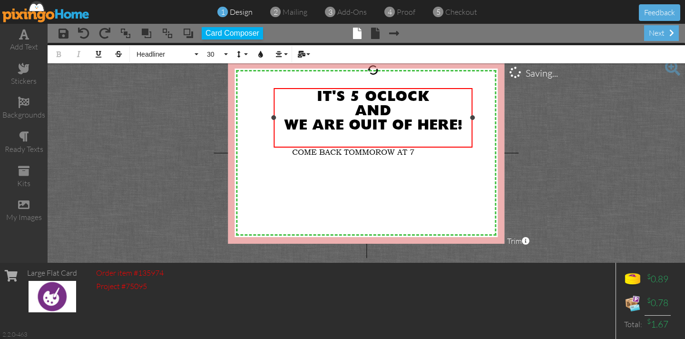
click at [380, 122] on span "WE ARE OUIT OF HERE!" at bounding box center [373, 125] width 178 height 14
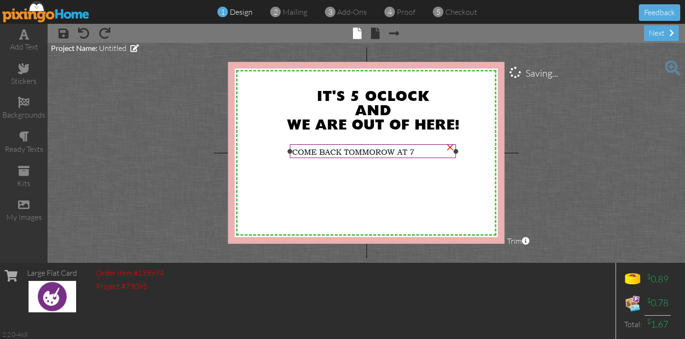
click at [421, 150] on div "COME BACK TOMMOROW AT 7" at bounding box center [373, 152] width 162 height 10
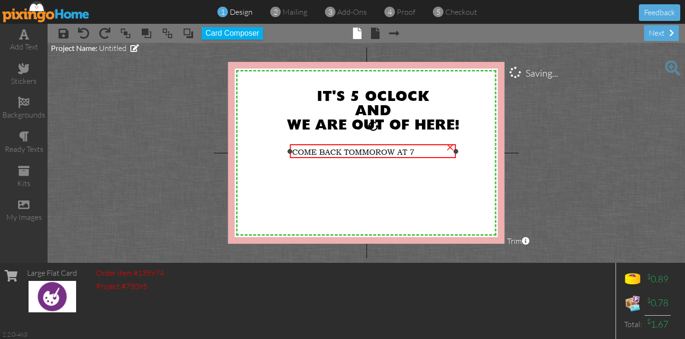
click at [422, 150] on div "COME BACK TOMMOROW AT 7" at bounding box center [373, 152] width 162 height 10
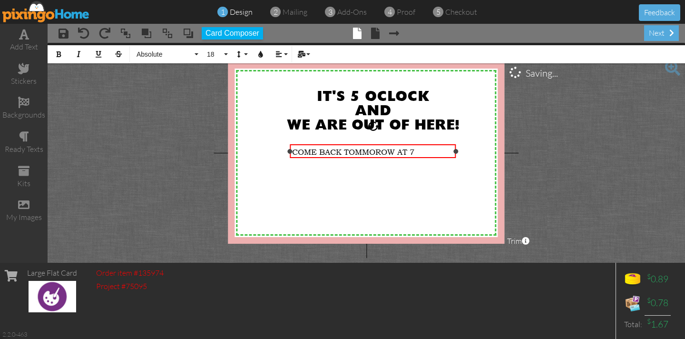
click at [417, 151] on div "COME BACK TOMMOROW AT 7" at bounding box center [373, 152] width 162 height 10
click at [281, 52] on icon "button" at bounding box center [278, 54] width 7 height 7
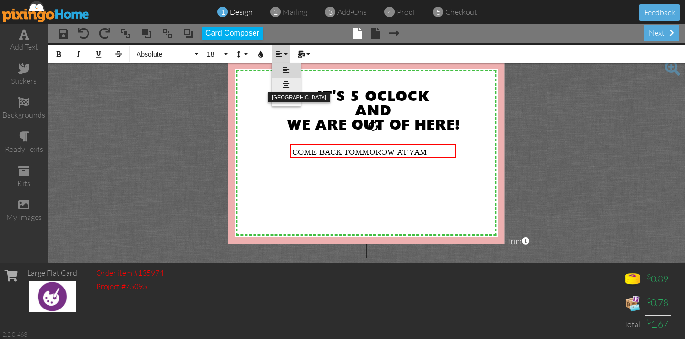
click at [286, 80] on link "[GEOGRAPHIC_DATA]" at bounding box center [286, 85] width 29 height 14
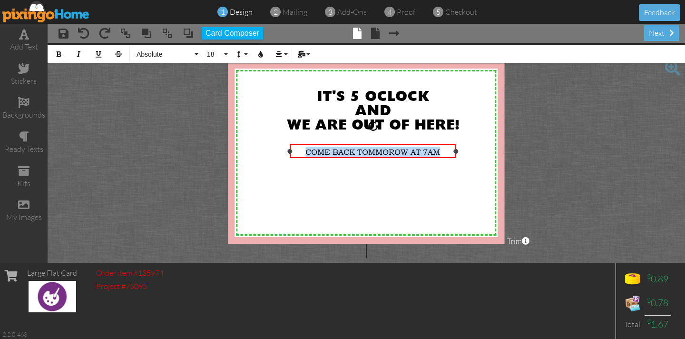
drag, startPoint x: 447, startPoint y: 153, endPoint x: 301, endPoint y: 153, distance: 145.6
click at [301, 152] on div "COME BACK TOMMOROW AT 7AM" at bounding box center [373, 152] width 162 height 10
click at [196, 55] on button "Absolute" at bounding box center [166, 54] width 68 height 18
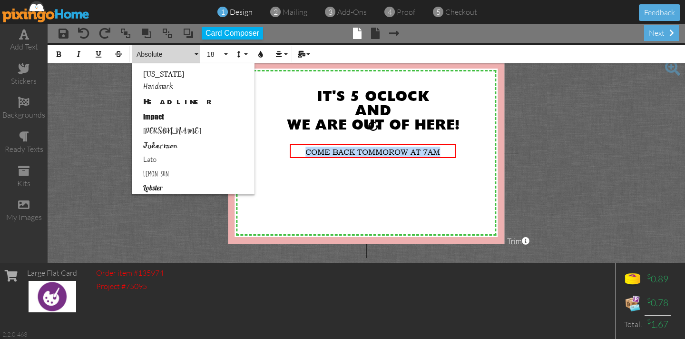
scroll to position [263, 0]
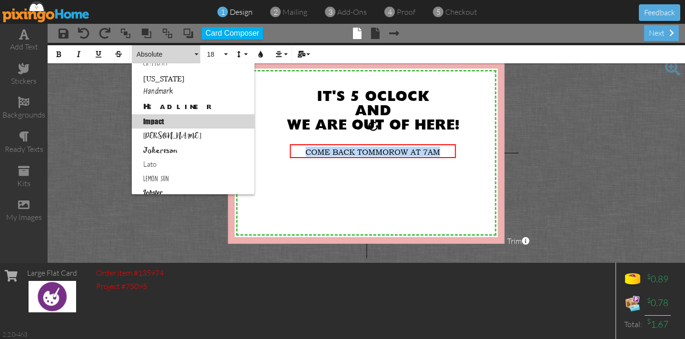
click at [154, 121] on link "Impact" at bounding box center [193, 121] width 123 height 14
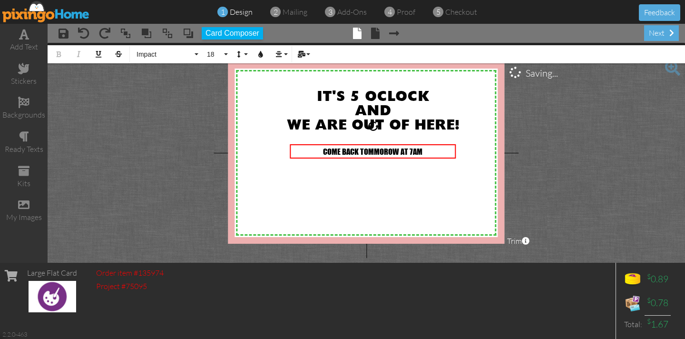
click at [154, 121] on project-studio-wrapper "X X X X X X X X X X X X X X X X X X X X X X X X X X X X X X X X X X X X X X X X…" at bounding box center [366, 153] width 637 height 220
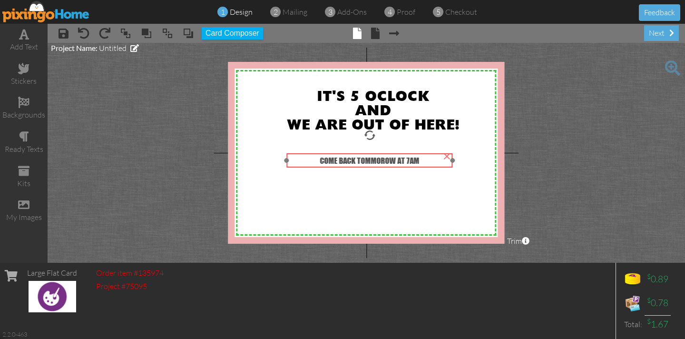
drag, startPoint x: 423, startPoint y: 152, endPoint x: 420, endPoint y: 161, distance: 9.6
click at [420, 161] on div "COME BACK TOMMOROW AT 7AM" at bounding box center [370, 161] width 162 height 10
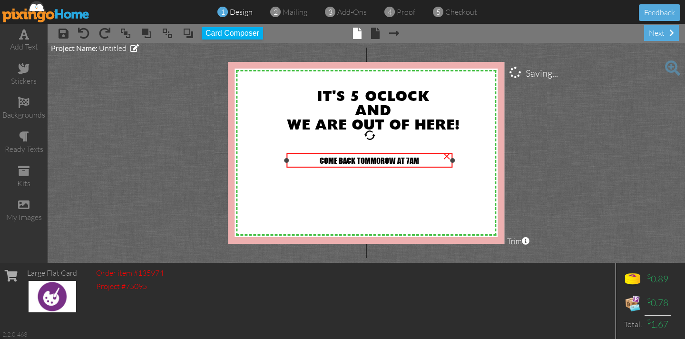
click at [423, 161] on div "COME BACK TOMMOROW AT 7AM" at bounding box center [370, 161] width 162 height 10
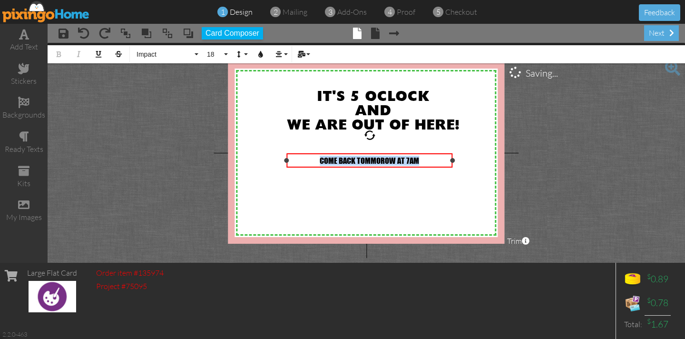
drag, startPoint x: 423, startPoint y: 161, endPoint x: 314, endPoint y: 159, distance: 109.4
click at [314, 159] on div "COME BACK TOMMOROW AT 7AM" at bounding box center [370, 161] width 162 height 10
click at [396, 162] on span "COME BACK TOMMOROW AT 7AM" at bounding box center [369, 161] width 99 height 10
click at [407, 162] on div "COME BACK AT 7AM" at bounding box center [370, 161] width 162 height 10
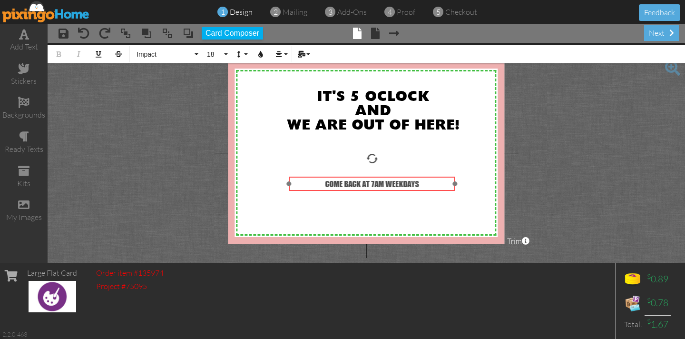
drag, startPoint x: 365, startPoint y: 153, endPoint x: 368, endPoint y: 176, distance: 23.4
click at [368, 176] on div "COME BACK AT 7AM WEEKDAYS ​ ​" at bounding box center [372, 183] width 166 height 14
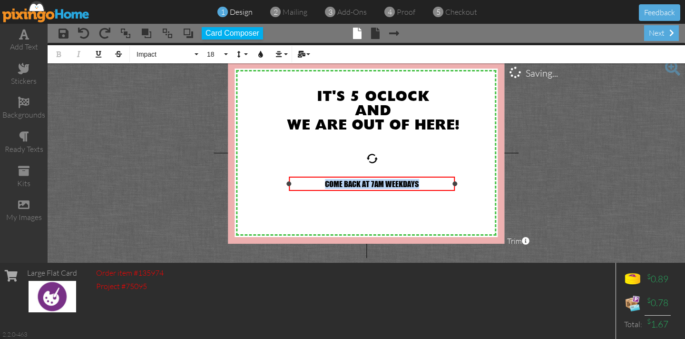
drag, startPoint x: 425, startPoint y: 182, endPoint x: 295, endPoint y: 159, distance: 132.4
click at [314, 182] on div "COME BACK AT 7AM WEEKDAYS" at bounding box center [372, 184] width 162 height 10
click at [222, 55] on span "18" at bounding box center [214, 54] width 16 height 8
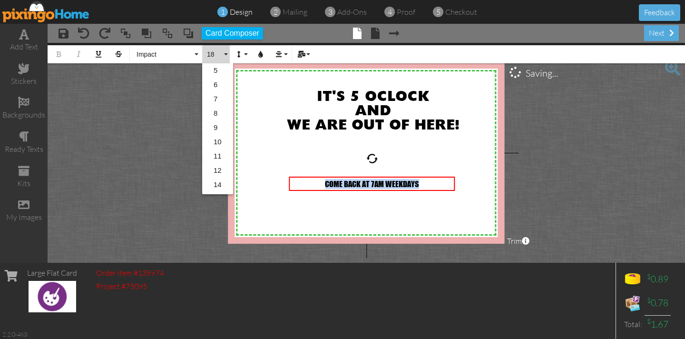
scroll to position [84, 0]
click at [219, 168] on link "24" at bounding box center [217, 172] width 31 height 14
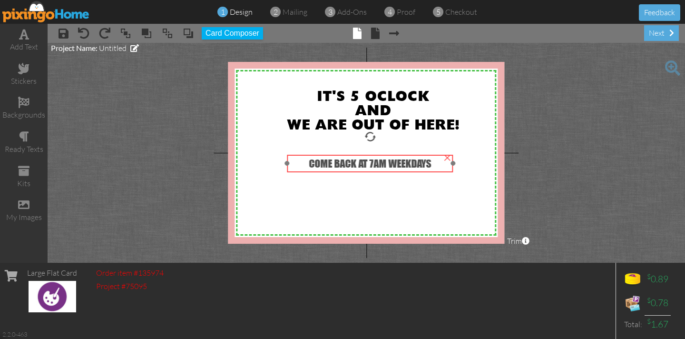
drag, startPoint x: 360, startPoint y: 177, endPoint x: 358, endPoint y: 155, distance: 22.0
click at [358, 155] on div "COME BACK AT 7AM WEEKDAYS" at bounding box center [370, 163] width 166 height 17
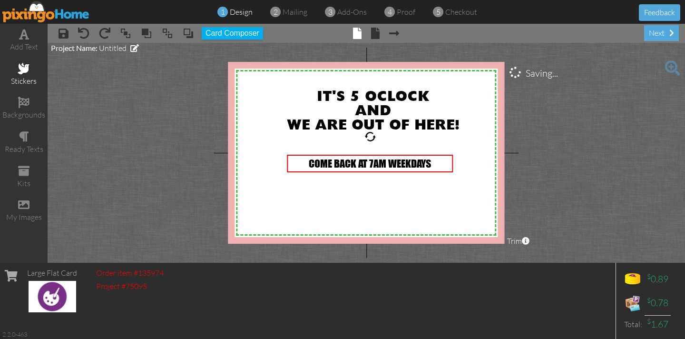
click at [24, 64] on span at bounding box center [23, 68] width 11 height 11
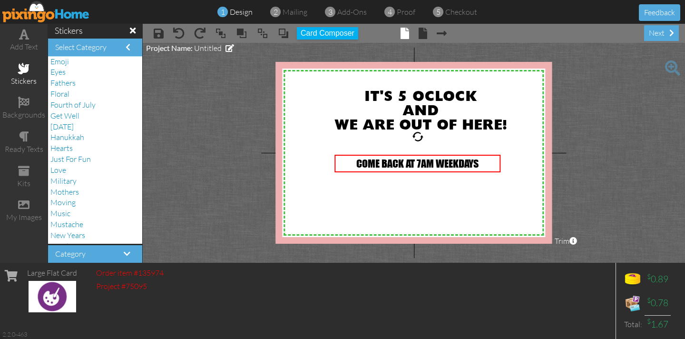
scroll to position [137, 0]
click at [75, 101] on span "Fourth of July" at bounding box center [72, 102] width 45 height 10
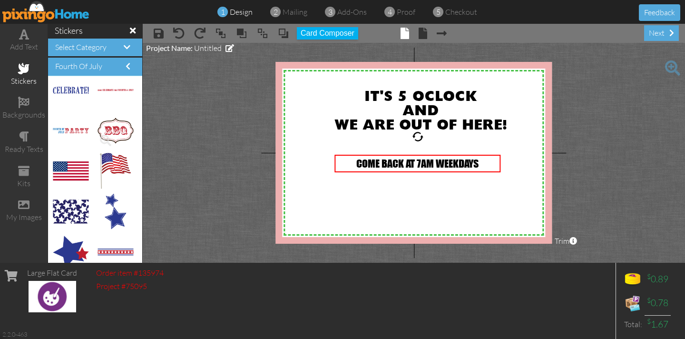
scroll to position [133, 0]
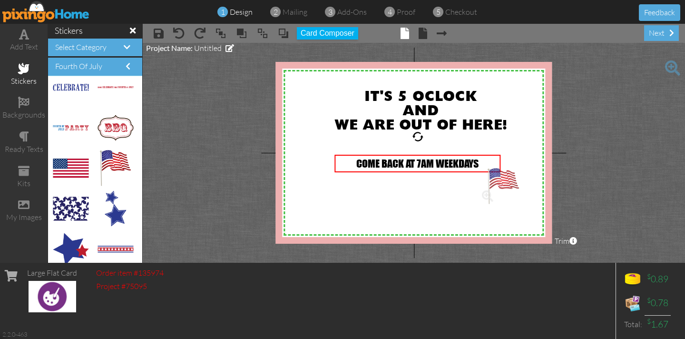
drag, startPoint x: 113, startPoint y: 156, endPoint x: 495, endPoint y: 174, distance: 382.4
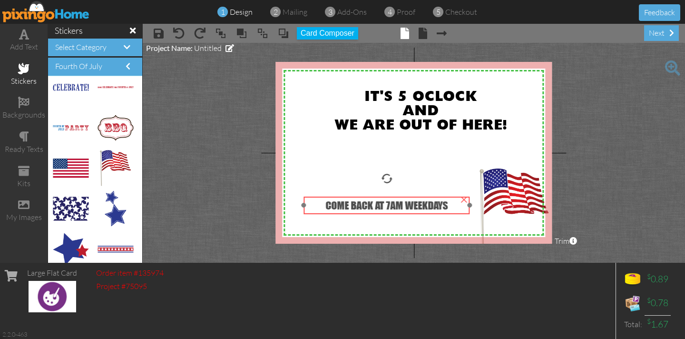
drag, startPoint x: 404, startPoint y: 155, endPoint x: 373, endPoint y: 196, distance: 52.0
click at [373, 196] on div "COME BACK AT 7AM WEEKDAYS" at bounding box center [387, 204] width 166 height 17
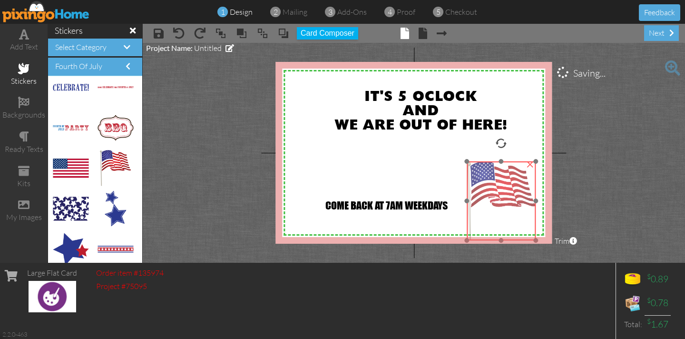
drag, startPoint x: 511, startPoint y: 177, endPoint x: 499, endPoint y: 170, distance: 14.7
click at [499, 170] on img at bounding box center [501, 200] width 69 height 79
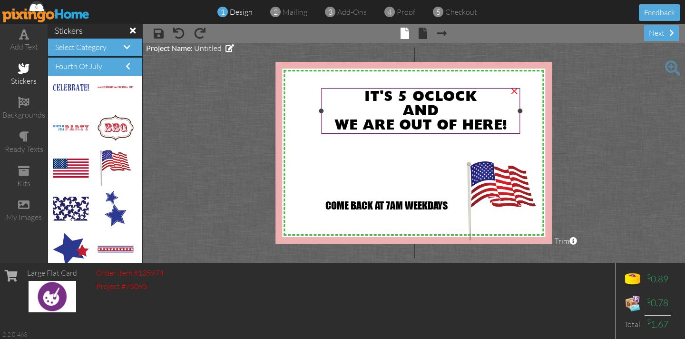
click at [447, 123] on span "WE ARE OUT OF HERE!" at bounding box center [420, 125] width 173 height 14
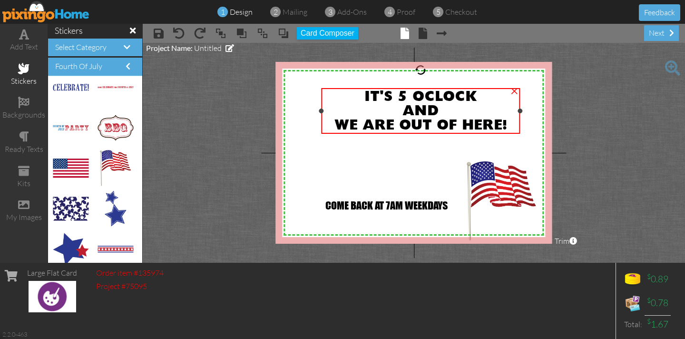
click at [447, 123] on span "WE ARE OUT OF HERE!" at bounding box center [420, 125] width 173 height 14
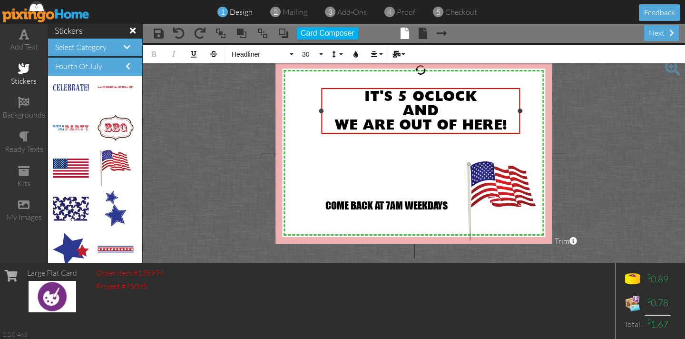
click at [449, 121] on span "WE ARE OUT OF HERE!" at bounding box center [420, 125] width 173 height 14
drag, startPoint x: 70, startPoint y: 245, endPoint x: 296, endPoint y: 120, distance: 258.5
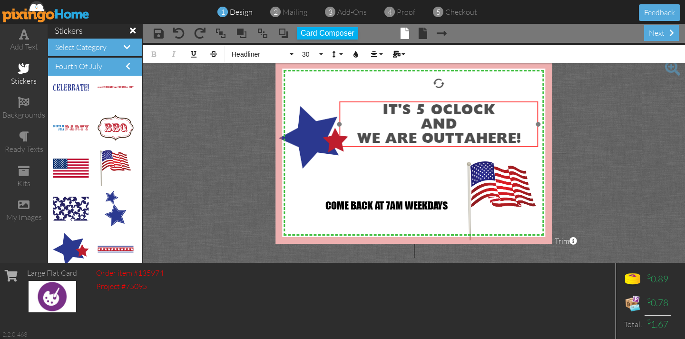
drag, startPoint x: 365, startPoint y: 88, endPoint x: 382, endPoint y: 100, distance: 21.4
click at [383, 101] on div "IT'S 5 OCLOCK AND WE ARE OUTTA ​ ​ HERE!" at bounding box center [439, 124] width 199 height 47
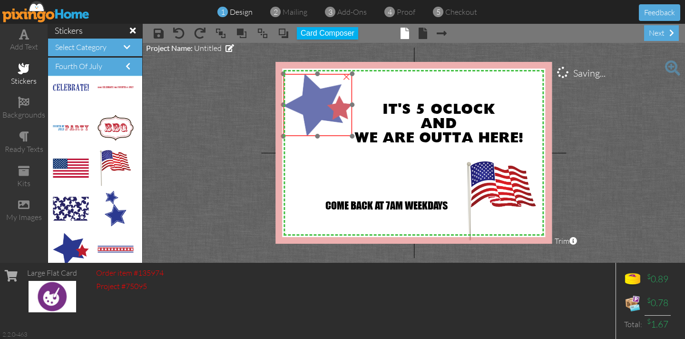
drag, startPoint x: 323, startPoint y: 119, endPoint x: 327, endPoint y: 88, distance: 30.7
click at [327, 87] on img at bounding box center [317, 105] width 69 height 62
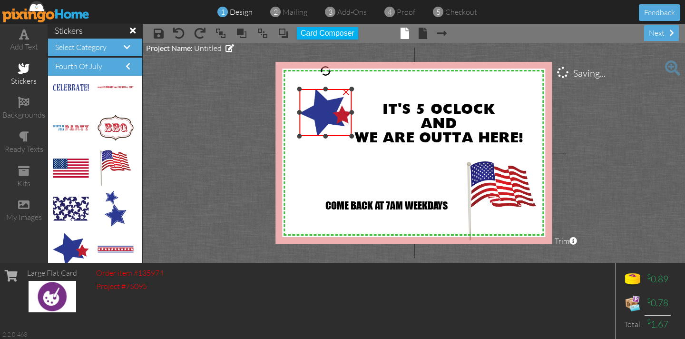
drag, startPoint x: 284, startPoint y: 74, endPoint x: 302, endPoint y: 89, distance: 23.6
click at [302, 89] on div "×" at bounding box center [326, 112] width 52 height 47
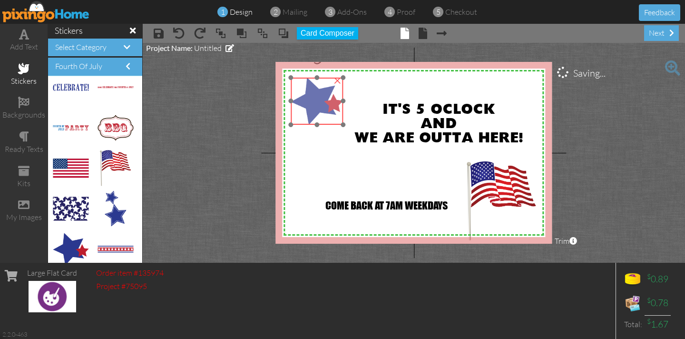
drag, startPoint x: 326, startPoint y: 104, endPoint x: 330, endPoint y: 109, distance: 6.2
click at [318, 93] on img at bounding box center [317, 101] width 52 height 47
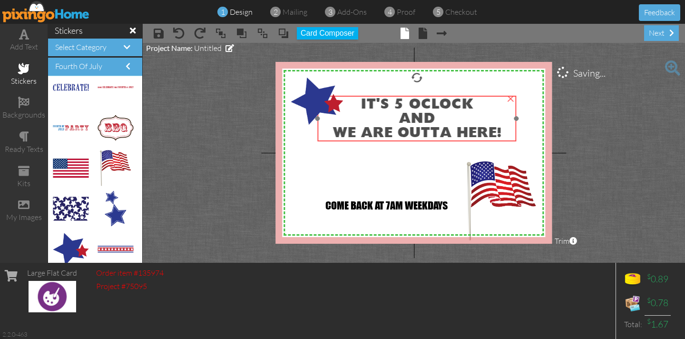
drag, startPoint x: 391, startPoint y: 127, endPoint x: 370, endPoint y: 122, distance: 22.5
click at [370, 122] on div "AND" at bounding box center [417, 119] width 195 height 14
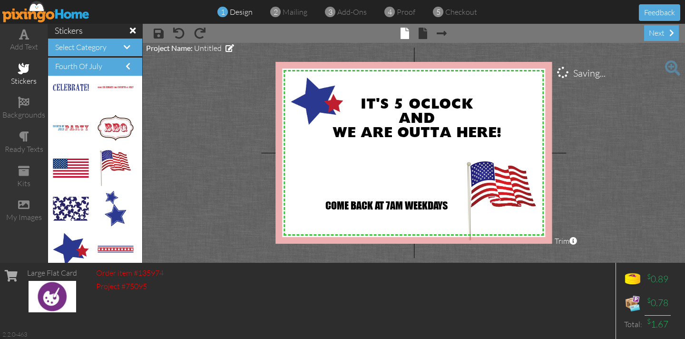
click at [257, 123] on project-studio-wrapper "X X X X X X X X X X X X X X X X X X X X X X X X X X X X X X X X X X X X X X X X…" at bounding box center [414, 153] width 542 height 220
drag, startPoint x: 122, startPoint y: 247, endPoint x: 318, endPoint y: 218, distance: 198.1
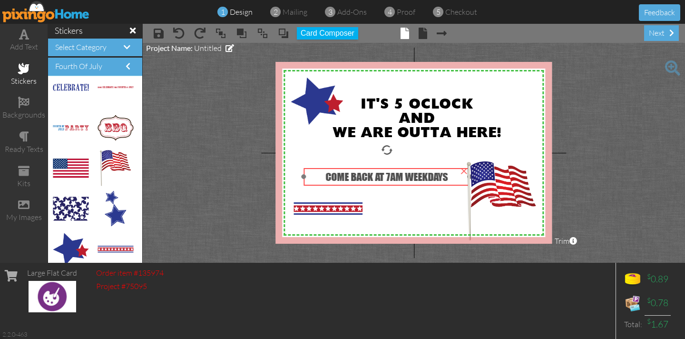
drag, startPoint x: 372, startPoint y: 197, endPoint x: 372, endPoint y: 169, distance: 28.5
click at [372, 169] on div "COME BACK AT 7AM WEEKDAYS" at bounding box center [387, 176] width 166 height 17
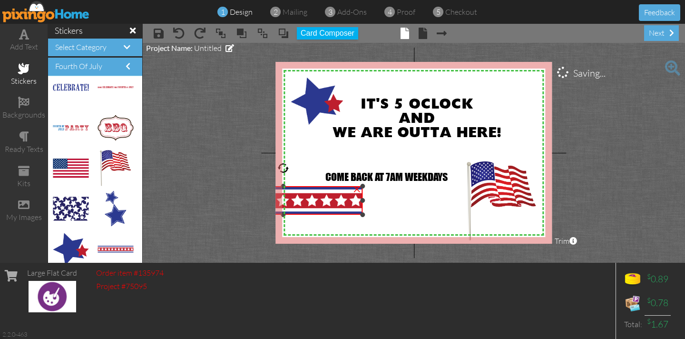
drag, startPoint x: 293, startPoint y: 201, endPoint x: 205, endPoint y: 185, distance: 89.0
click at [205, 185] on project-studio-wrapper "X X X X X X X X X X X X X X X X X X X X X X X X X X X X X X X X X X X X X X X X…" at bounding box center [414, 153] width 542 height 220
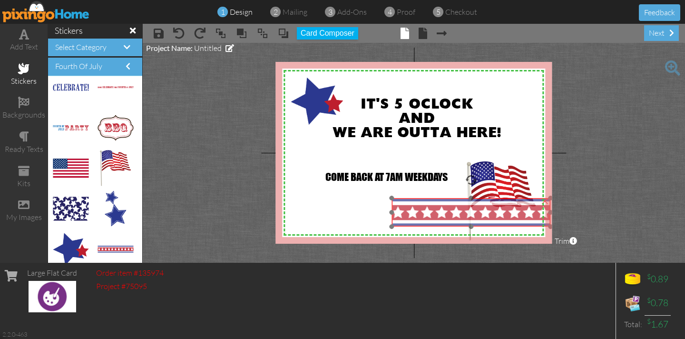
drag, startPoint x: 318, startPoint y: 207, endPoint x: 500, endPoint y: 219, distance: 182.6
click at [506, 219] on img at bounding box center [470, 212] width 159 height 29
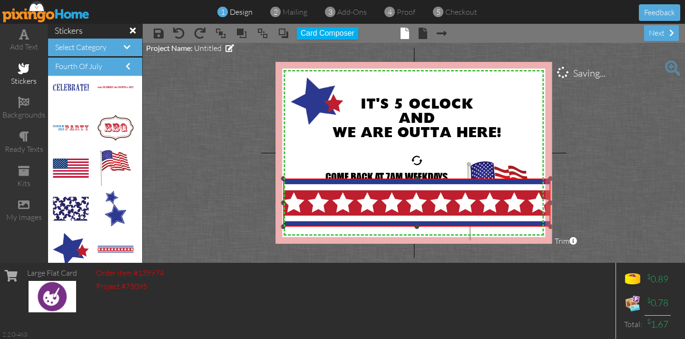
drag, startPoint x: 376, startPoint y: 194, endPoint x: 226, endPoint y: 179, distance: 150.6
click at [225, 177] on project-studio-wrapper "X X X X X X X X X X X X X X X X X X X X X X X X X X X X X X X X X X X X X X X X…" at bounding box center [414, 153] width 542 height 220
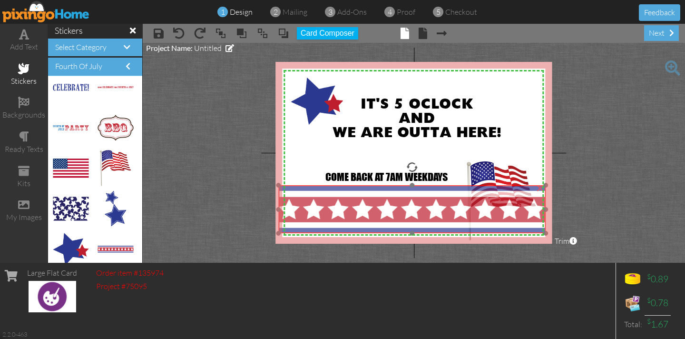
drag, startPoint x: 317, startPoint y: 199, endPoint x: 312, endPoint y: 206, distance: 8.2
click at [312, 206] on img at bounding box center [411, 209] width 267 height 48
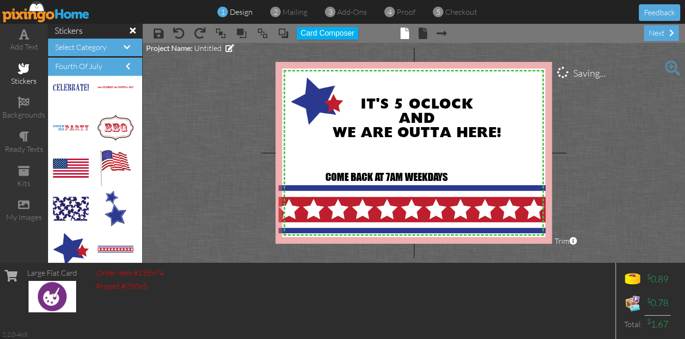
drag, startPoint x: 486, startPoint y: 168, endPoint x: 564, endPoint y: 165, distance: 78.1
click at [635, 161] on project-studio-wrapper "X X X X X X X X X X X X X X X X X X X X X X X X X X X X X X X X X X X X X X X X…" at bounding box center [414, 153] width 542 height 220
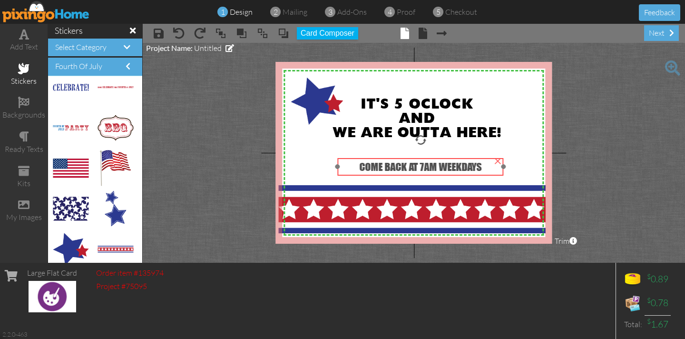
drag, startPoint x: 340, startPoint y: 168, endPoint x: 373, endPoint y: 158, distance: 35.2
click at [373, 158] on div "COME BACK AT 7AM WEEKDAYS" at bounding box center [421, 166] width 166 height 17
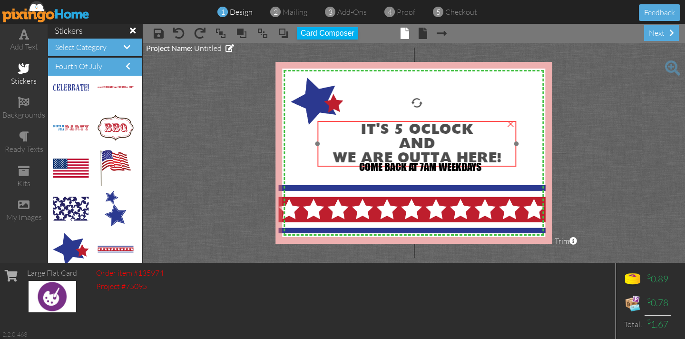
drag, startPoint x: 378, startPoint y: 117, endPoint x: 378, endPoint y: 144, distance: 26.6
click at [377, 142] on div "AND" at bounding box center [417, 144] width 195 height 14
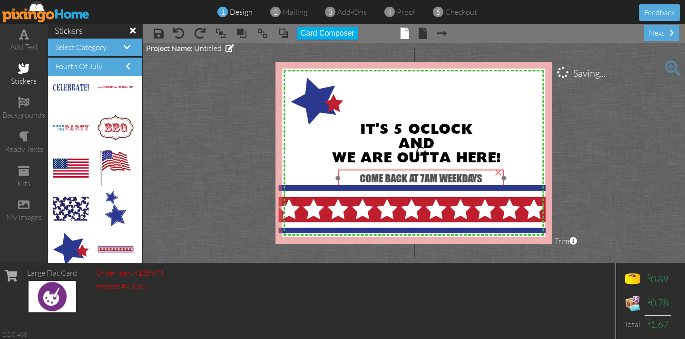
drag, startPoint x: 391, startPoint y: 169, endPoint x: 391, endPoint y: 180, distance: 11.4
click at [391, 180] on span "COME BACK AT 7AM WEEKDAYS" at bounding box center [421, 178] width 122 height 13
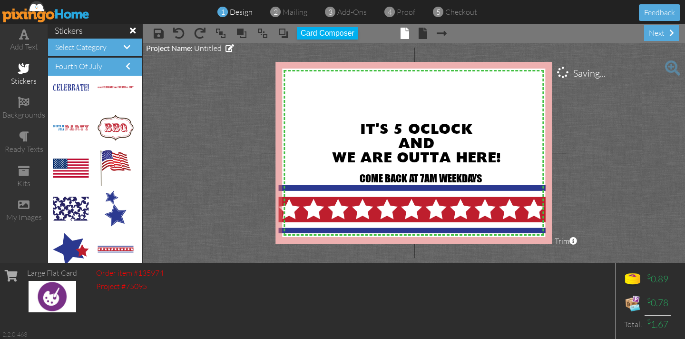
drag, startPoint x: 317, startPoint y: 104, endPoint x: 182, endPoint y: 140, distance: 140.3
click at [186, 133] on project-studio-wrapper "X X X X X X X X X X X X X X X X X X X X X X X X X X X X X X X X X X X X X X X X…" at bounding box center [414, 153] width 542 height 220
drag, startPoint x: 117, startPoint y: 248, endPoint x: 293, endPoint y: 91, distance: 235.8
drag, startPoint x: 342, startPoint y: 82, endPoint x: 369, endPoint y: 88, distance: 27.1
click at [372, 90] on div "X X X X X X X X X X X X X X X X X X X X X X X X X X X X X X X X X X X X X X X X…" at bounding box center [413, 153] width 276 height 182
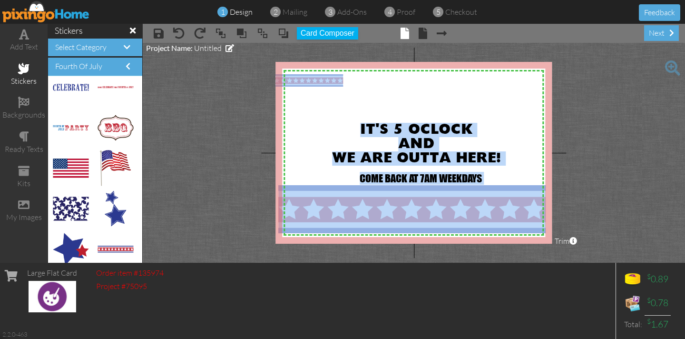
drag, startPoint x: 342, startPoint y: 83, endPoint x: 343, endPoint y: 90, distance: 6.7
click at [373, 95] on div "X X X X X X X X X X X X X X X X X X X X X X X X X X X X X X X X X X X X X X X X…" at bounding box center [413, 153] width 276 height 182
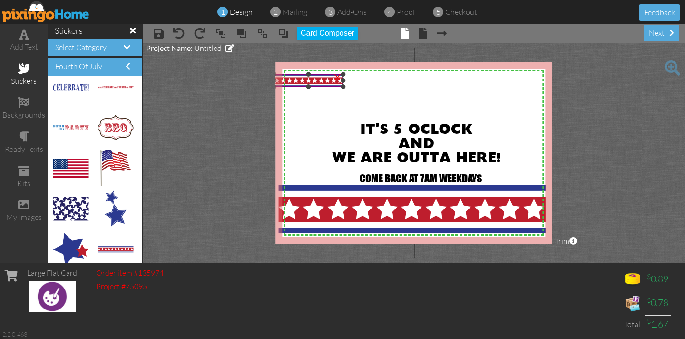
click at [337, 83] on div "×" at bounding box center [337, 75] width 15 height 15
click at [114, 245] on div at bounding box center [116, 249] width 36 height 36
drag, startPoint x: 114, startPoint y: 245, endPoint x: 319, endPoint y: 83, distance: 260.8
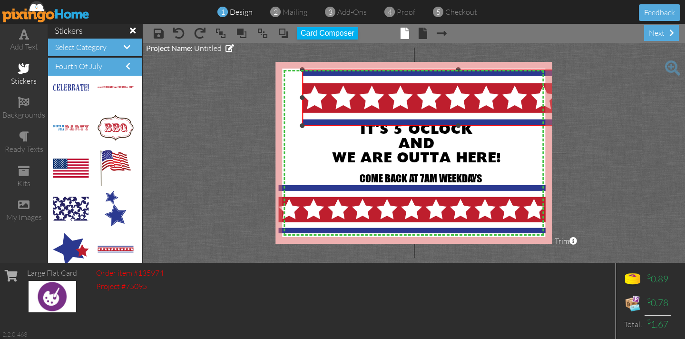
drag, startPoint x: 372, startPoint y: 80, endPoint x: 436, endPoint y: 124, distance: 77.7
click at [436, 124] on div "×" at bounding box center [458, 97] width 312 height 56
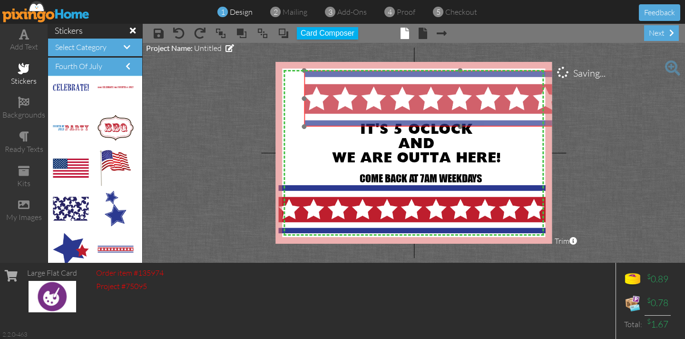
click at [415, 96] on img at bounding box center [460, 98] width 312 height 56
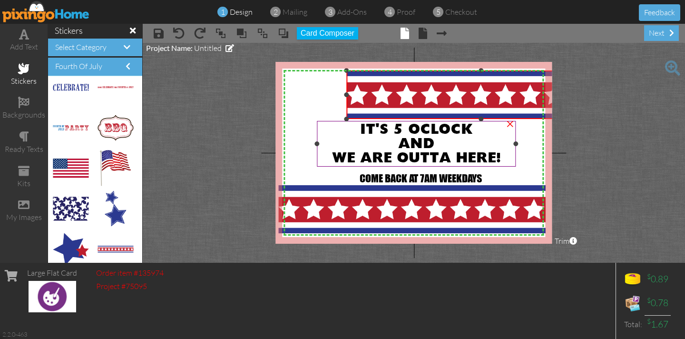
drag, startPoint x: 304, startPoint y: 127, endPoint x: 317, endPoint y: 119, distance: 14.5
click at [317, 119] on div "X X X X X X X X X X X X X X X X X X X X X X X X X X X X X X X X X X X X X X X X…" at bounding box center [413, 153] width 276 height 182
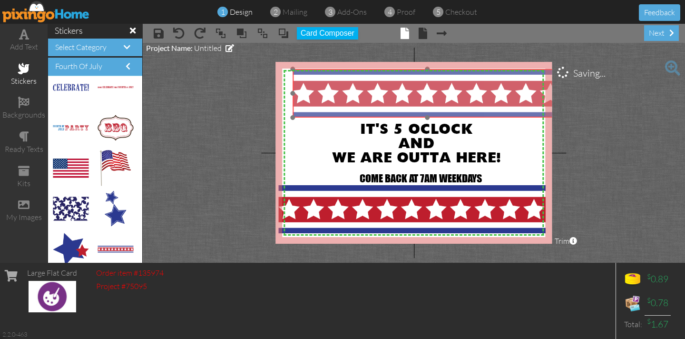
drag, startPoint x: 342, startPoint y: 102, endPoint x: 302, endPoint y: 97, distance: 40.8
click at [302, 97] on img at bounding box center [428, 93] width 270 height 49
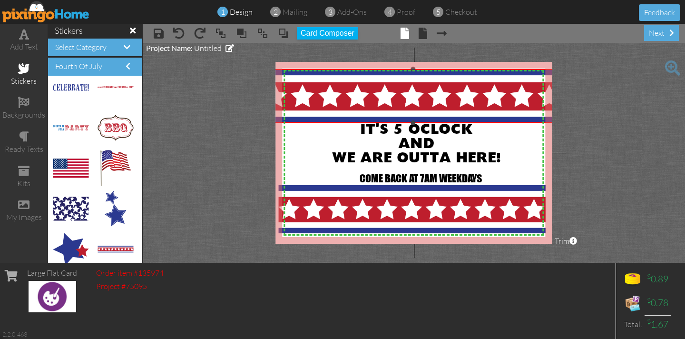
drag, startPoint x: 292, startPoint y: 116, endPoint x: 288, endPoint y: 121, distance: 6.5
click at [289, 121] on div "×" at bounding box center [413, 96] width 299 height 54
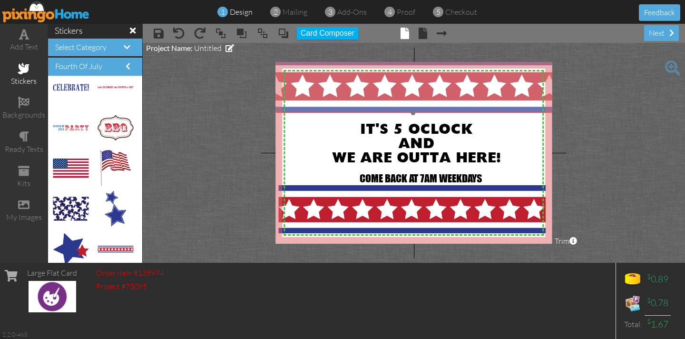
drag, startPoint x: 296, startPoint y: 113, endPoint x: 296, endPoint y: 104, distance: 9.1
click at [296, 103] on img at bounding box center [413, 86] width 299 height 54
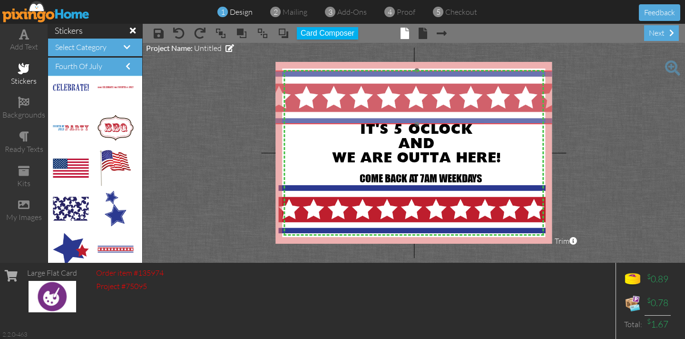
drag, startPoint x: 300, startPoint y: 89, endPoint x: 304, endPoint y: 100, distance: 12.0
click at [304, 100] on img at bounding box center [416, 97] width 299 height 54
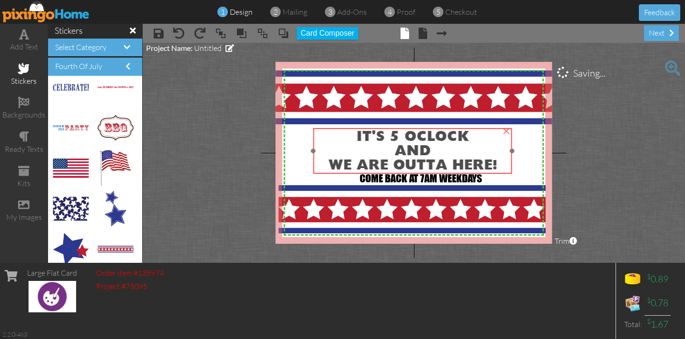
drag, startPoint x: 347, startPoint y: 133, endPoint x: 343, endPoint y: 140, distance: 8.1
click at [343, 140] on div "IT'S 5 OCLOCK" at bounding box center [412, 137] width 195 height 14
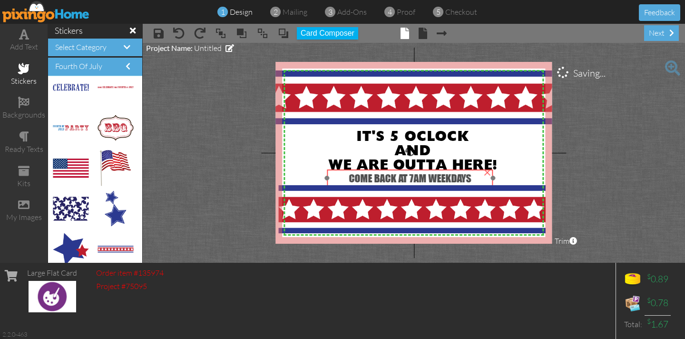
drag, startPoint x: 367, startPoint y: 178, endPoint x: 356, endPoint y: 178, distance: 10.9
click at [356, 178] on span "COME BACK AT 7AM WEEKDAYS" at bounding box center [410, 178] width 122 height 13
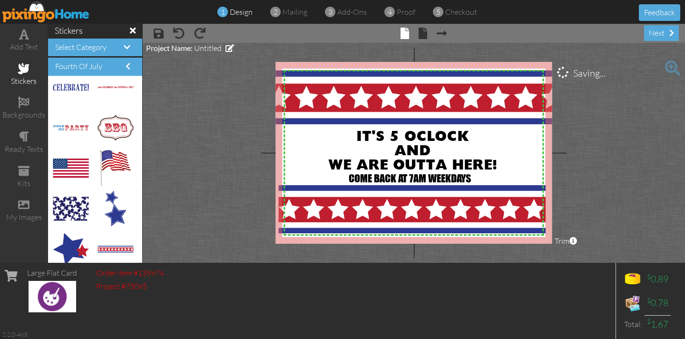
click at [220, 130] on project-studio-wrapper "X X X X X X X X X X X X X X X X X X X X X X X X X X X X X X X X X X X X X X X X…" at bounding box center [414, 153] width 542 height 220
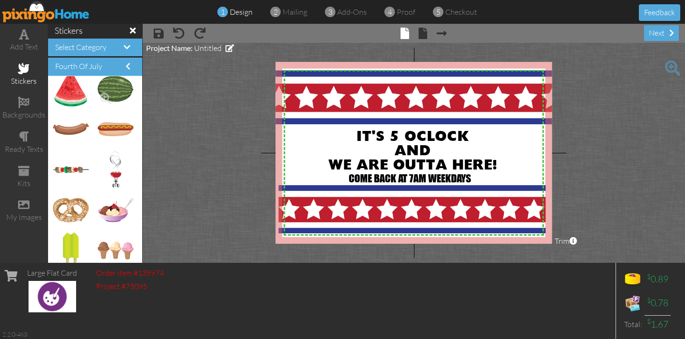
scroll to position [381, 0]
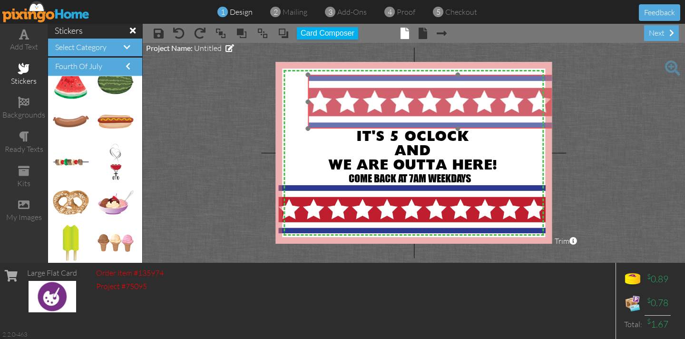
drag, startPoint x: 301, startPoint y: 109, endPoint x: 342, endPoint y: 114, distance: 41.1
click at [342, 114] on img at bounding box center [457, 102] width 299 height 54
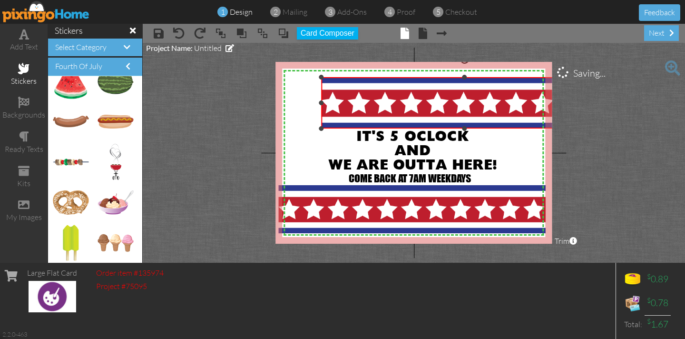
click at [311, 77] on div "X X X X X X X X X X X X X X X X X X X X X X X X X X X X X X X X X X X X X X X X…" at bounding box center [413, 153] width 276 height 182
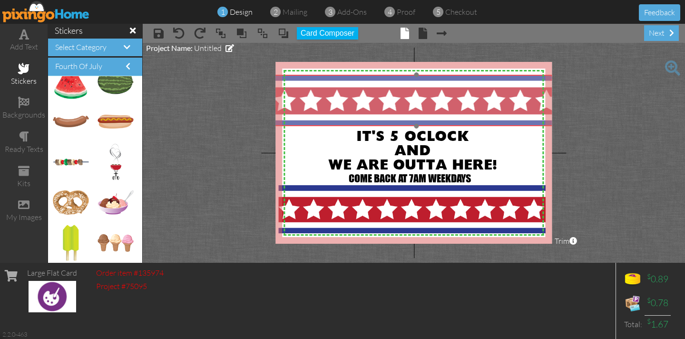
drag, startPoint x: 336, startPoint y: 95, endPoint x: 288, endPoint y: 93, distance: 48.1
click at [288, 93] on img at bounding box center [417, 100] width 286 height 51
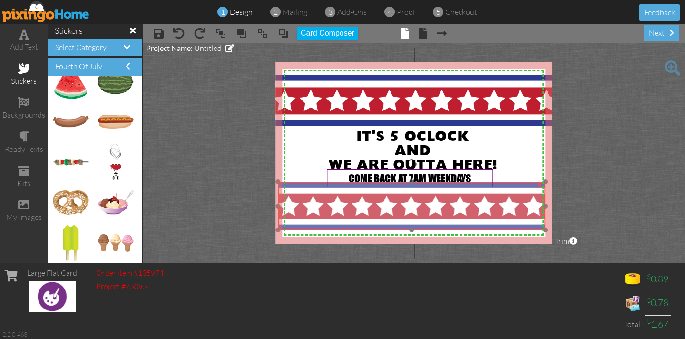
drag, startPoint x: 305, startPoint y: 184, endPoint x: 351, endPoint y: 168, distance: 48.3
click at [304, 180] on div at bounding box center [411, 205] width 272 height 53
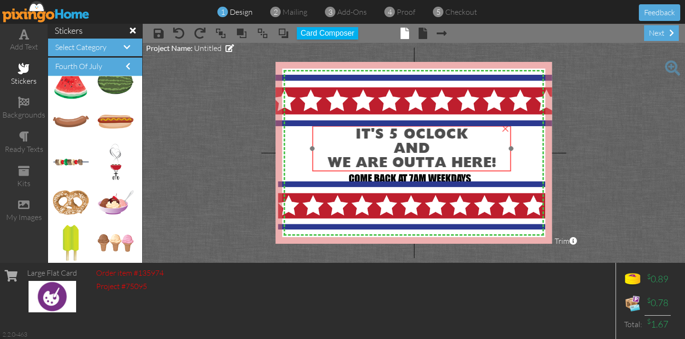
click at [340, 129] on div "IT'S 5 OCLOCK" at bounding box center [411, 134] width 195 height 14
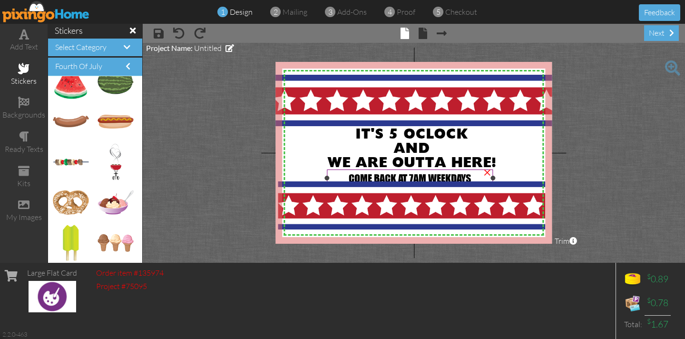
click at [377, 173] on span "COME BACK AT 7AM WEEKDAYS" at bounding box center [410, 178] width 122 height 13
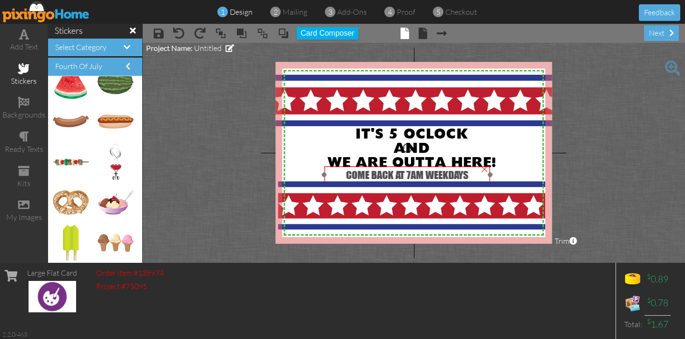
click at [370, 167] on div "COME BACK AT 7AM WEEKDAYS" at bounding box center [407, 174] width 166 height 17
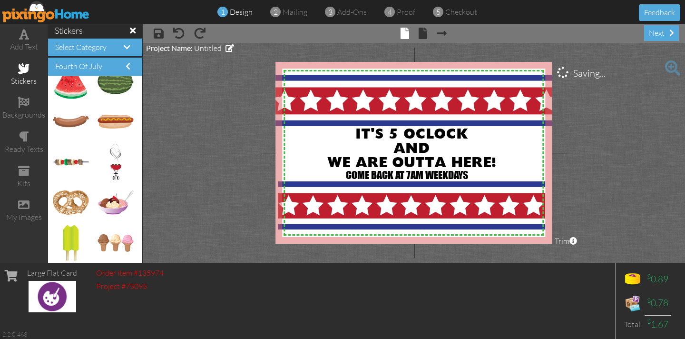
click at [241, 148] on project-studio-wrapper "X X X X X X X X X X X X X X X X X X X X X X X X X X X X X X X X X X X X X X X X…" at bounding box center [414, 153] width 542 height 220
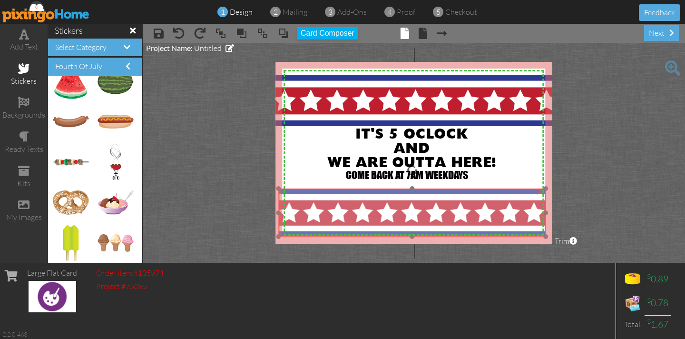
drag, startPoint x: 326, startPoint y: 184, endPoint x: 327, endPoint y: 189, distance: 5.8
click at [326, 191] on img at bounding box center [411, 212] width 267 height 48
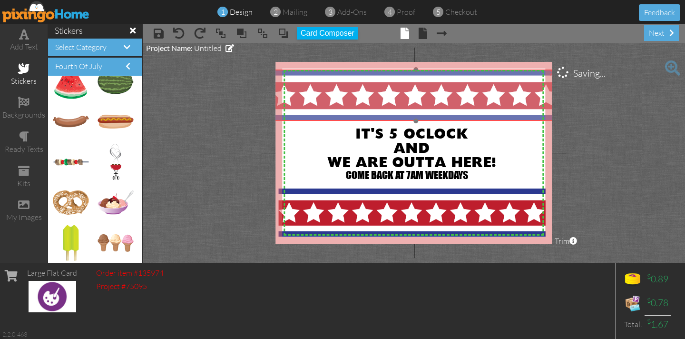
drag, startPoint x: 324, startPoint y: 77, endPoint x: 323, endPoint y: 72, distance: 5.3
click at [323, 72] on img at bounding box center [416, 94] width 286 height 51
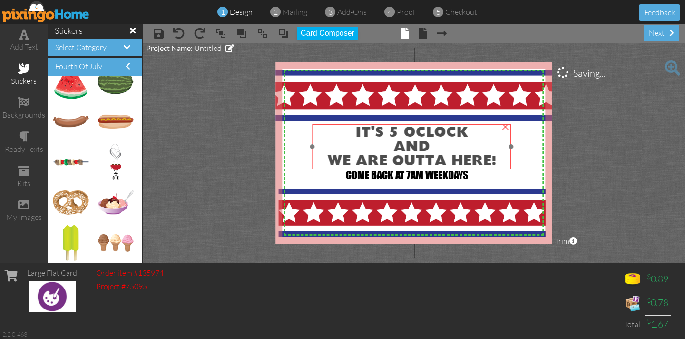
click at [377, 127] on span "IT'S 5 OCLOCK" at bounding box center [411, 133] width 112 height 14
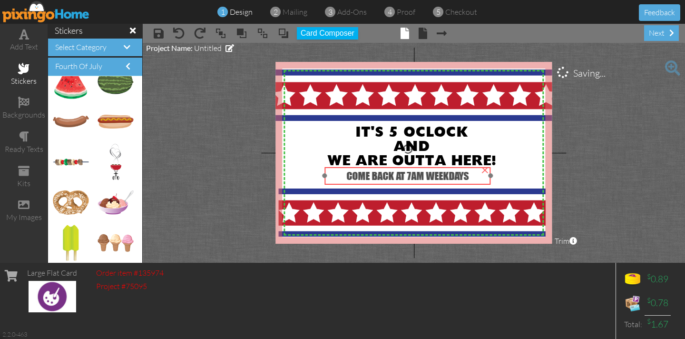
click at [381, 173] on span "COME BACK AT 7AM WEEKDAYS" at bounding box center [407, 175] width 122 height 13
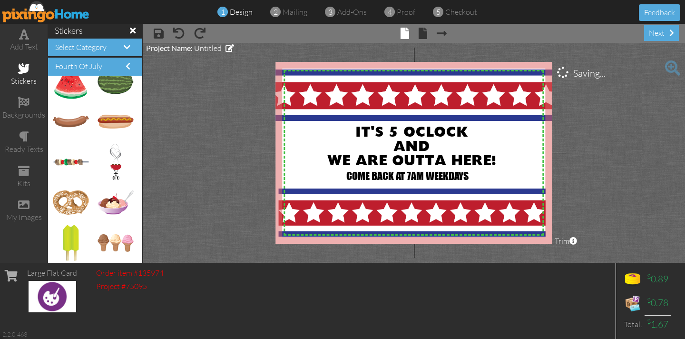
click at [187, 137] on project-studio-wrapper "X X X X X X X X X X X X X X X X X X X X X X X X X X X X X X X X X X X X X X X X…" at bounding box center [414, 153] width 542 height 220
click at [421, 35] on span at bounding box center [423, 33] width 9 height 11
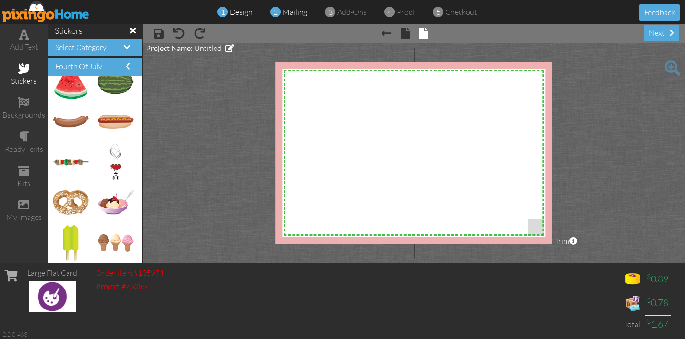
click at [293, 13] on span "mailing" at bounding box center [295, 12] width 25 height 10
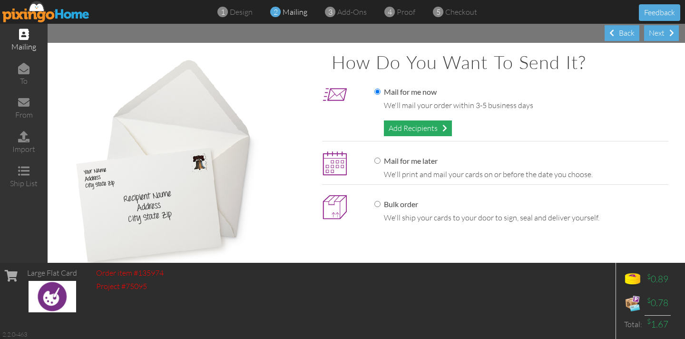
click at [398, 127] on div "Add Recipients" at bounding box center [418, 128] width 68 height 16
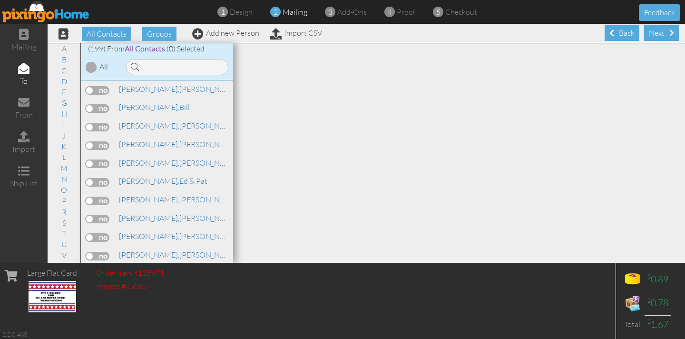
scroll to position [1823, 0]
click at [103, 197] on label at bounding box center [98, 201] width 24 height 9
click at [0, 0] on input "checkbox" at bounding box center [0, 0] width 0 height 0
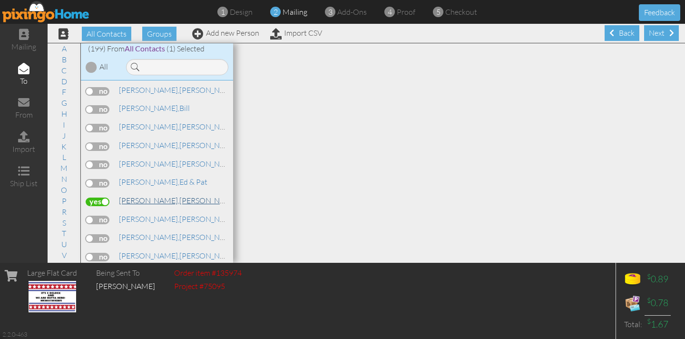
click at [144, 196] on span "[PERSON_NAME]," at bounding box center [149, 201] width 60 height 10
